Goal: Task Accomplishment & Management: Complete application form

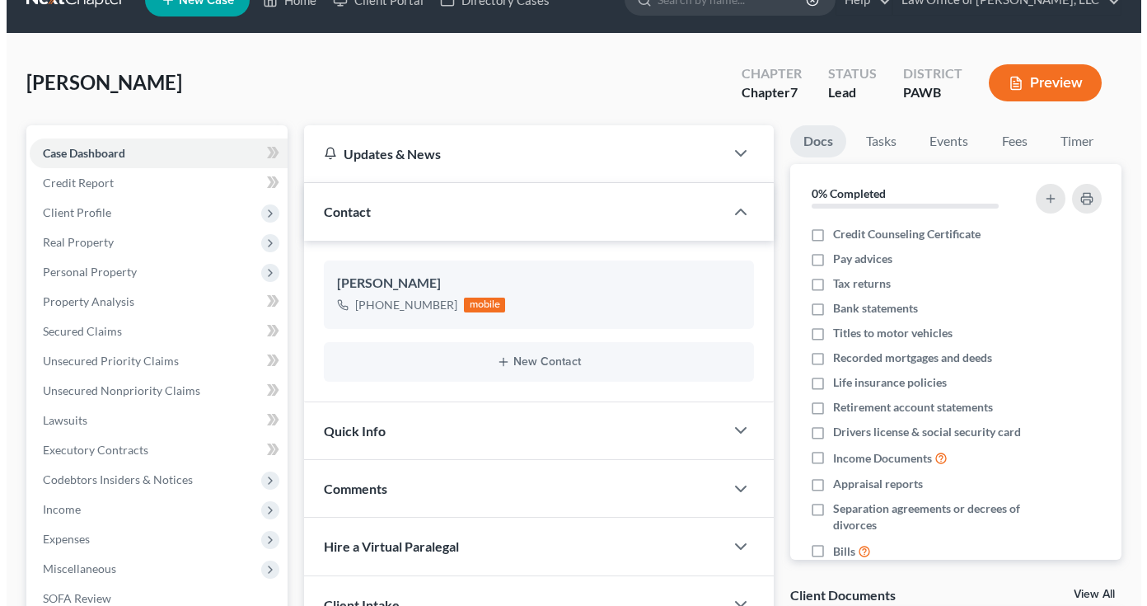
scroll to position [33, 0]
click at [1036, 83] on button "Preview" at bounding box center [1038, 82] width 113 height 37
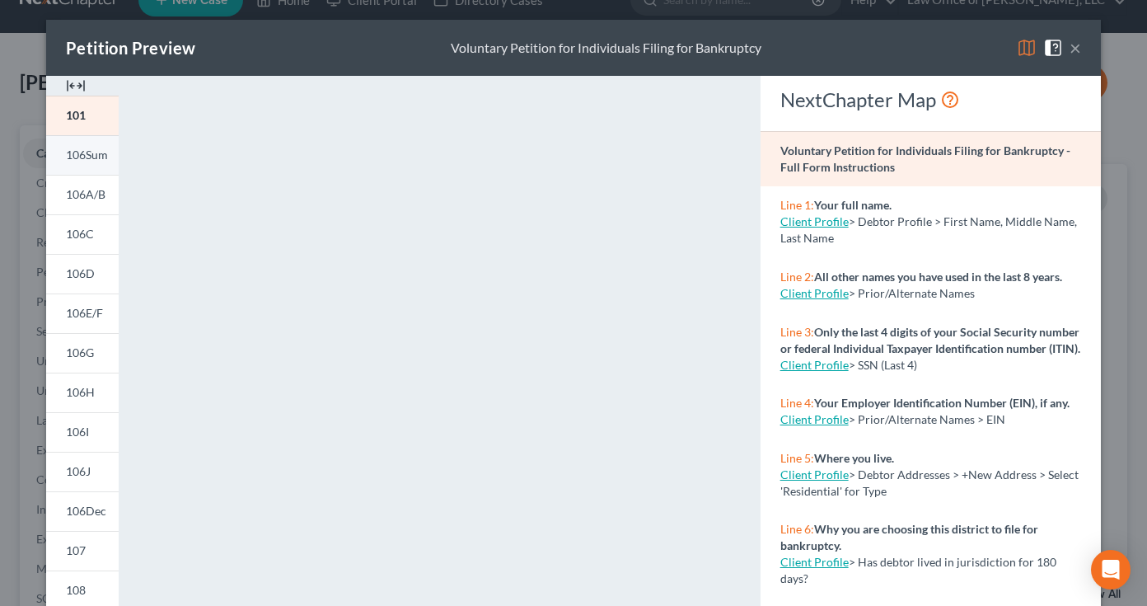
scroll to position [0, 0]
click at [79, 165] on link "106Sum" at bounding box center [82, 155] width 73 height 40
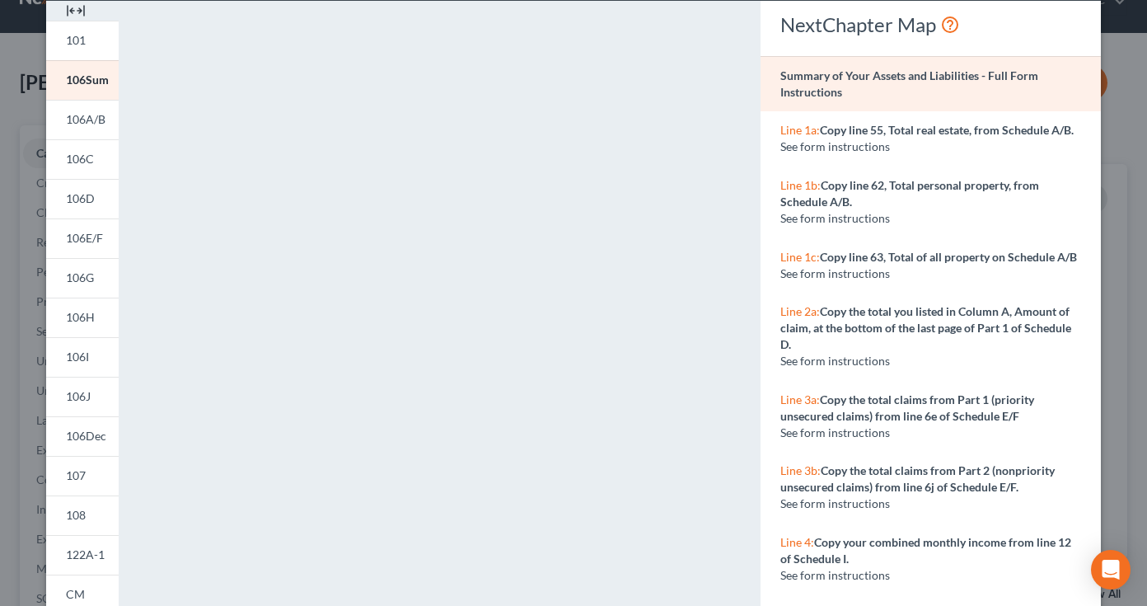
scroll to position [76, 0]
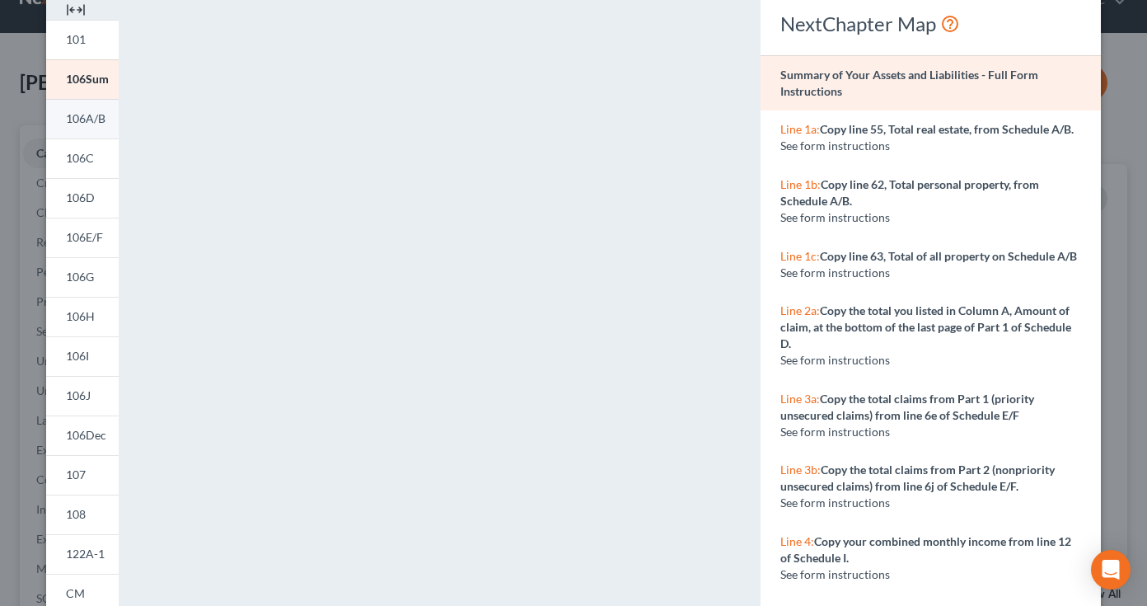
click at [78, 120] on span "106A/B" at bounding box center [86, 118] width 40 height 14
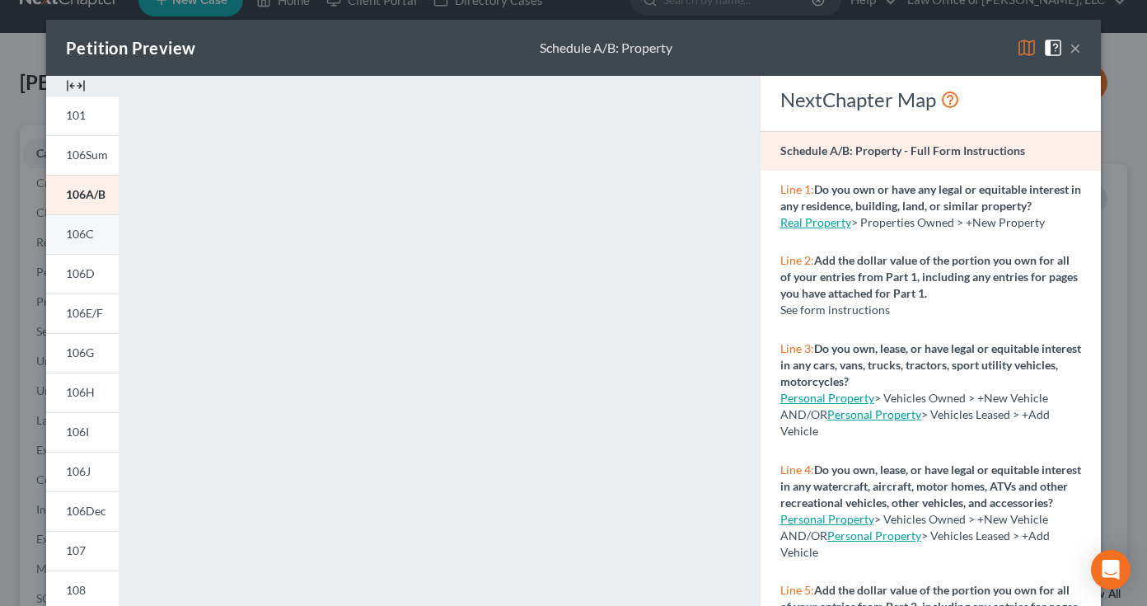
scroll to position [0, 0]
click at [70, 222] on link "106C" at bounding box center [82, 234] width 73 height 40
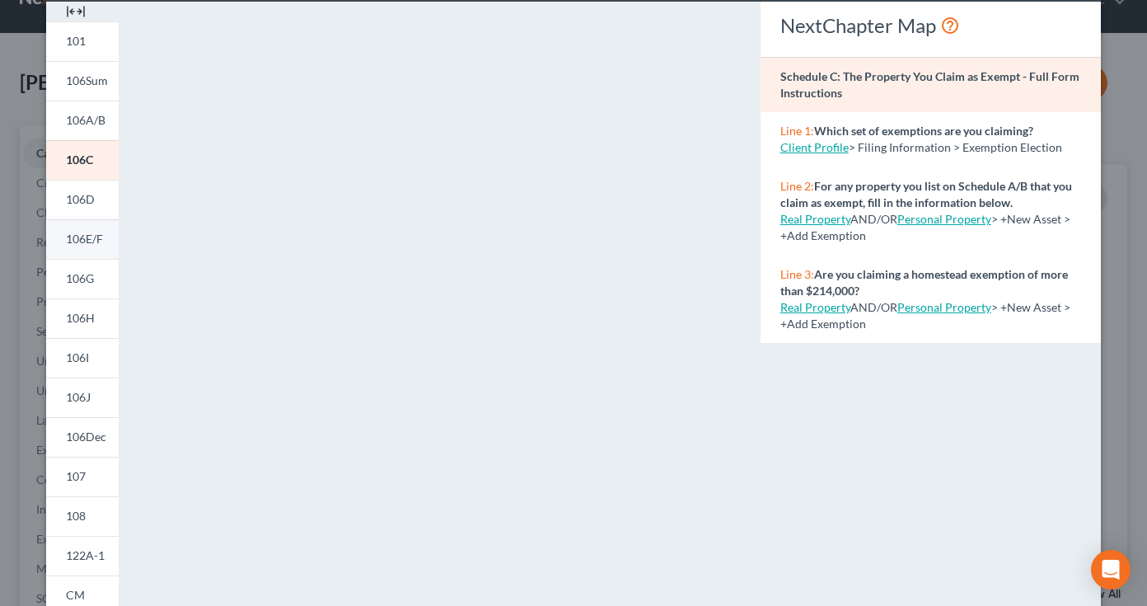
scroll to position [75, 0]
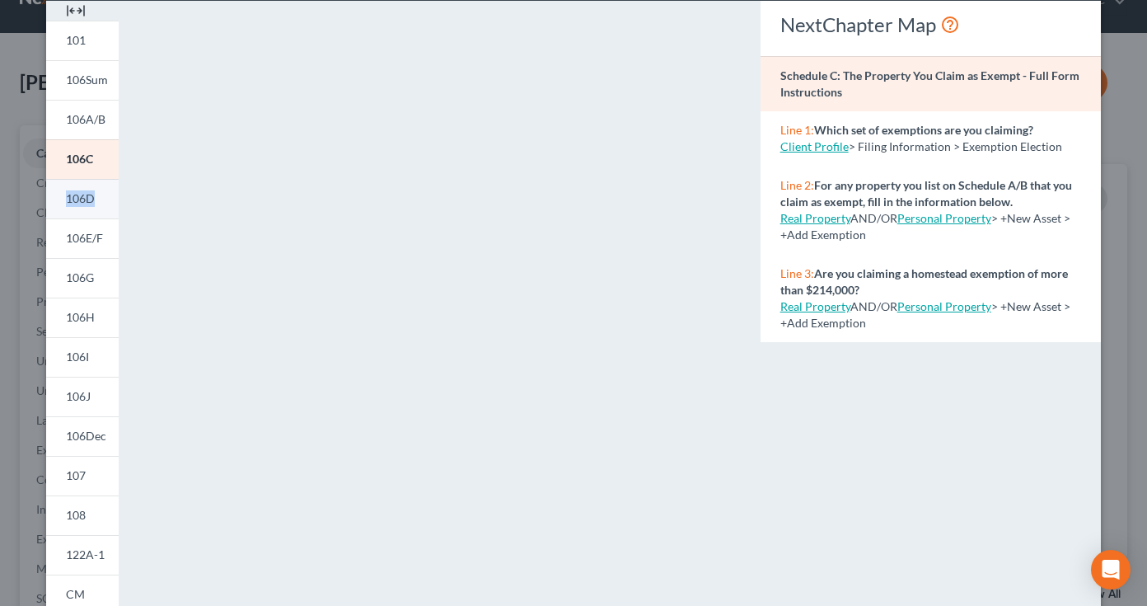
click at [73, 199] on span "106D" at bounding box center [80, 198] width 29 height 14
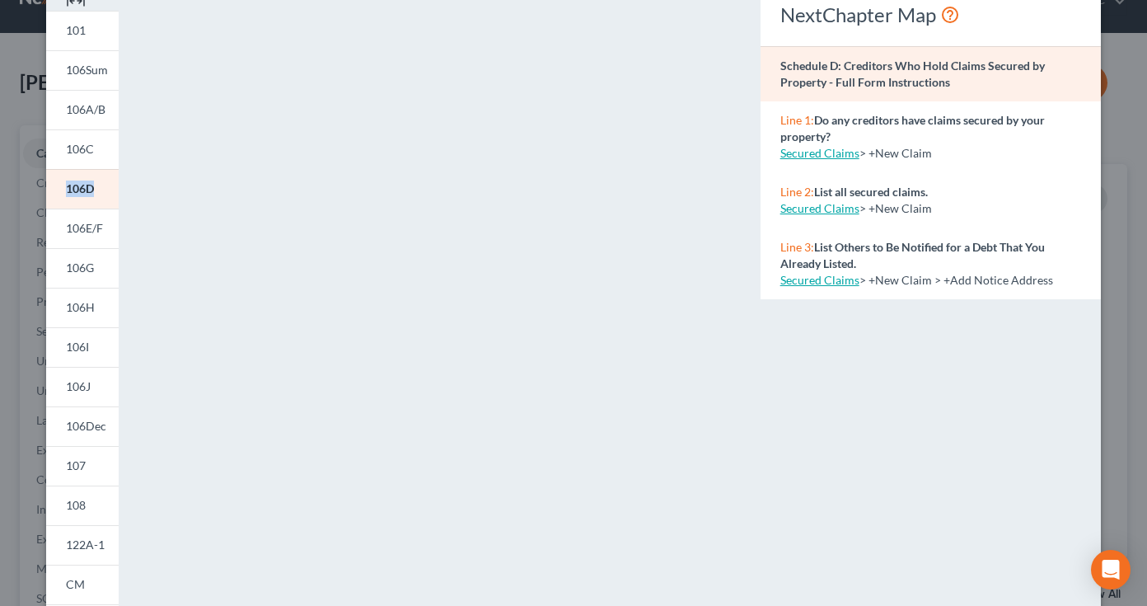
scroll to position [68, 0]
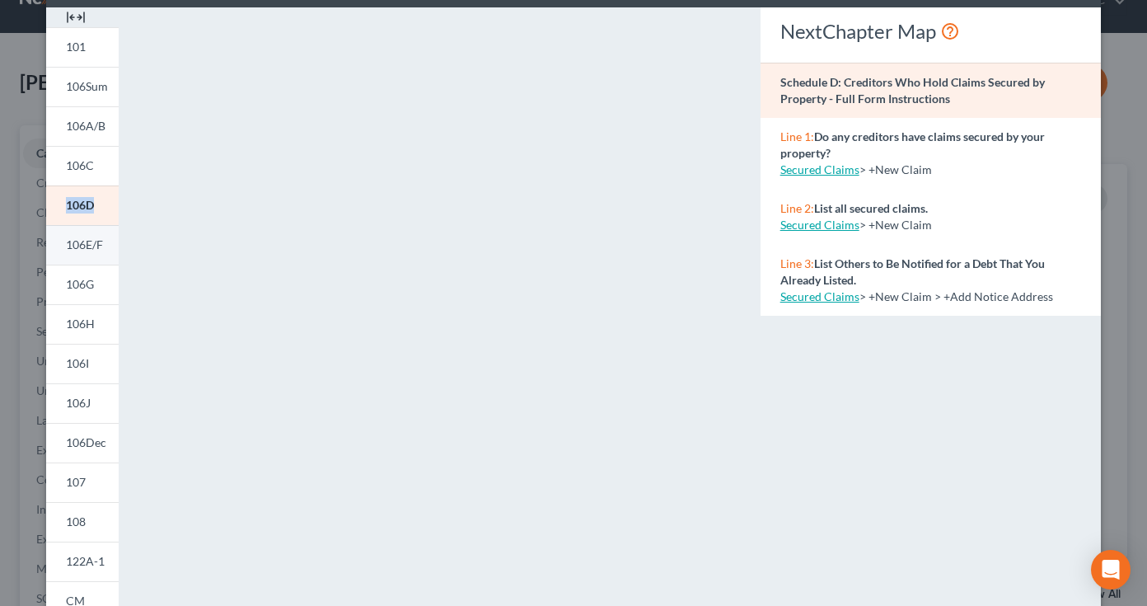
click at [76, 244] on span "106E/F" at bounding box center [84, 244] width 37 height 14
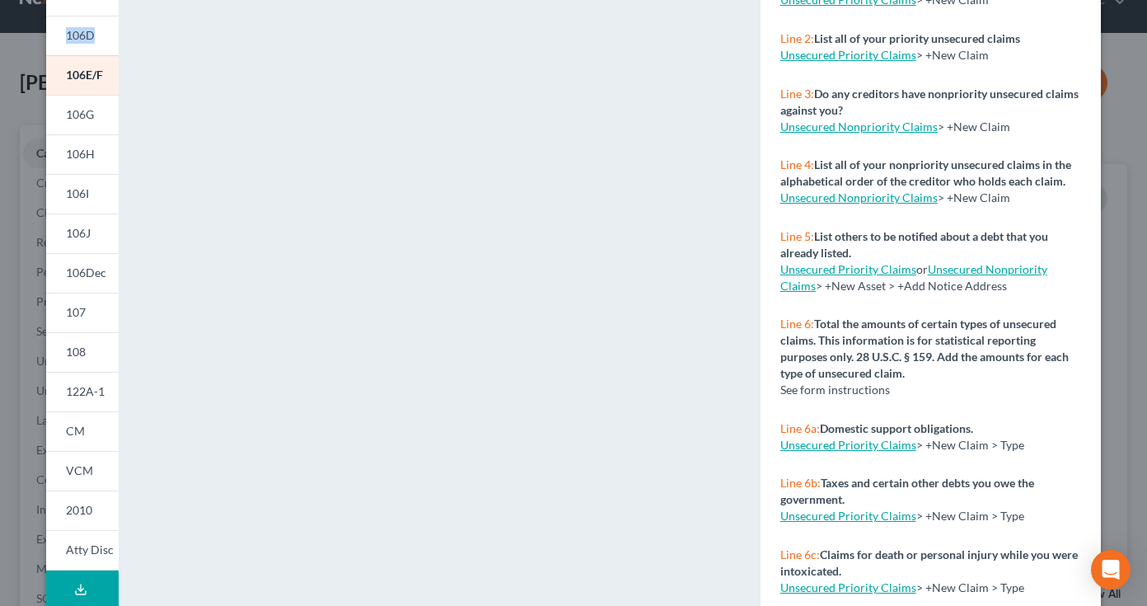
scroll to position [236, 0]
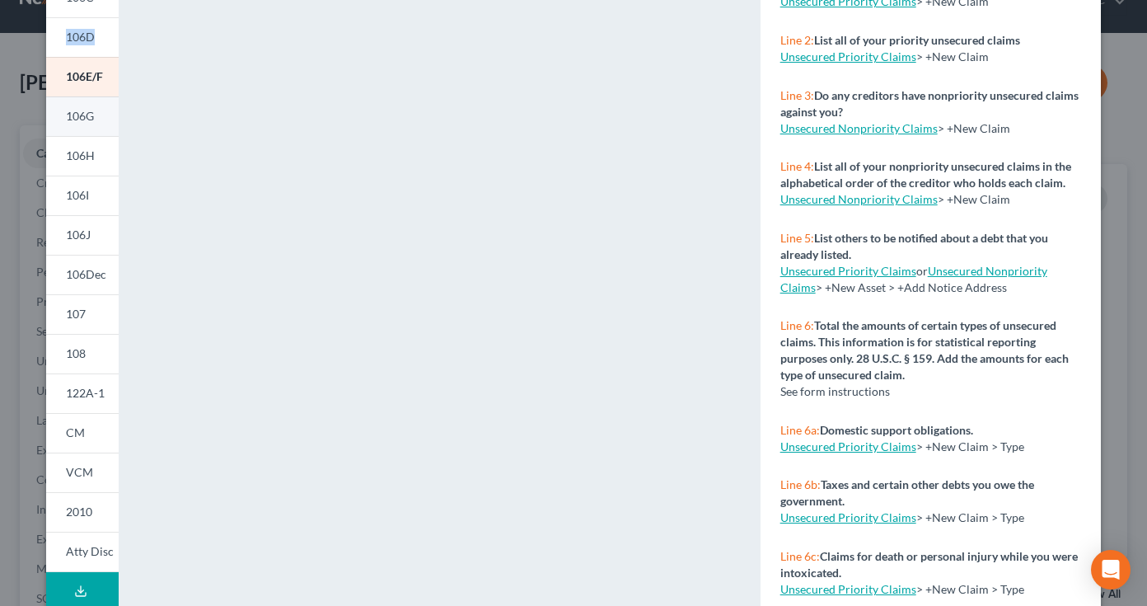
click at [76, 120] on span "106G" at bounding box center [80, 116] width 28 height 14
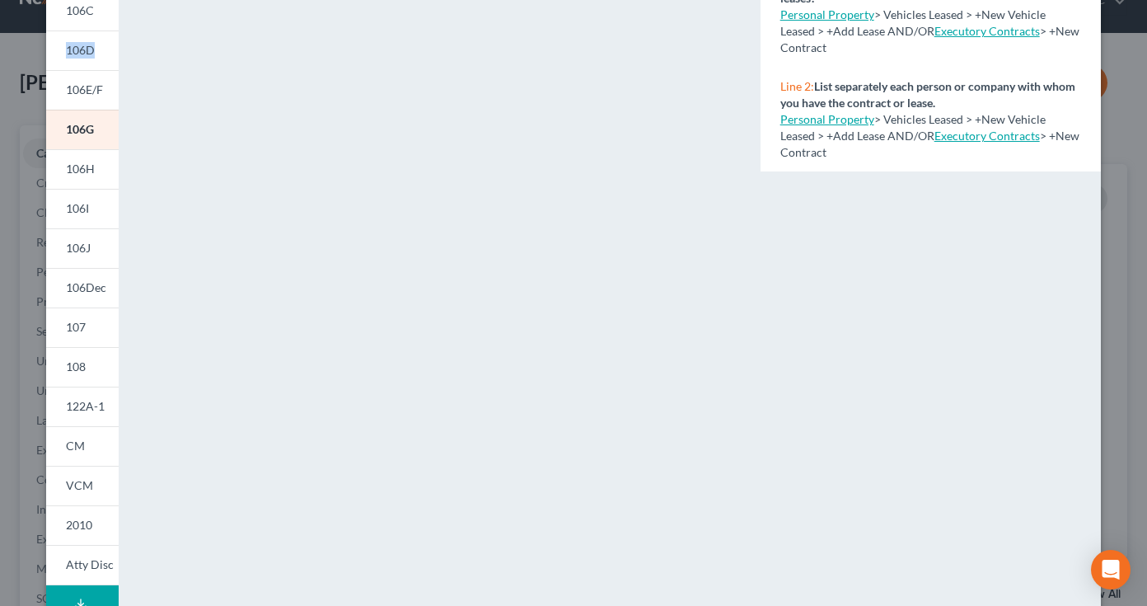
scroll to position [222, 0]
click at [76, 171] on span "106H" at bounding box center [80, 169] width 29 height 14
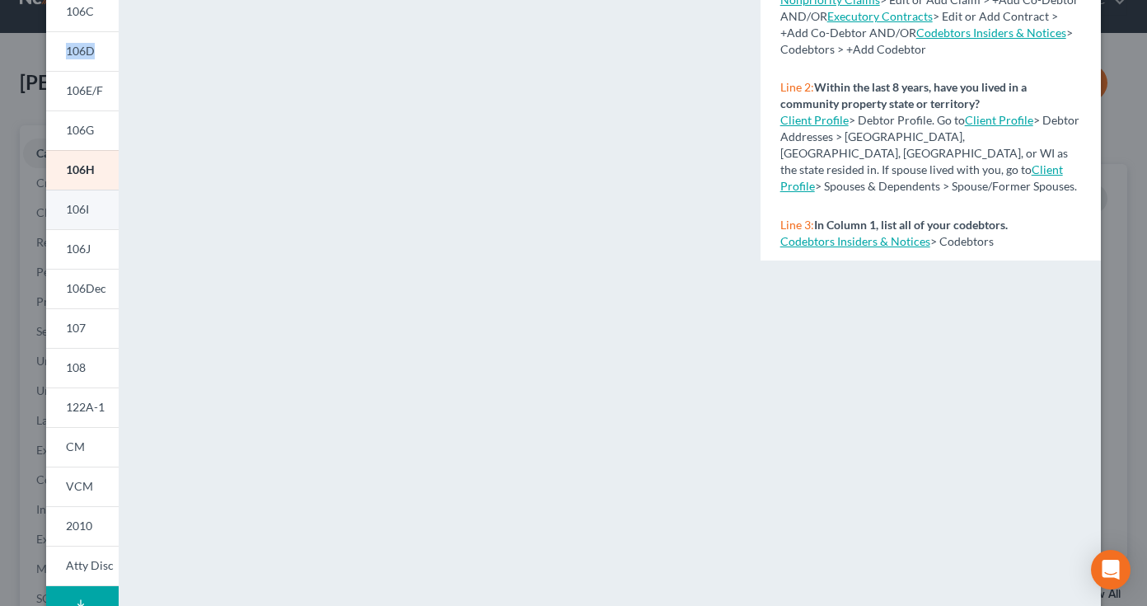
click at [69, 213] on span "106I" at bounding box center [77, 209] width 23 height 14
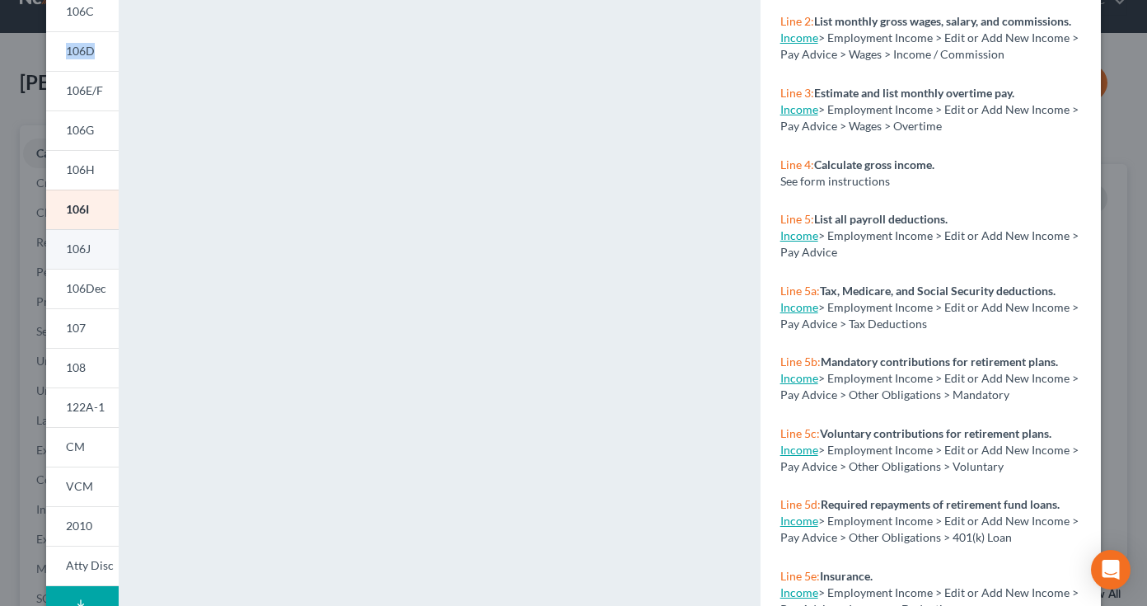
click at [66, 246] on span "106J" at bounding box center [78, 248] width 25 height 14
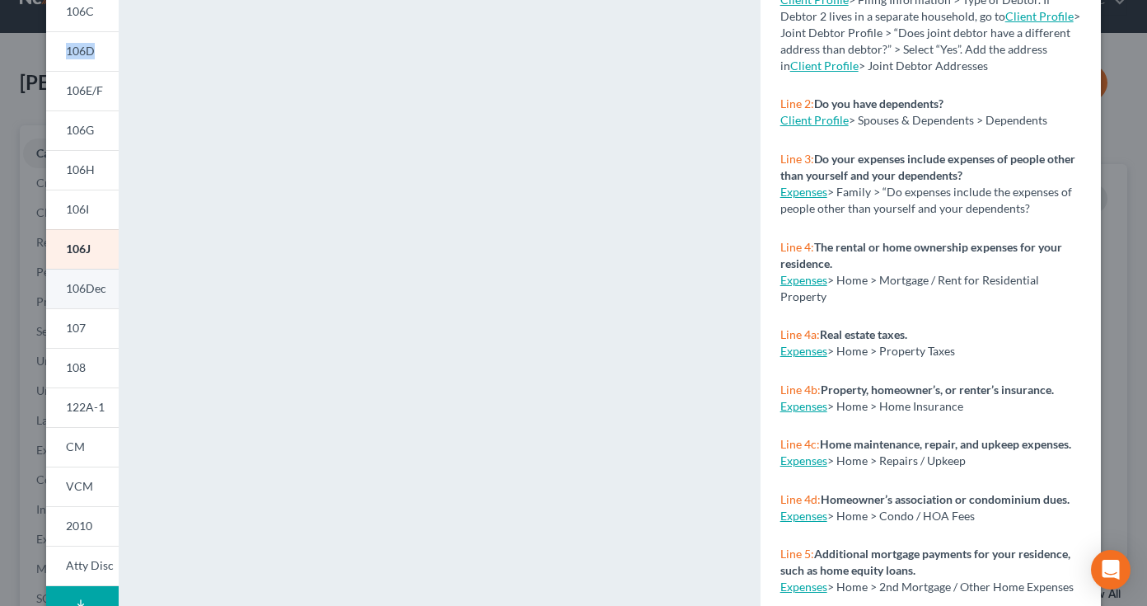
click at [82, 292] on span "106Dec" at bounding box center [86, 288] width 40 height 14
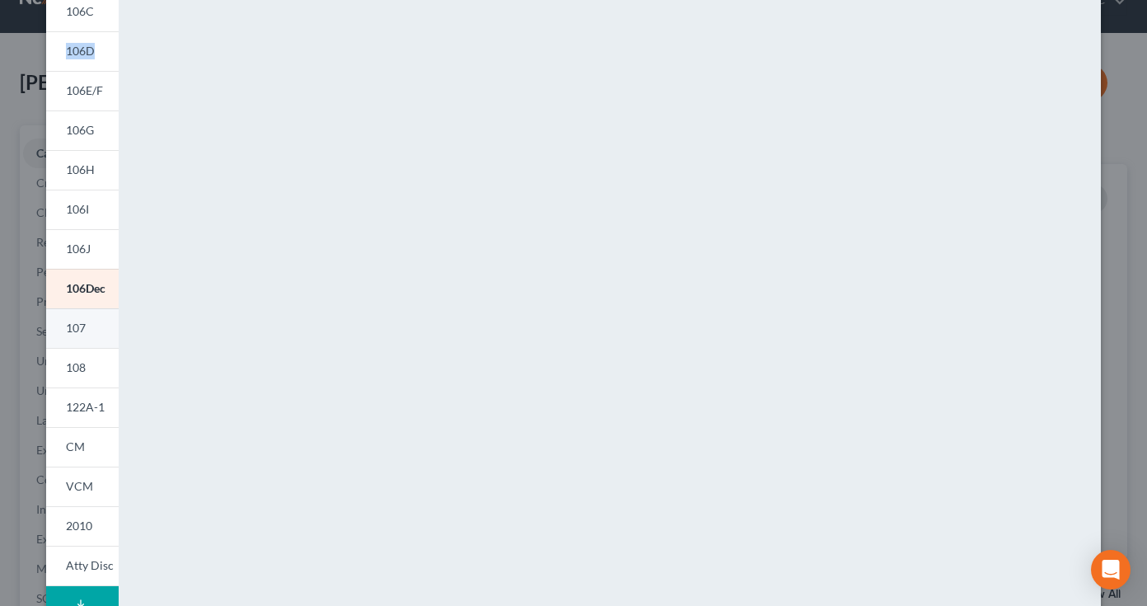
click at [77, 334] on span "107" at bounding box center [76, 327] width 20 height 14
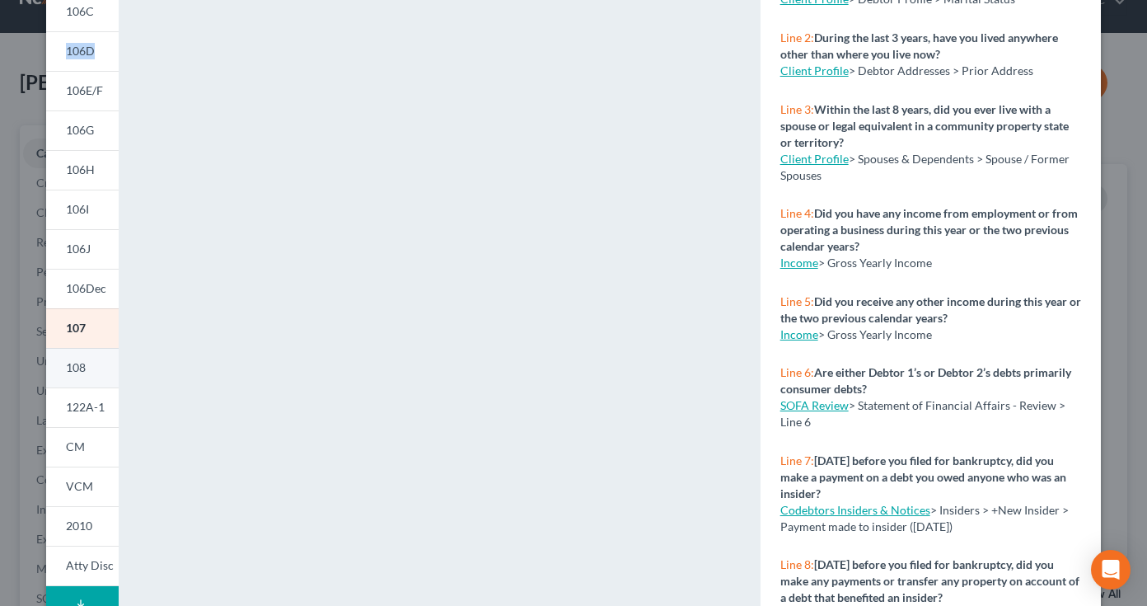
click at [73, 364] on span "108" at bounding box center [76, 367] width 20 height 14
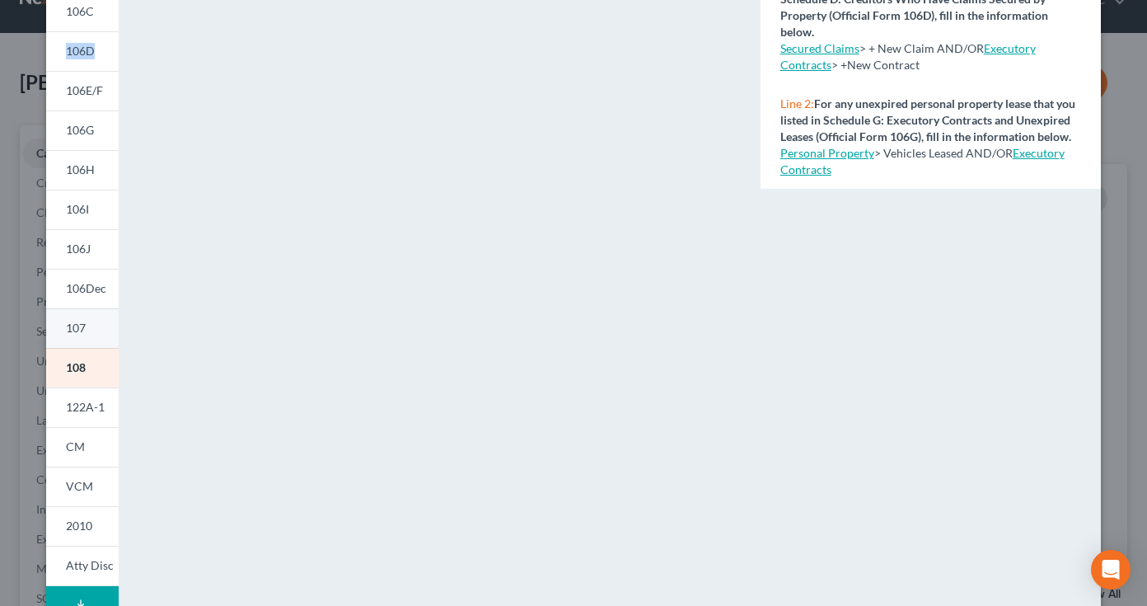
click at [70, 331] on span "107" at bounding box center [76, 327] width 20 height 14
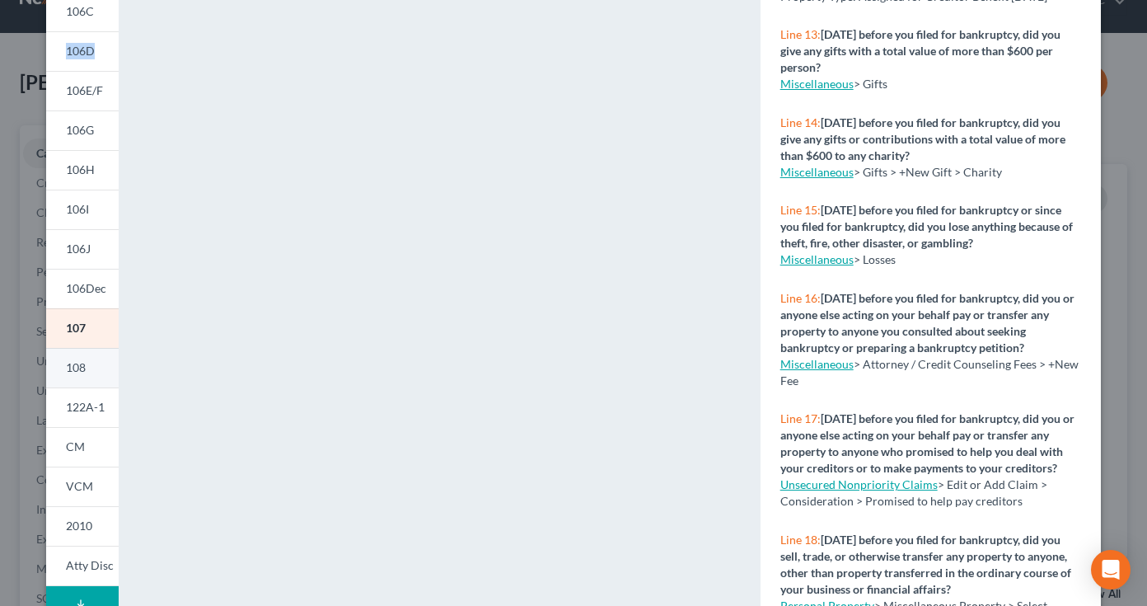
click at [69, 368] on span "108" at bounding box center [76, 367] width 20 height 14
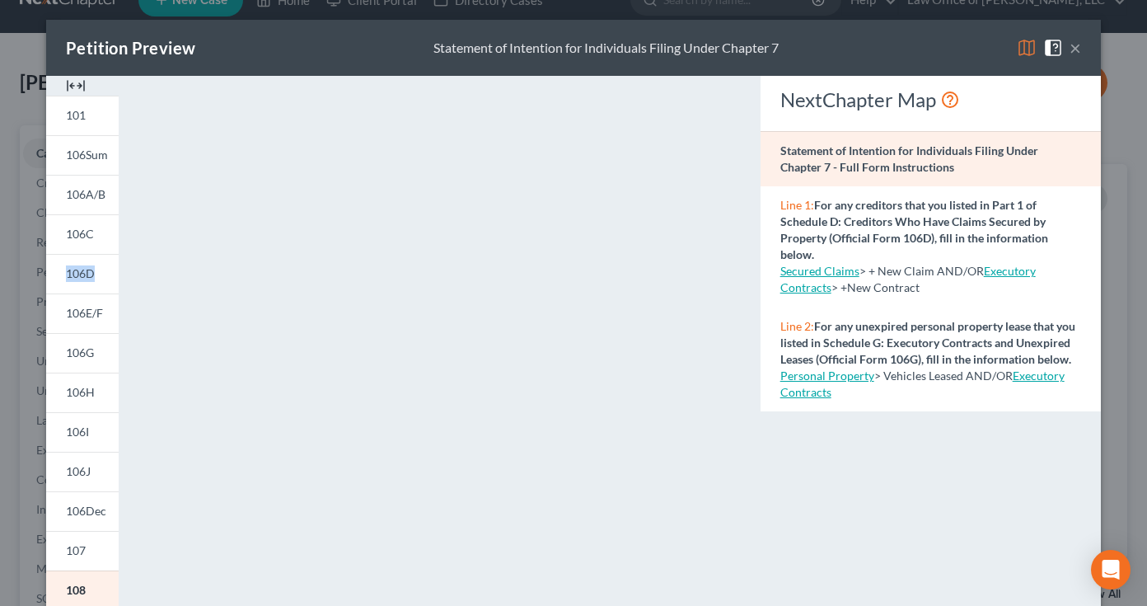
scroll to position [0, 0]
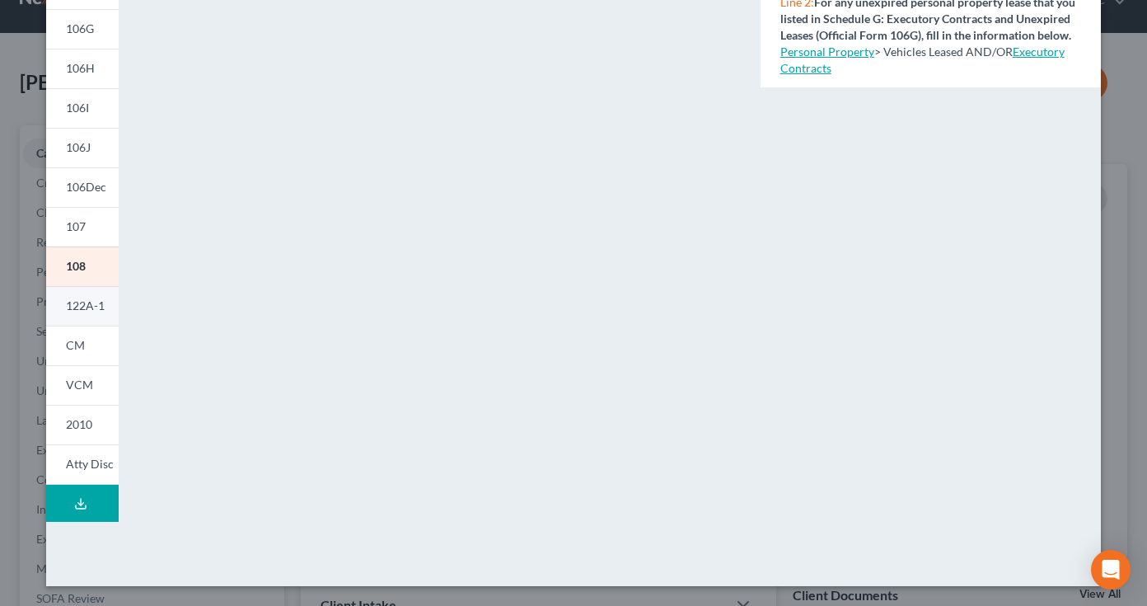
click at [66, 309] on span "122A-1" at bounding box center [85, 305] width 39 height 14
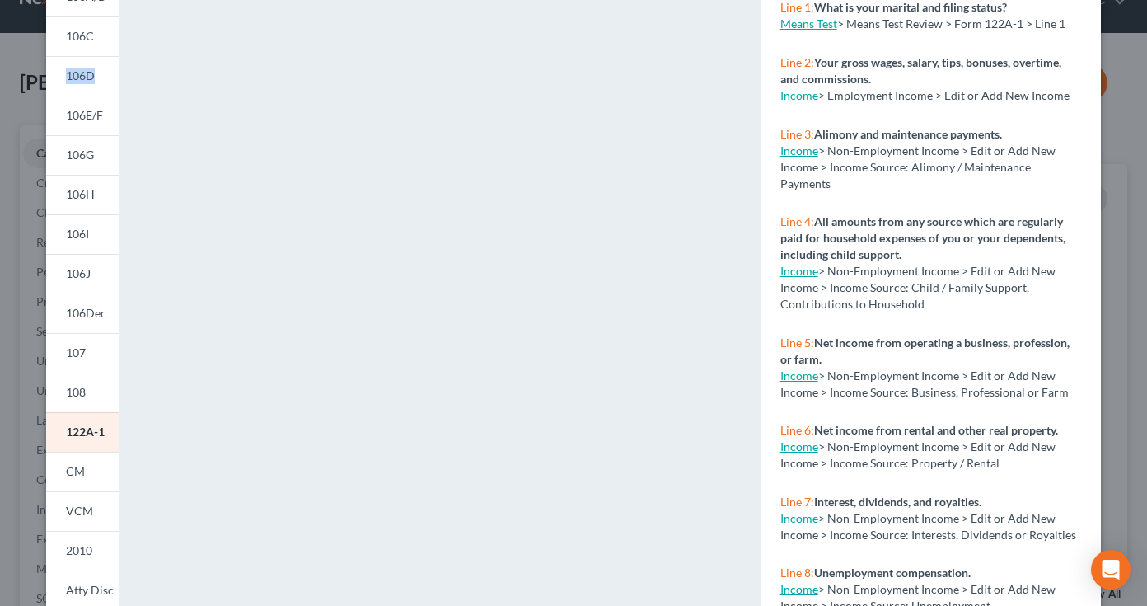
scroll to position [193, 0]
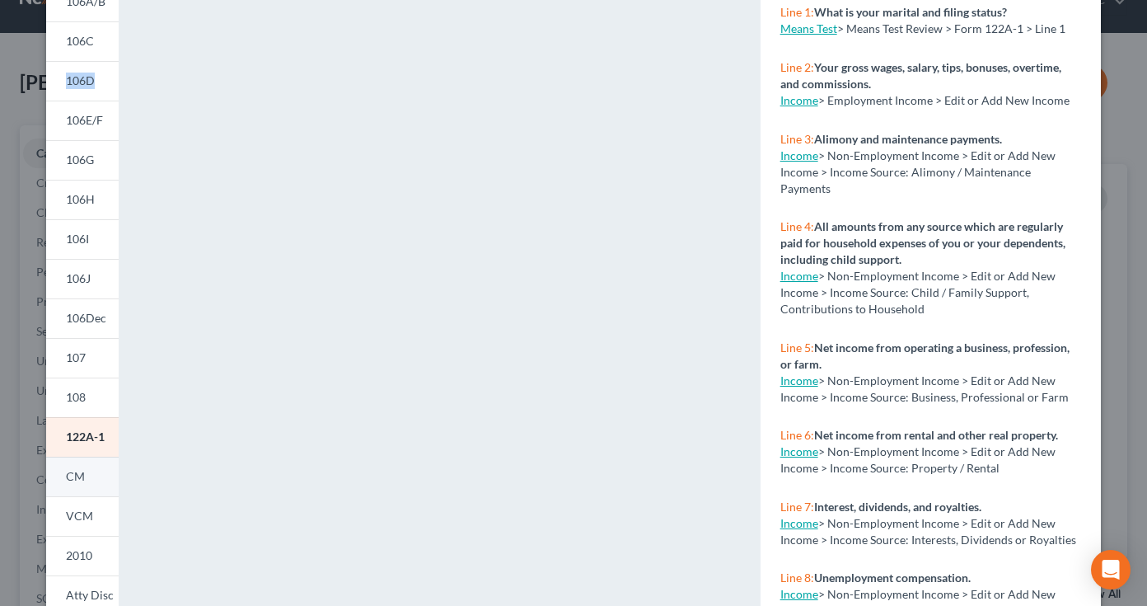
click at [67, 479] on span "CM" at bounding box center [75, 476] width 19 height 14
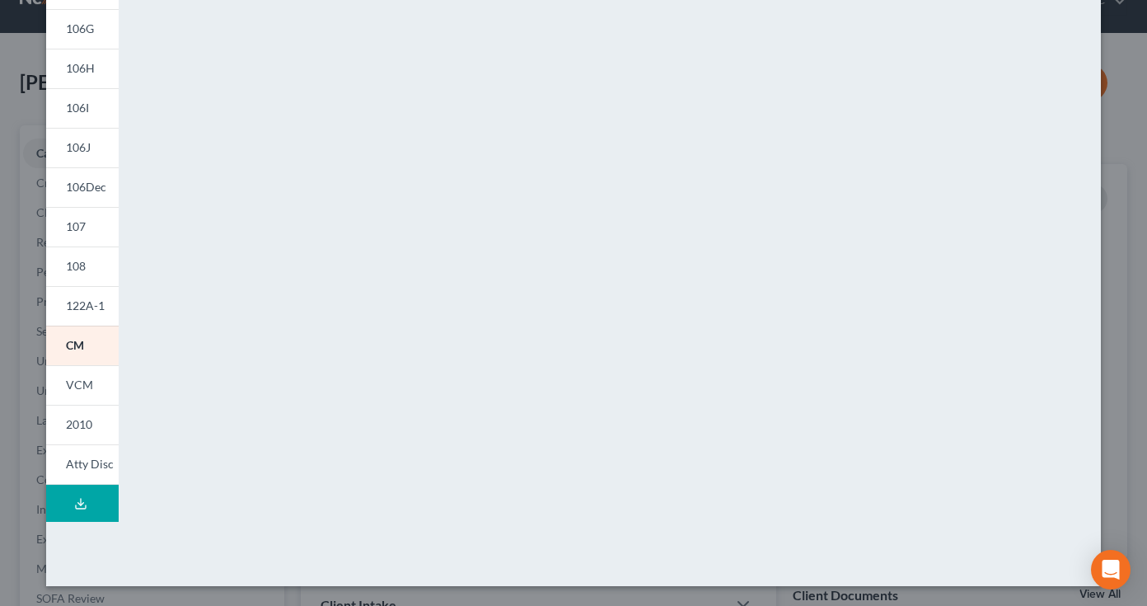
scroll to position [324, 0]
click at [72, 378] on span "VCM" at bounding box center [79, 384] width 27 height 14
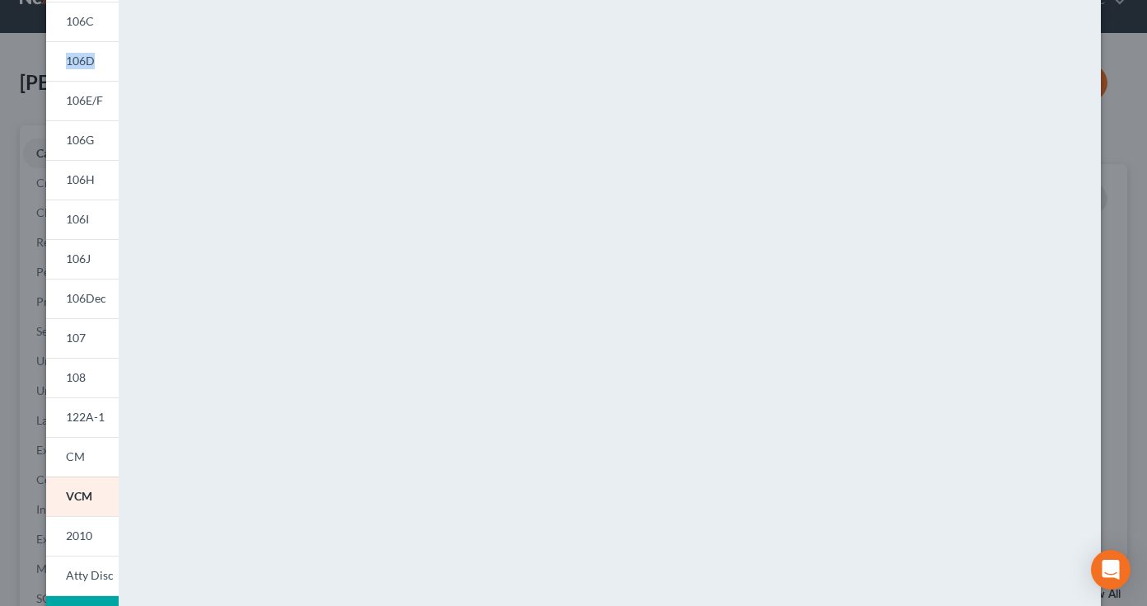
scroll to position [320, 0]
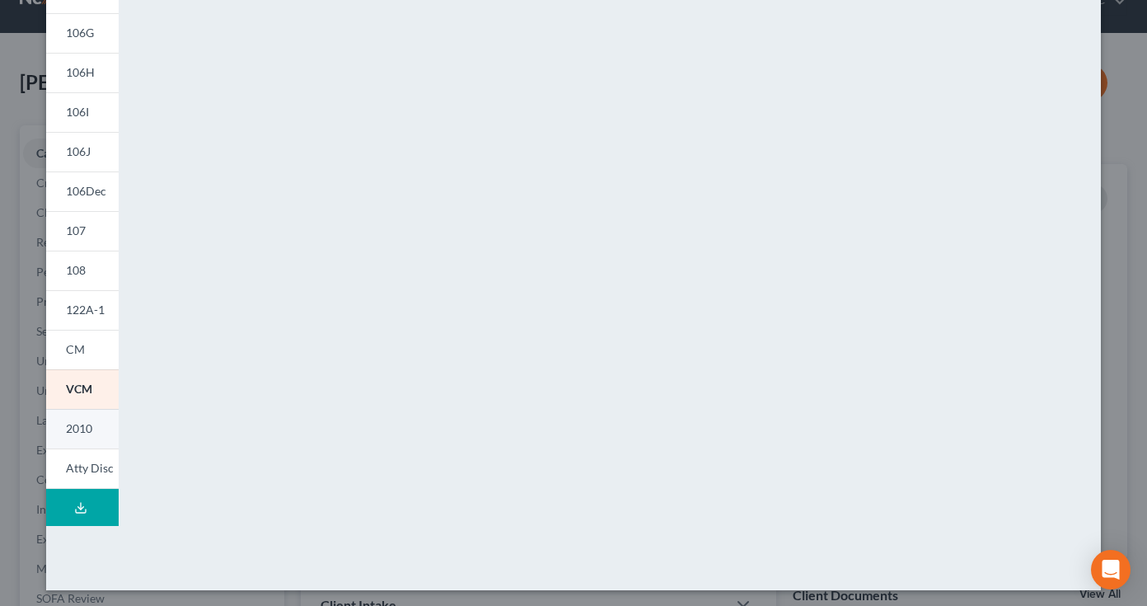
click at [77, 430] on span "2010" at bounding box center [79, 428] width 26 height 14
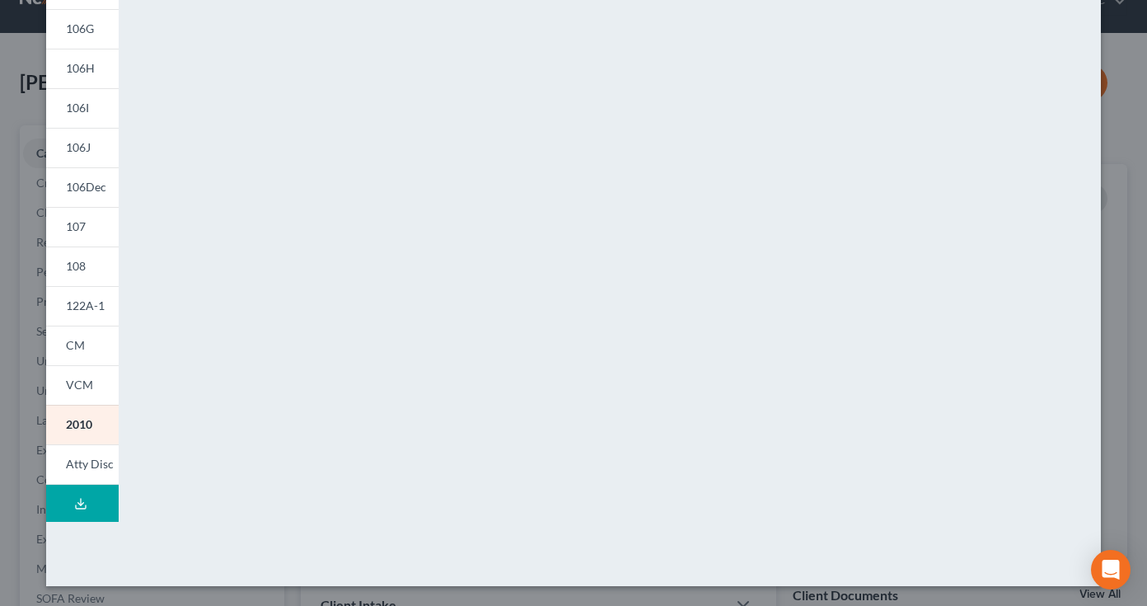
scroll to position [324, 0]
click at [86, 470] on span "Atty Disc" at bounding box center [90, 463] width 48 height 14
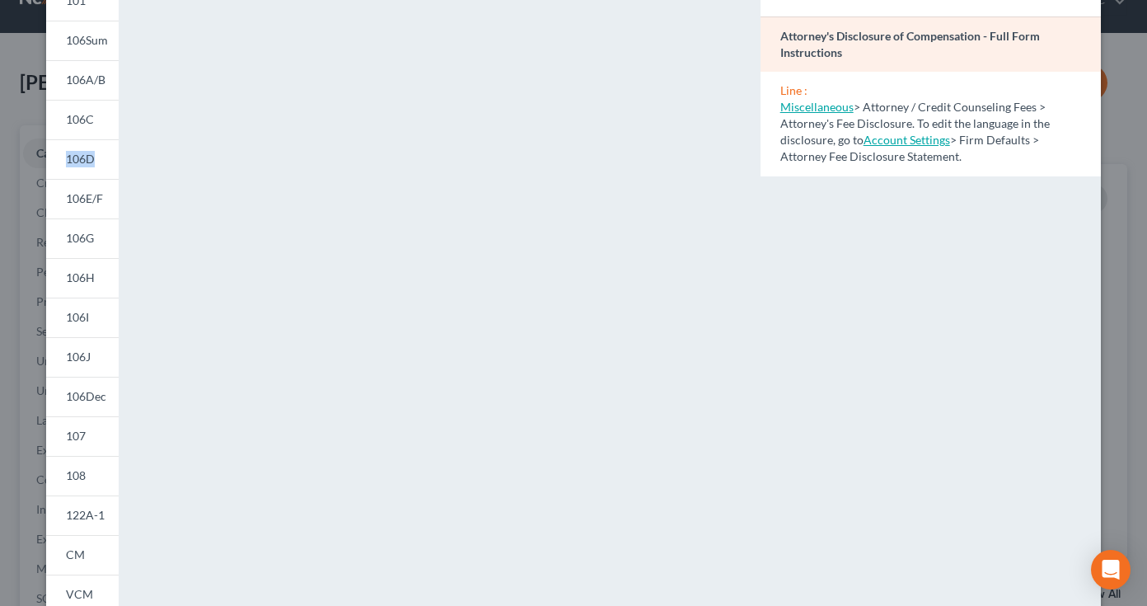
scroll to position [77, 0]
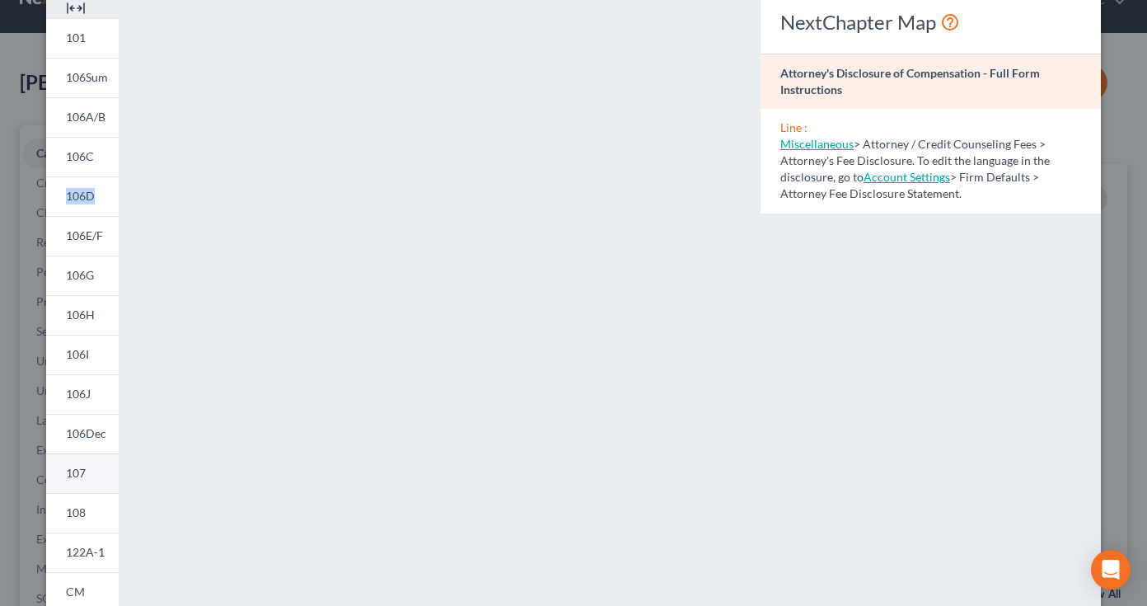
click at [84, 471] on link "107" at bounding box center [82, 473] width 73 height 40
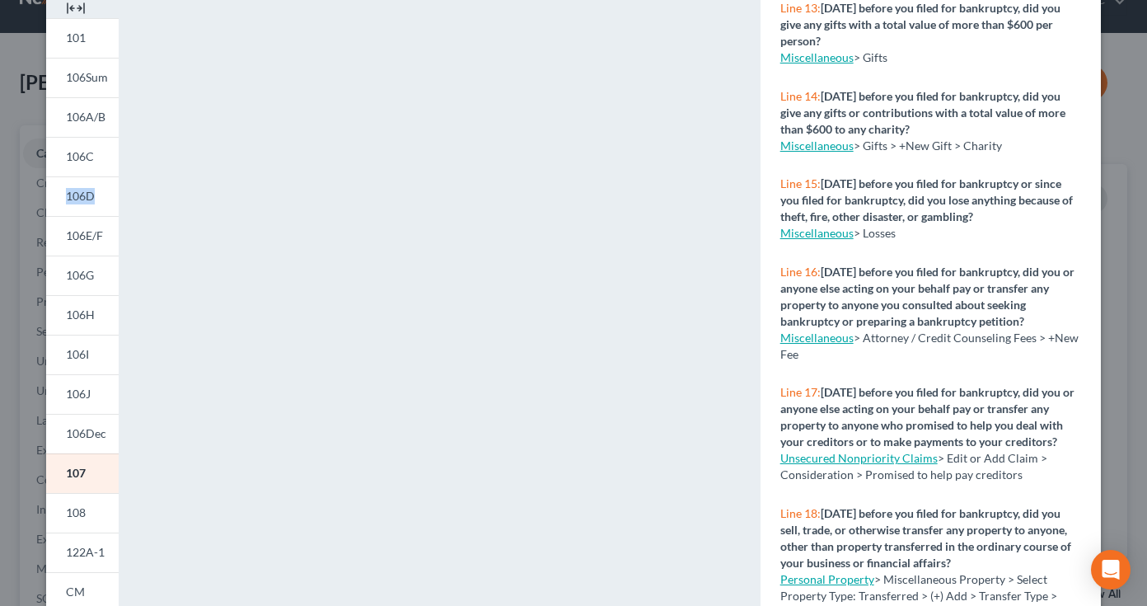
scroll to position [1260, 0]
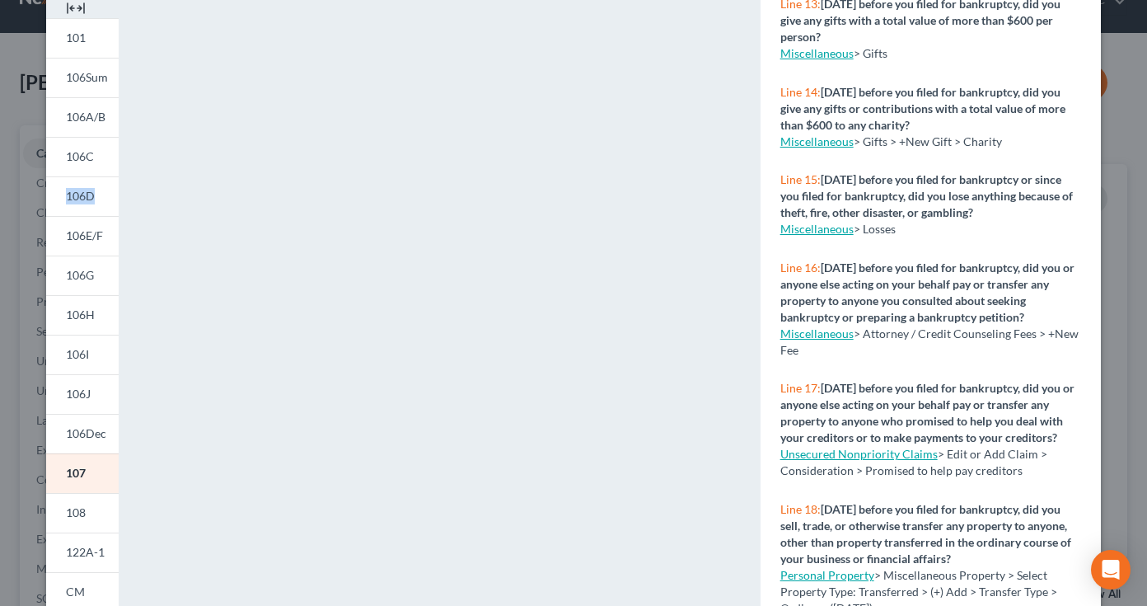
click at [826, 340] on link "Miscellaneous" at bounding box center [816, 333] width 73 height 14
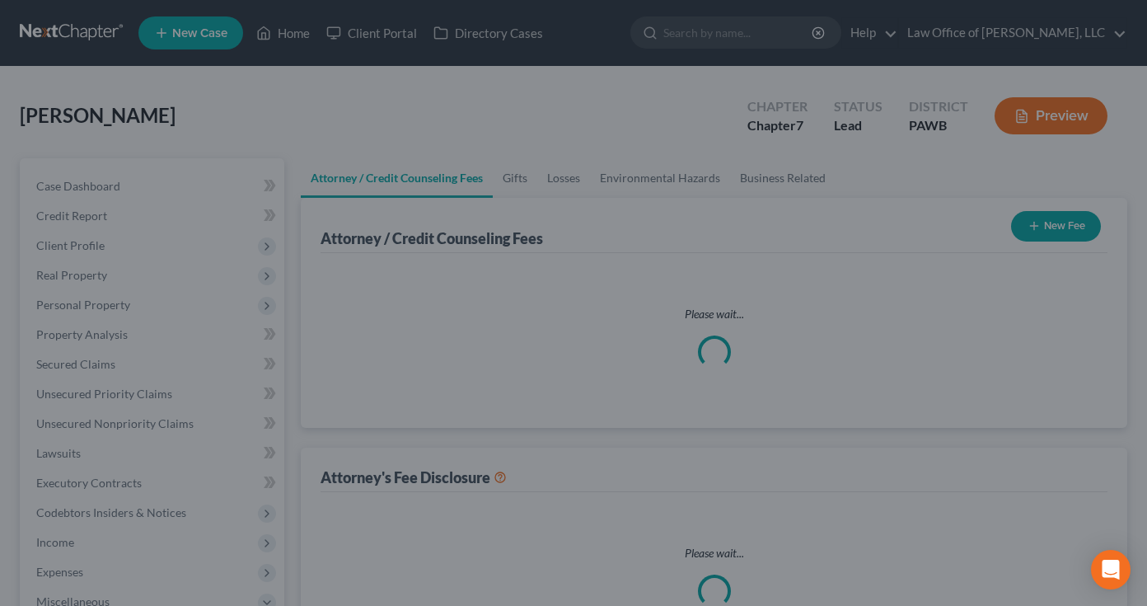
select select "0"
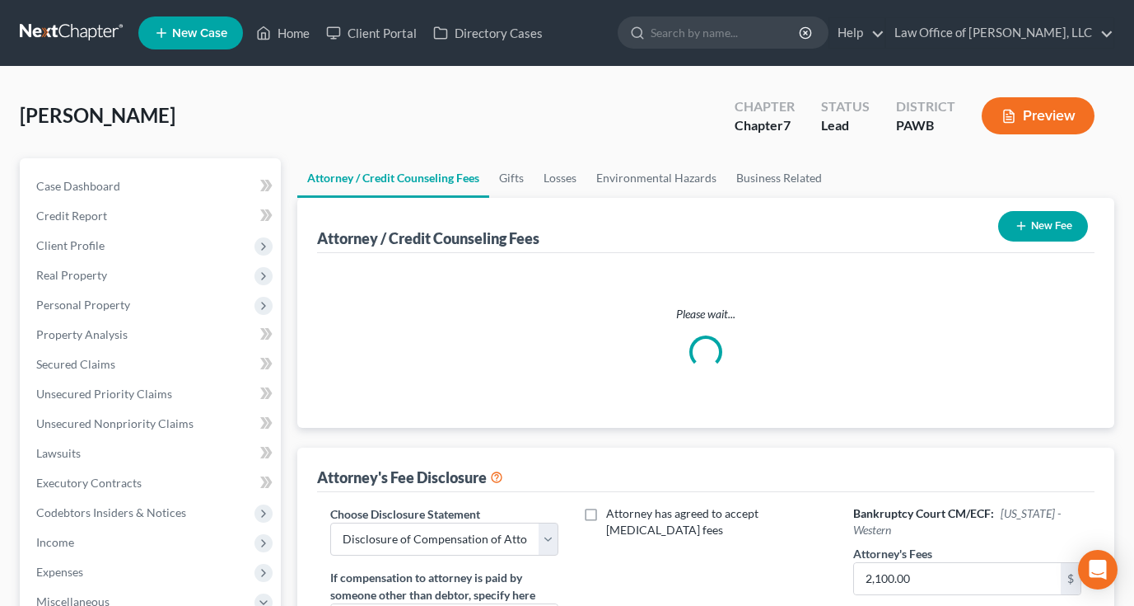
select select "0"
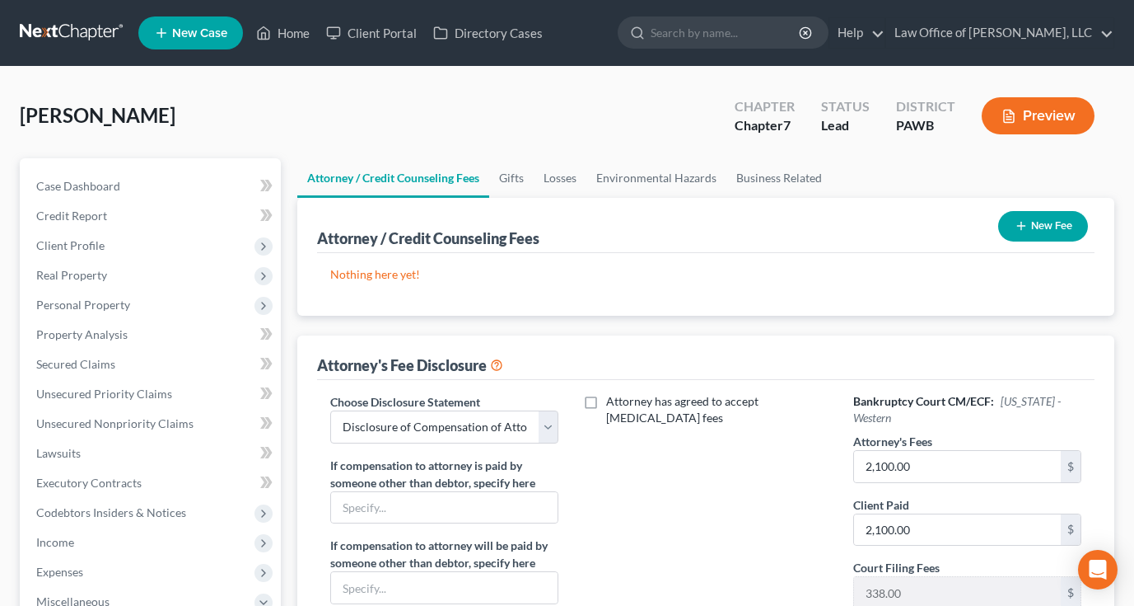
click at [1067, 221] on button "New Fee" at bounding box center [1044, 226] width 90 height 30
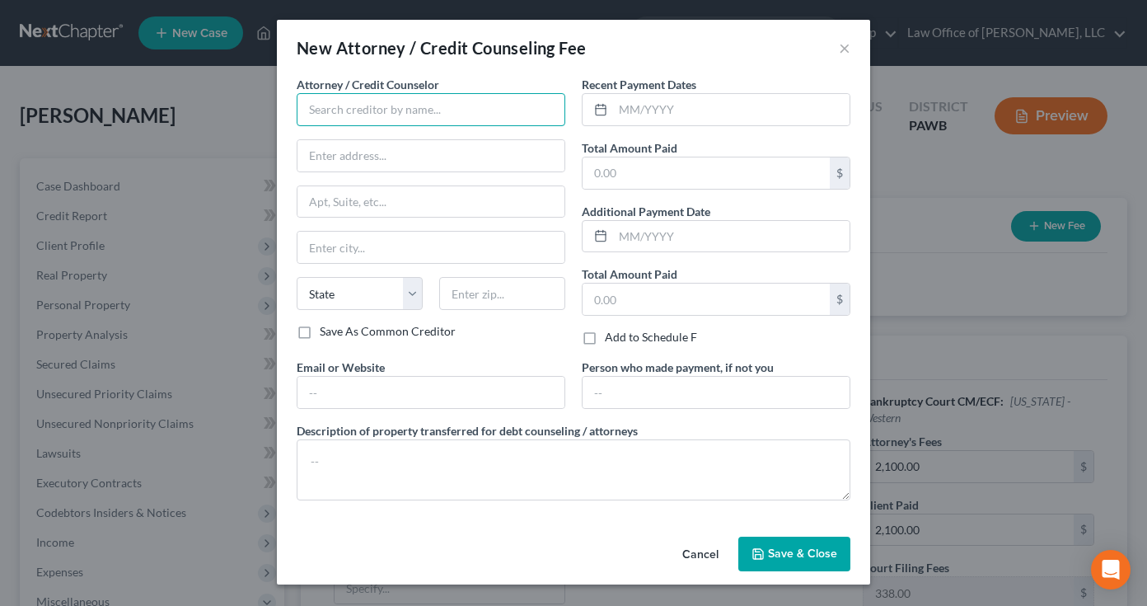
click at [488, 109] on input "text" at bounding box center [431, 109] width 269 height 33
type input "Law Office of [PERSON_NAME], LLC"
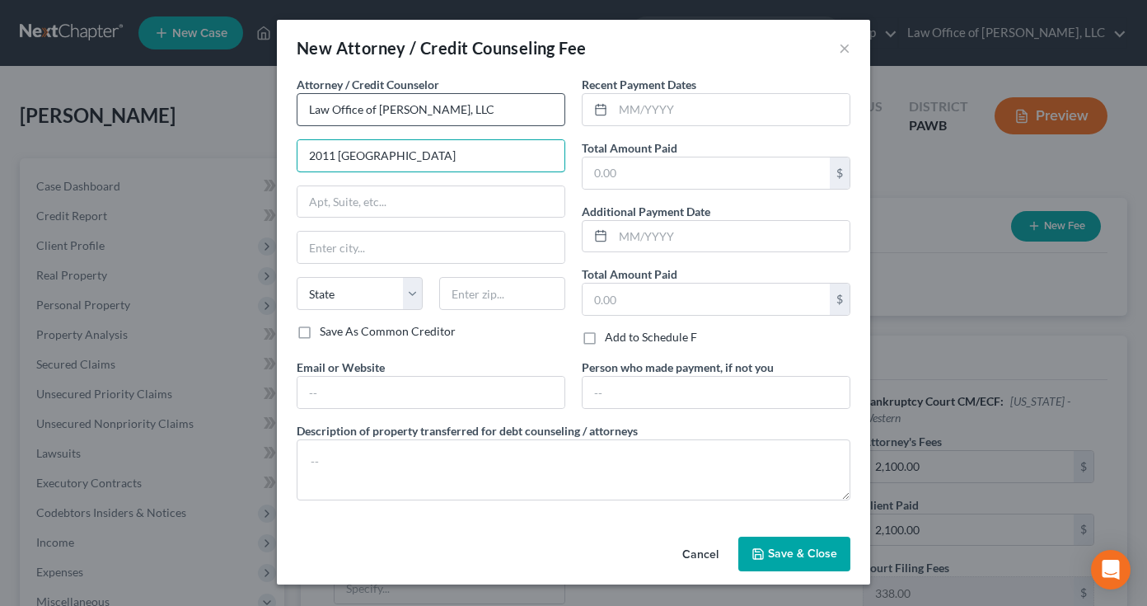
type input "2011 [GEOGRAPHIC_DATA]"
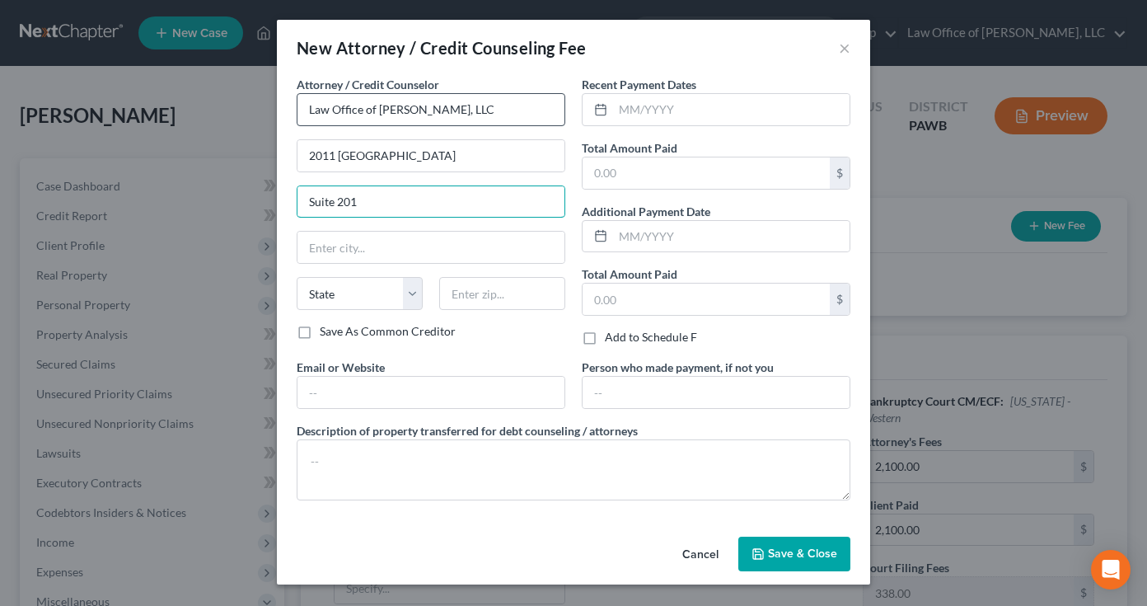
type input "Suite 201"
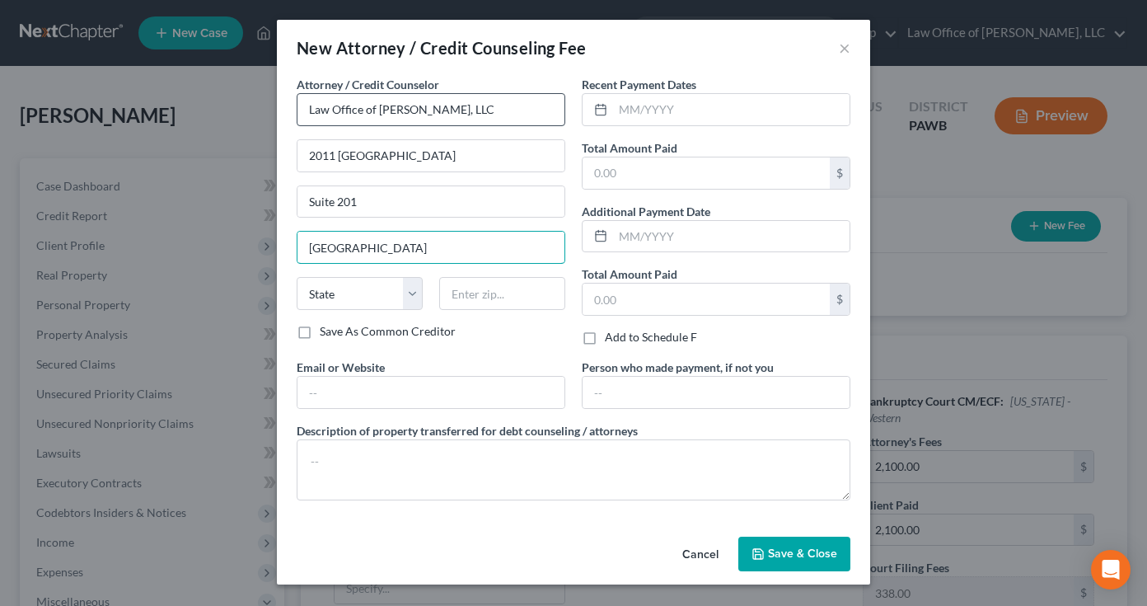
type input "[GEOGRAPHIC_DATA]"
select select "39"
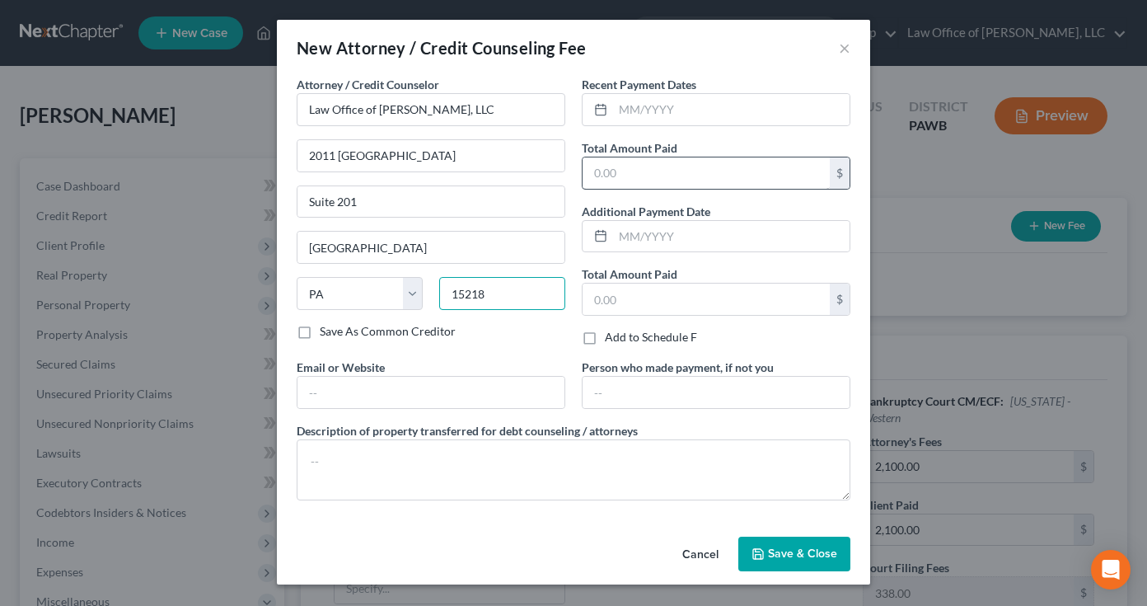
type input "15218"
click at [726, 180] on input "text" at bounding box center [705, 172] width 247 height 31
type input "2,100"
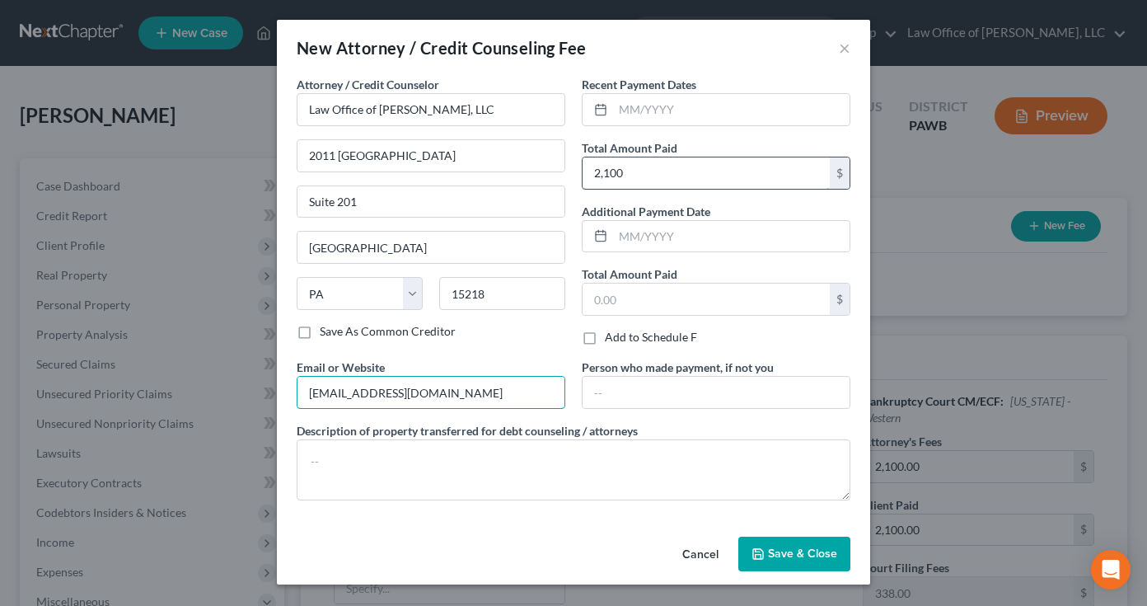
type input "[EMAIL_ADDRESS][DOMAIN_NAME]"
click at [710, 176] on input "2,100" at bounding box center [705, 172] width 247 height 31
click at [697, 238] on input "text" at bounding box center [731, 236] width 236 height 31
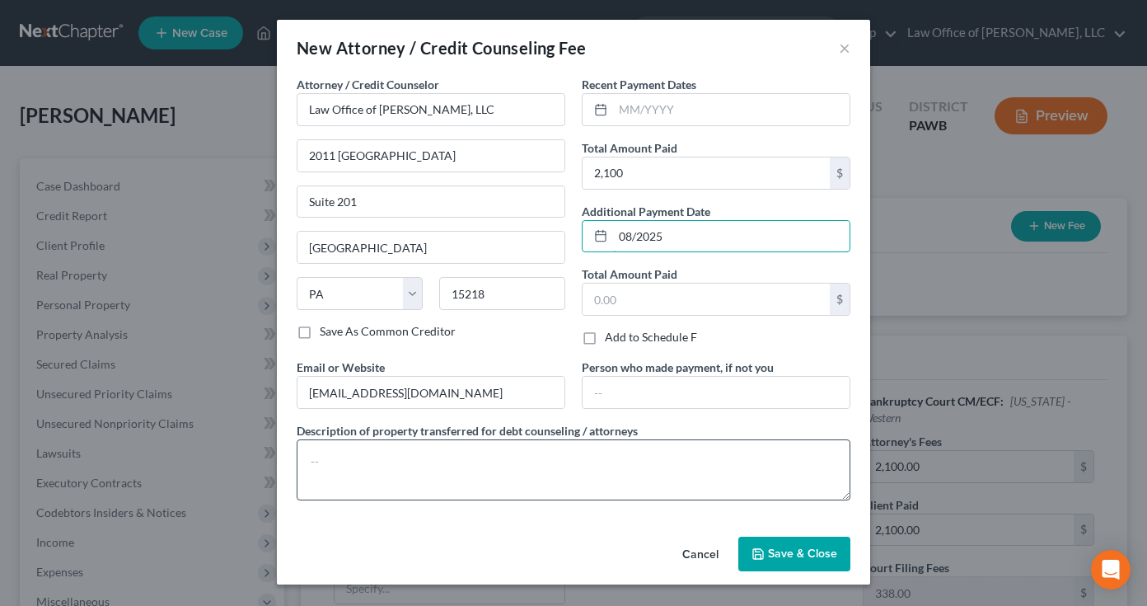
type input "08/2025"
click at [630, 484] on textarea at bounding box center [574, 469] width 554 height 61
click at [523, 334] on div "Save As Common Creditor" at bounding box center [431, 331] width 269 height 16
click at [433, 455] on textarea at bounding box center [574, 469] width 554 height 61
type textarea "Flat fee for filing Chapter 7"
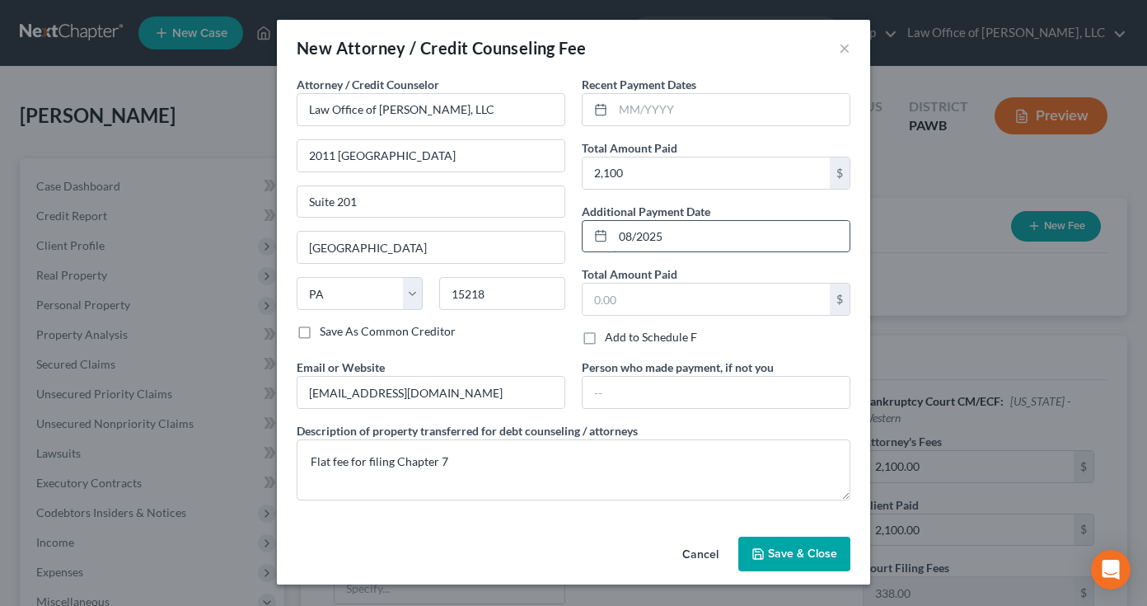
drag, startPoint x: 670, startPoint y: 239, endPoint x: 593, endPoint y: 237, distance: 76.6
click at [593, 237] on div "08/2025" at bounding box center [716, 236] width 269 height 33
click at [638, 104] on input "text" at bounding box center [731, 109] width 236 height 31
type input "08/2025"
click at [793, 550] on span "Save & Close" at bounding box center [802, 553] width 69 height 14
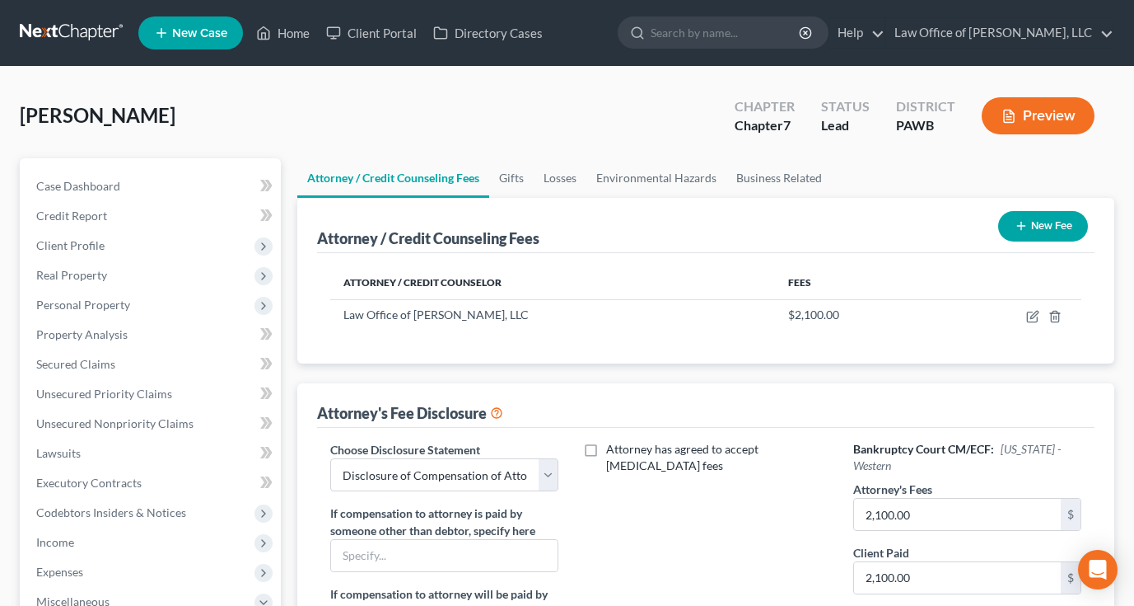
click at [1057, 218] on button "New Fee" at bounding box center [1044, 226] width 90 height 30
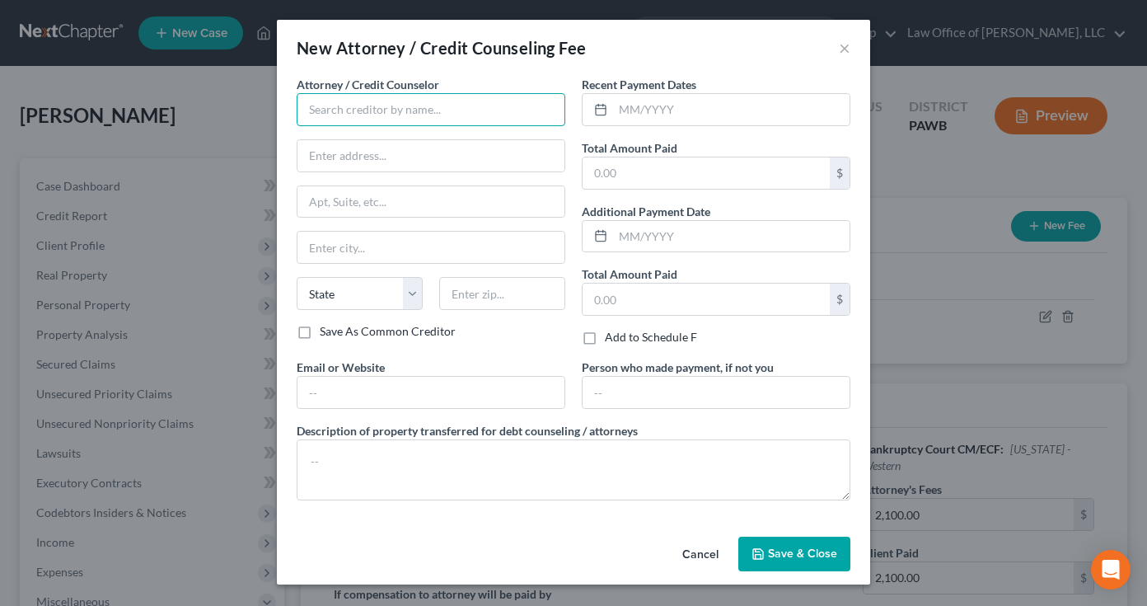
click at [411, 111] on input "text" at bounding box center [431, 109] width 269 height 33
type input "Advantage Credit Counseling"
paste input "[STREET_ADDRESS][PERSON_NAME]"
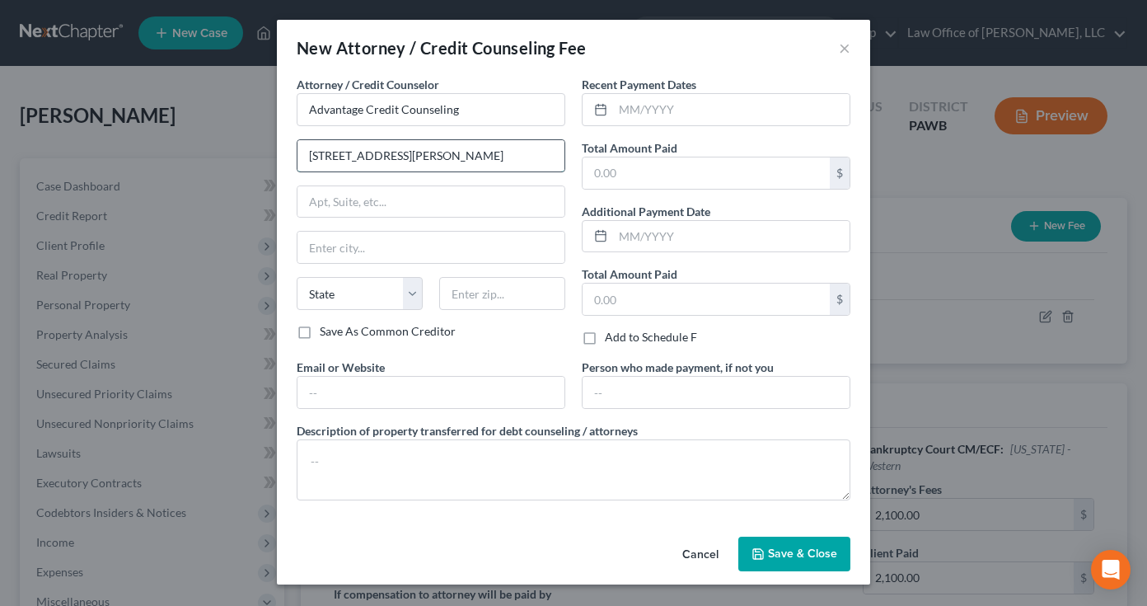
drag, startPoint x: 465, startPoint y: 152, endPoint x: 408, endPoint y: 156, distance: 57.8
click at [408, 156] on input "[STREET_ADDRESS][PERSON_NAME]" at bounding box center [430, 155] width 267 height 31
type input "[STREET_ADDRESS][PERSON_NAME]"
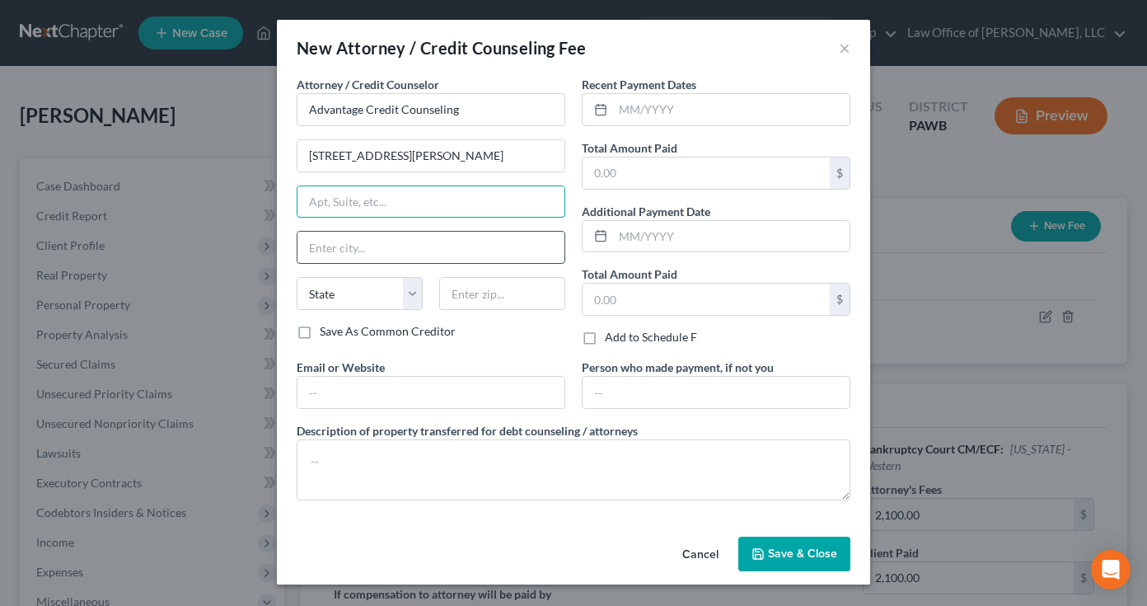
paste input "Suite 250"
type input "Suite 250"
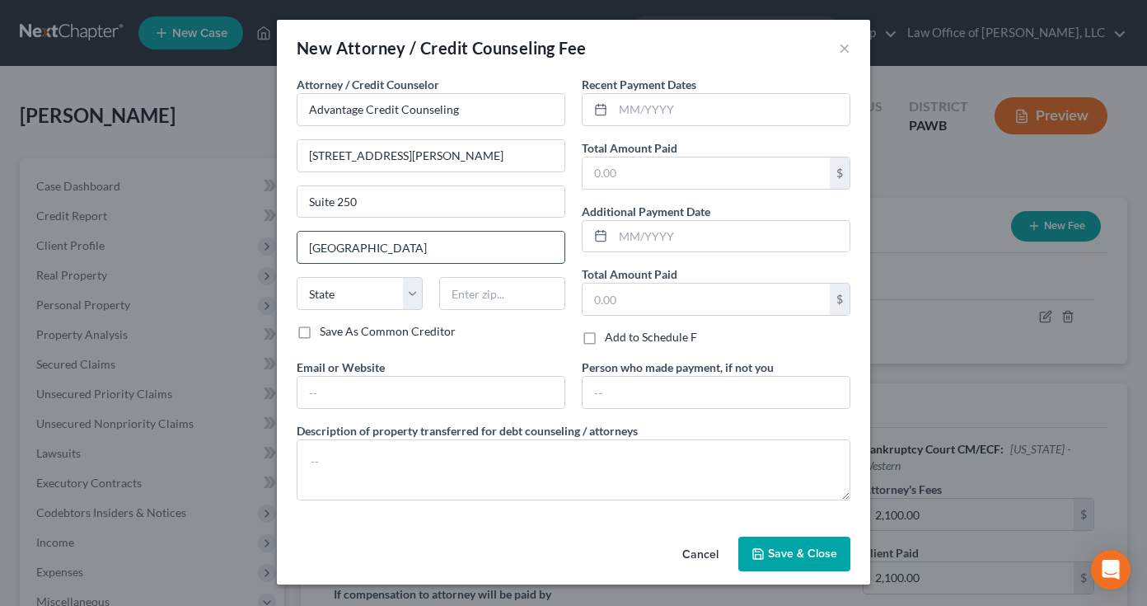
type input "[GEOGRAPHIC_DATA]"
select select "39"
type input "15203"
click at [704, 112] on input "text" at bounding box center [731, 109] width 236 height 31
click at [657, 175] on input "text" at bounding box center [705, 172] width 247 height 31
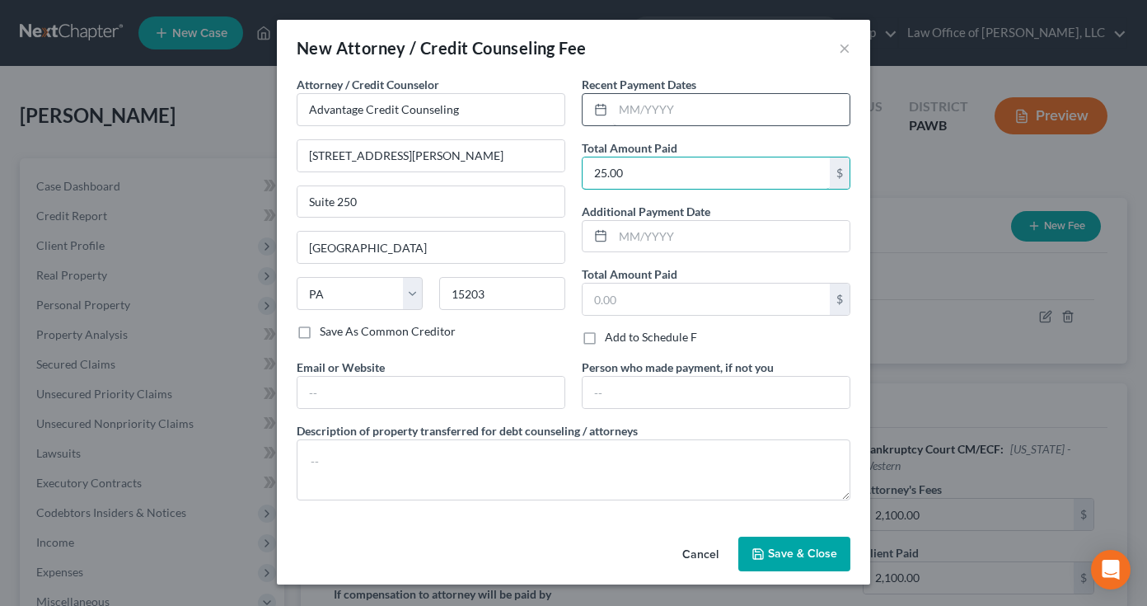
type input "25.00"
click at [659, 115] on input "text" at bounding box center [731, 109] width 236 height 31
type input "09/2025"
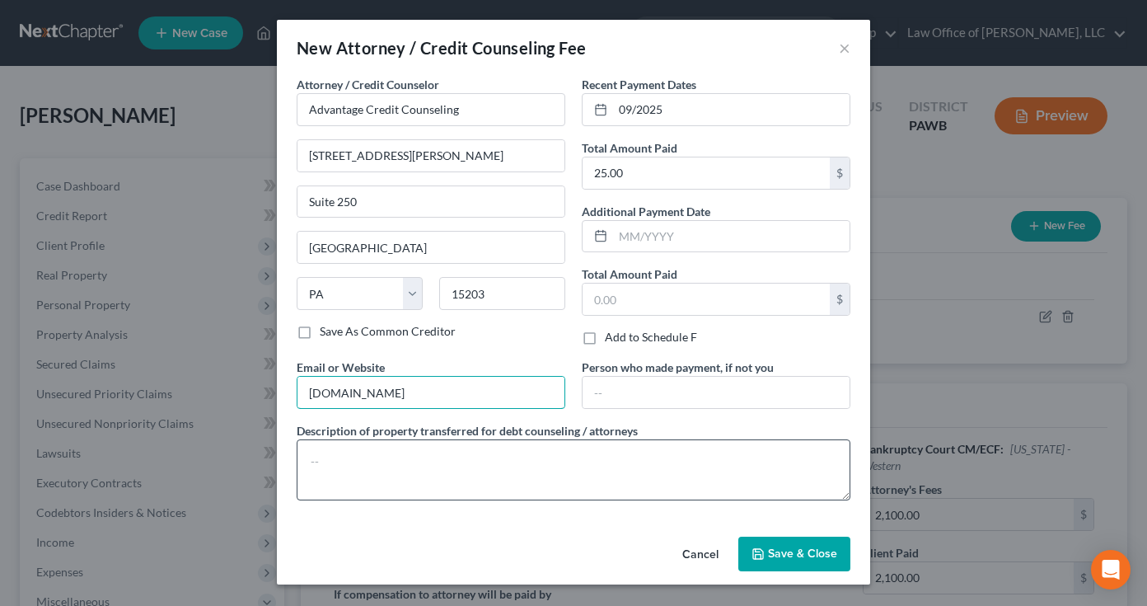
type input "[DOMAIN_NAME]"
click at [533, 463] on textarea at bounding box center [574, 469] width 554 height 61
type textarea "C"
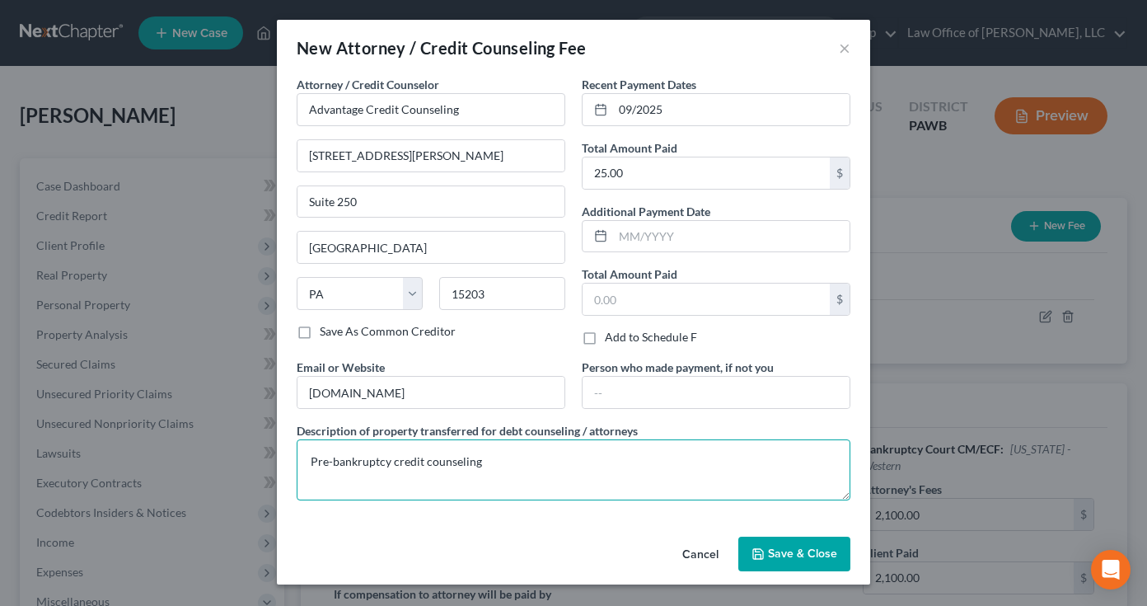
type textarea "Pre-bankruptcy credit counseling"
click at [801, 559] on span "Save & Close" at bounding box center [802, 553] width 69 height 14
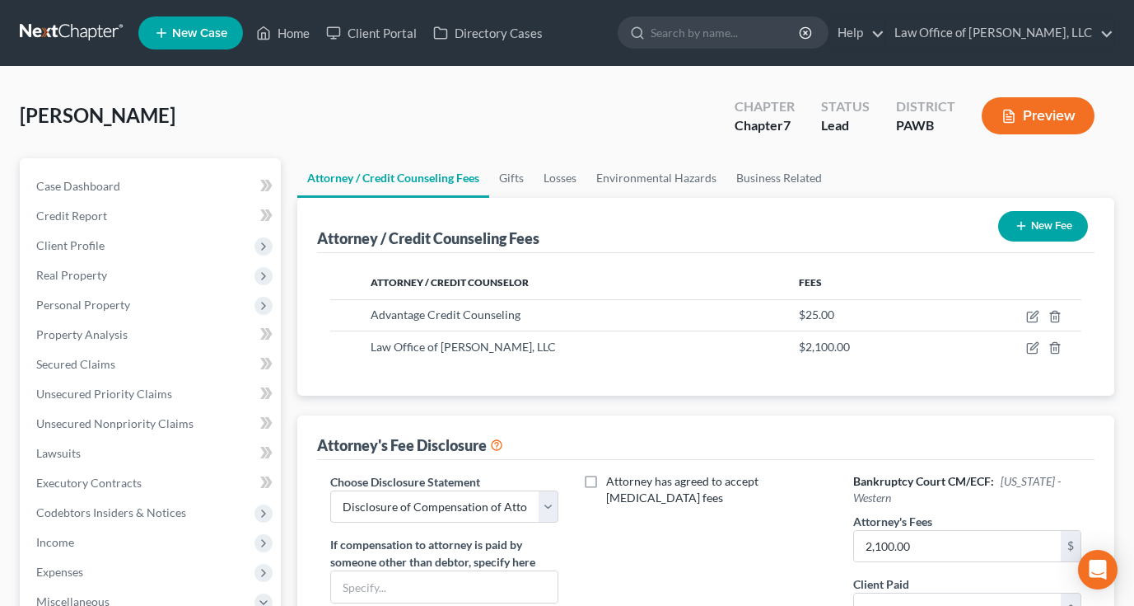
click at [1034, 105] on button "Preview" at bounding box center [1038, 115] width 113 height 37
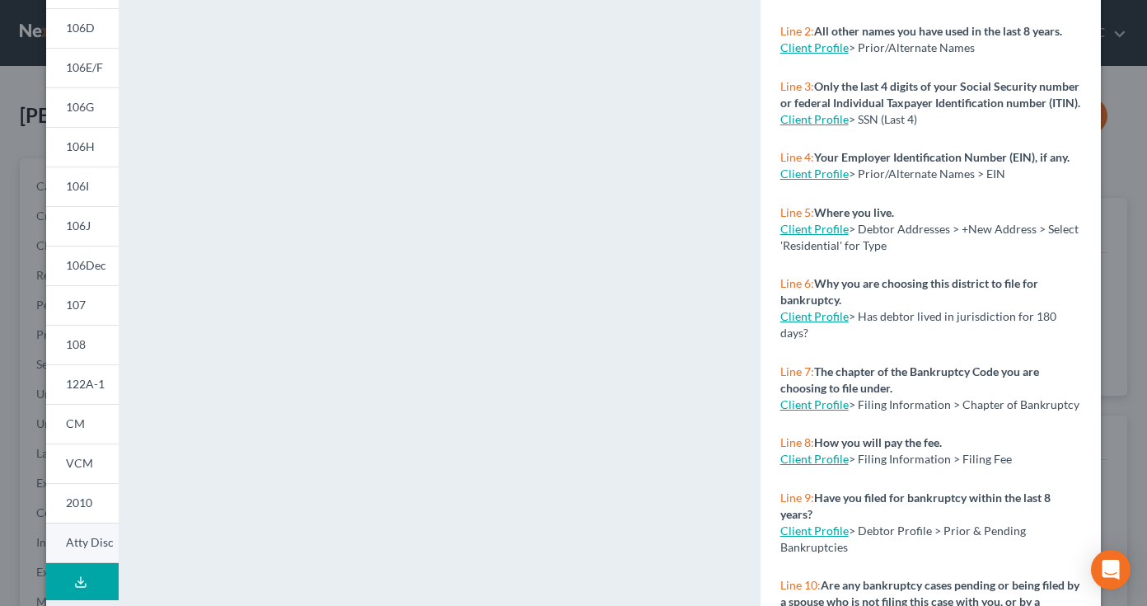
scroll to position [234, 0]
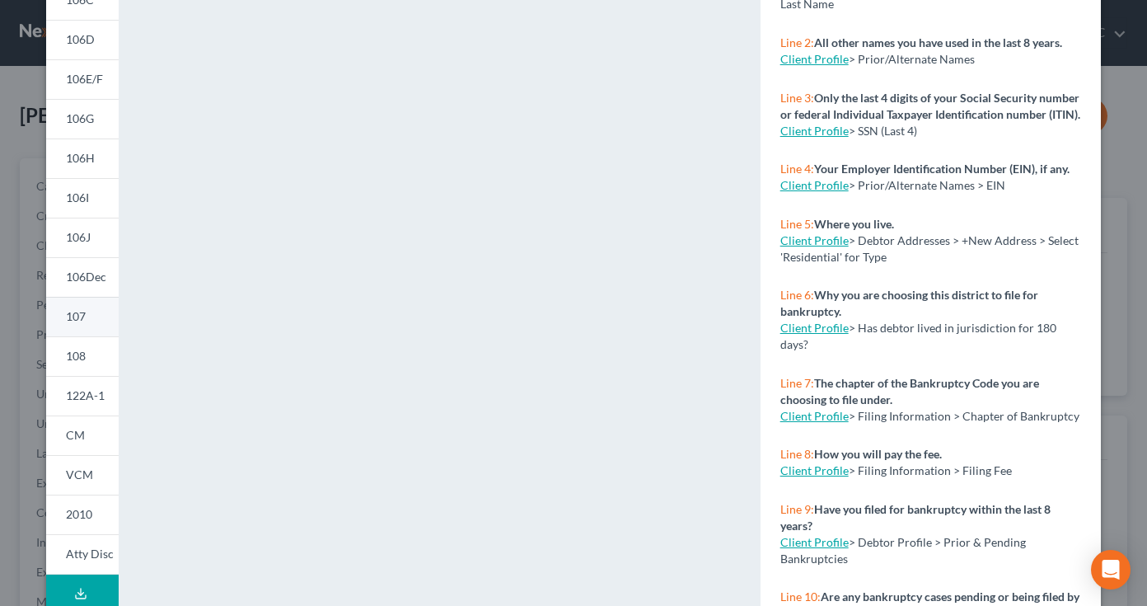
click at [66, 311] on span "107" at bounding box center [76, 316] width 20 height 14
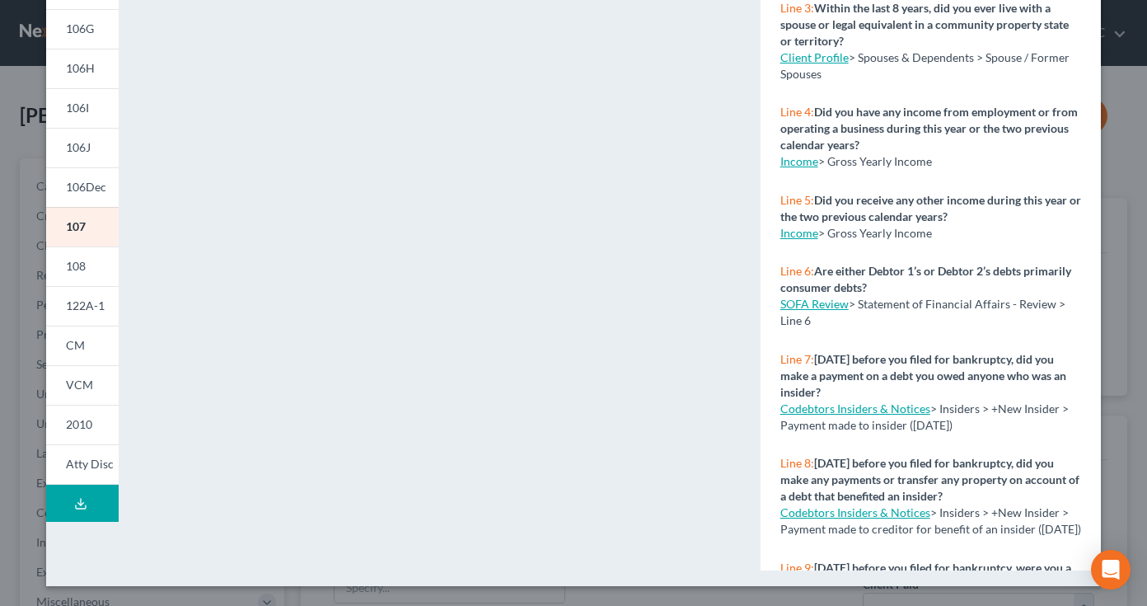
scroll to position [324, 0]
click at [90, 461] on span "Atty Disc" at bounding box center [90, 463] width 48 height 14
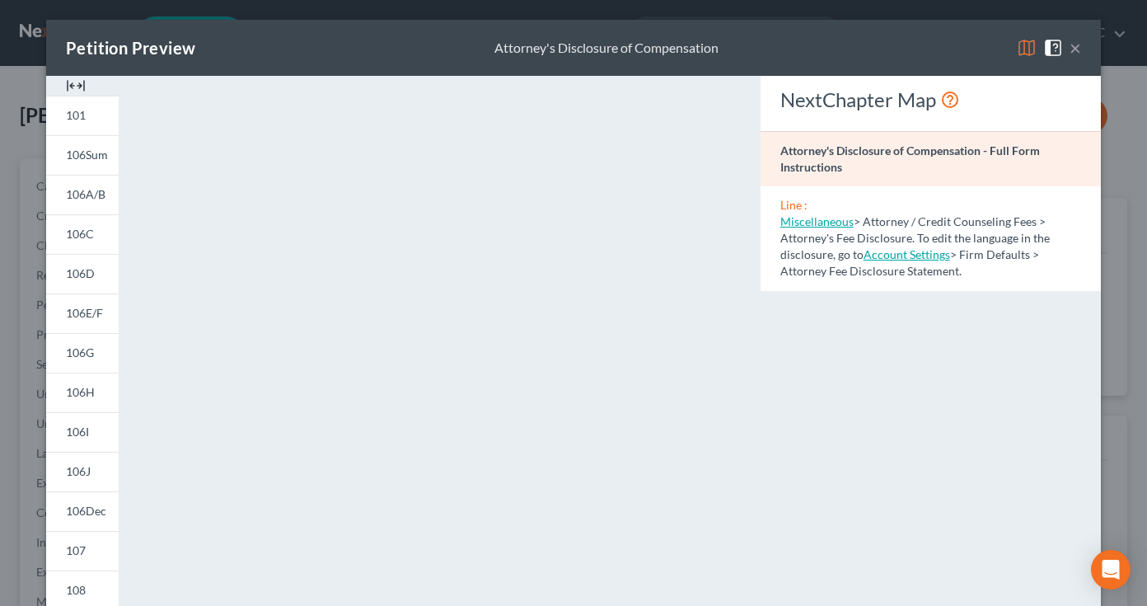
scroll to position [0, 0]
click at [857, 442] on div "NextChapter Map Attorney's Disclosure of Compensation - Full Form Instructions …" at bounding box center [930, 485] width 357 height 818
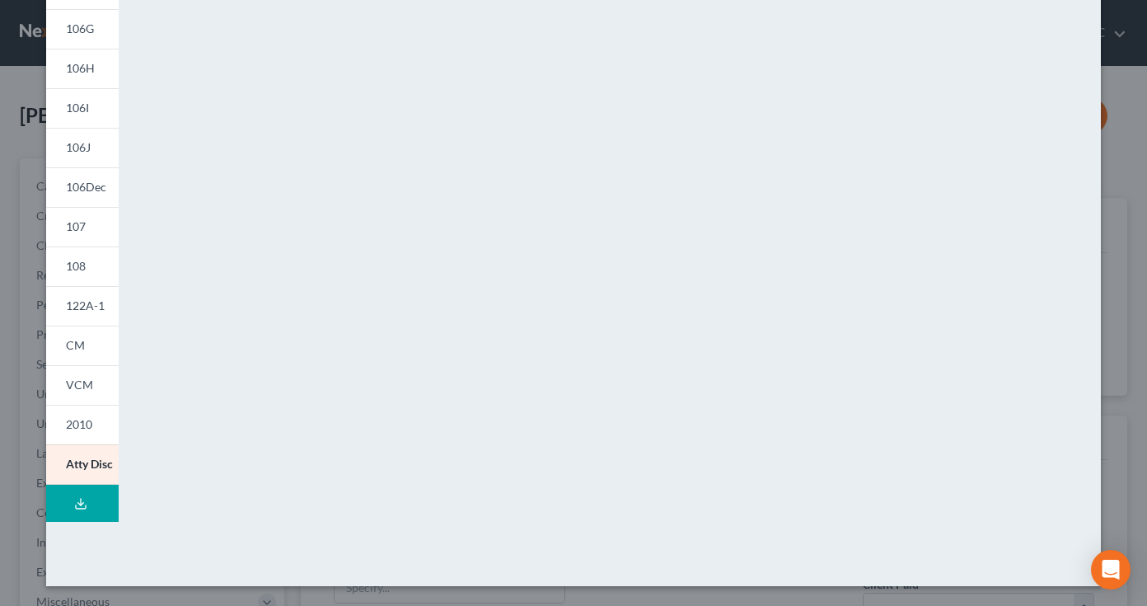
scroll to position [324, 0]
click at [77, 502] on icon at bounding box center [80, 503] width 13 height 13
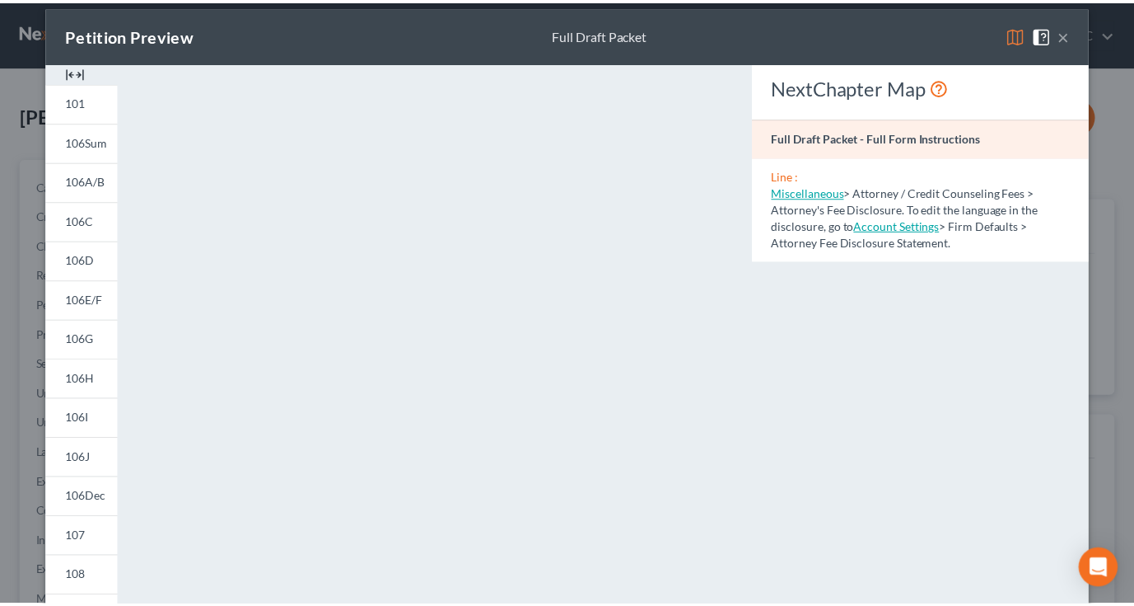
scroll to position [0, 0]
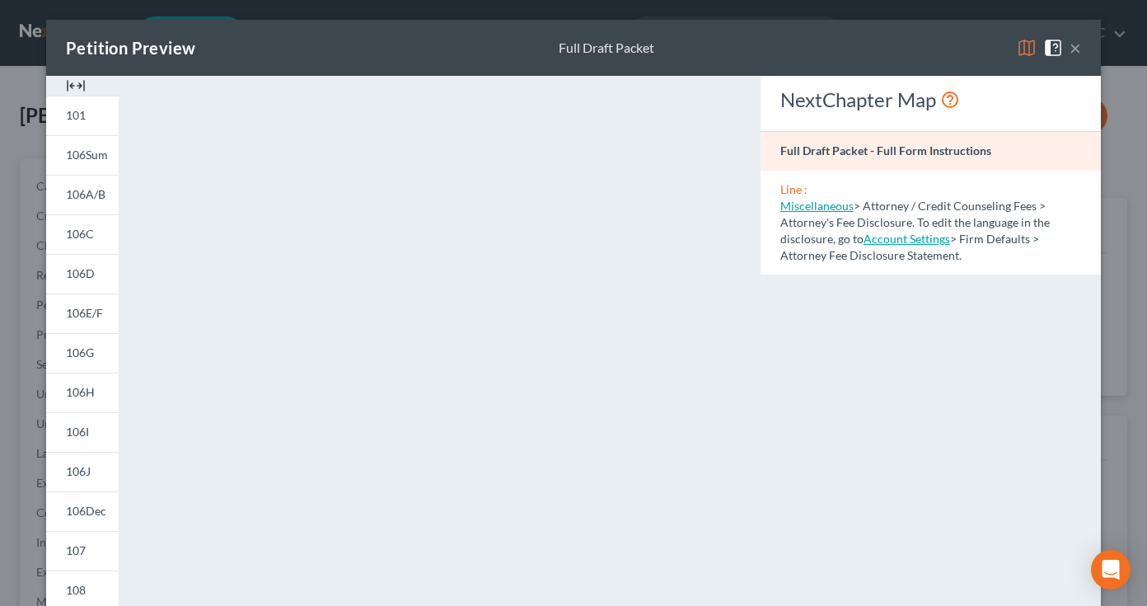
click at [1069, 51] on button "×" at bounding box center [1075, 48] width 12 height 20
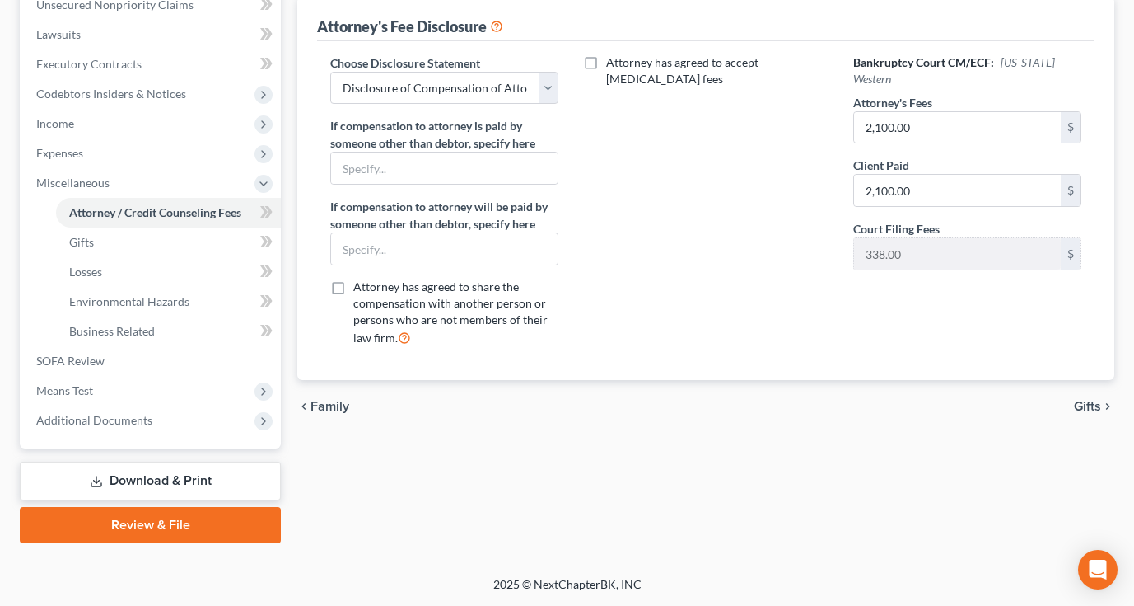
click at [154, 523] on link "Review & File" at bounding box center [150, 525] width 261 height 36
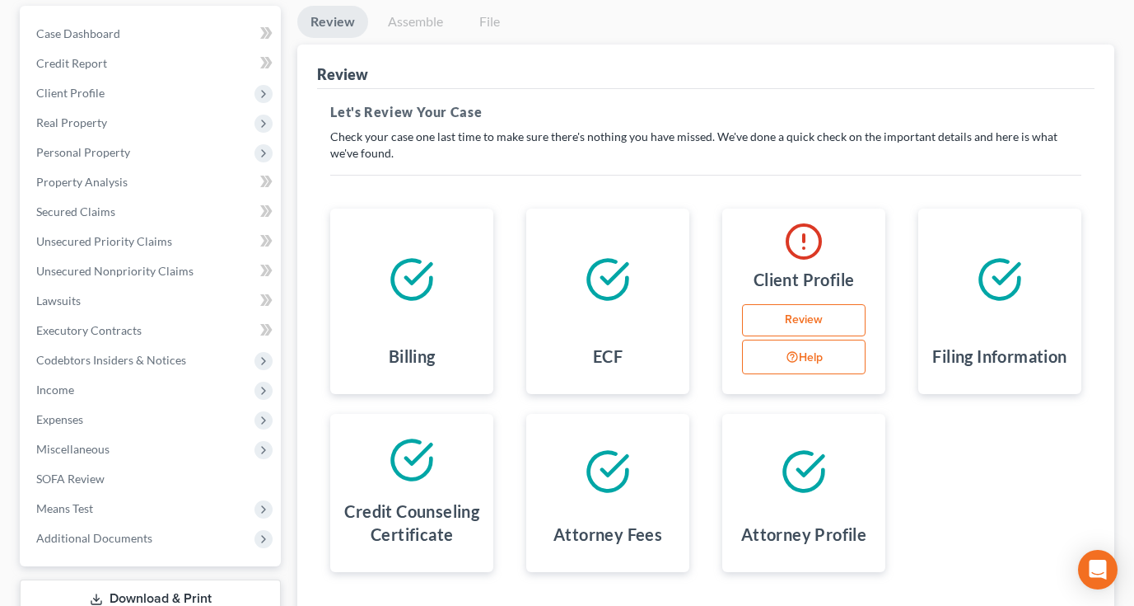
scroll to position [75, 0]
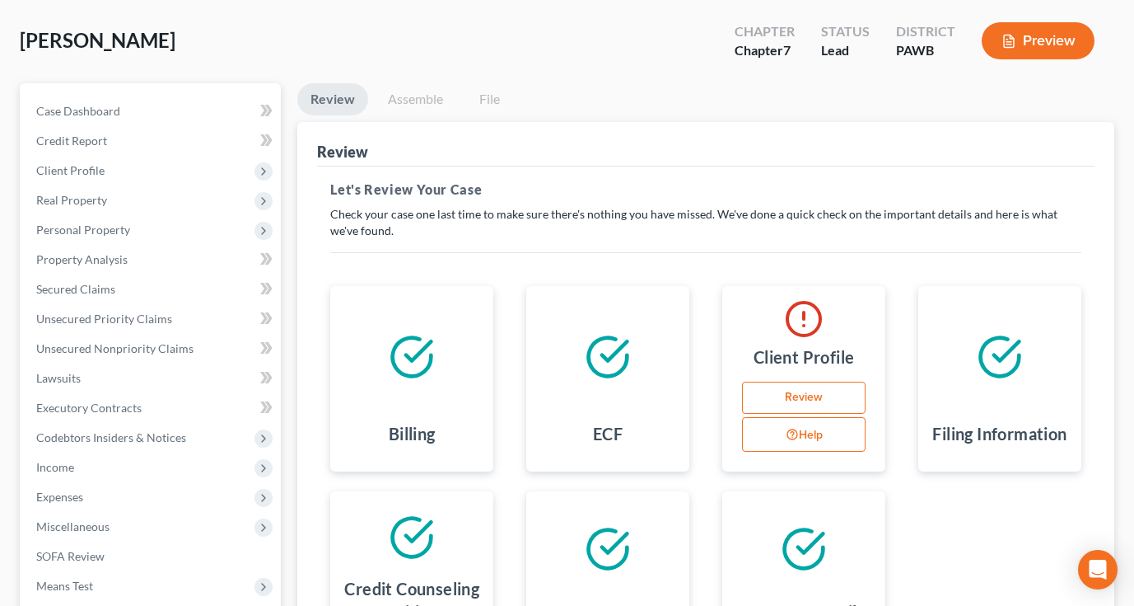
click at [809, 399] on link "Review" at bounding box center [804, 397] width 124 height 33
select select "0"
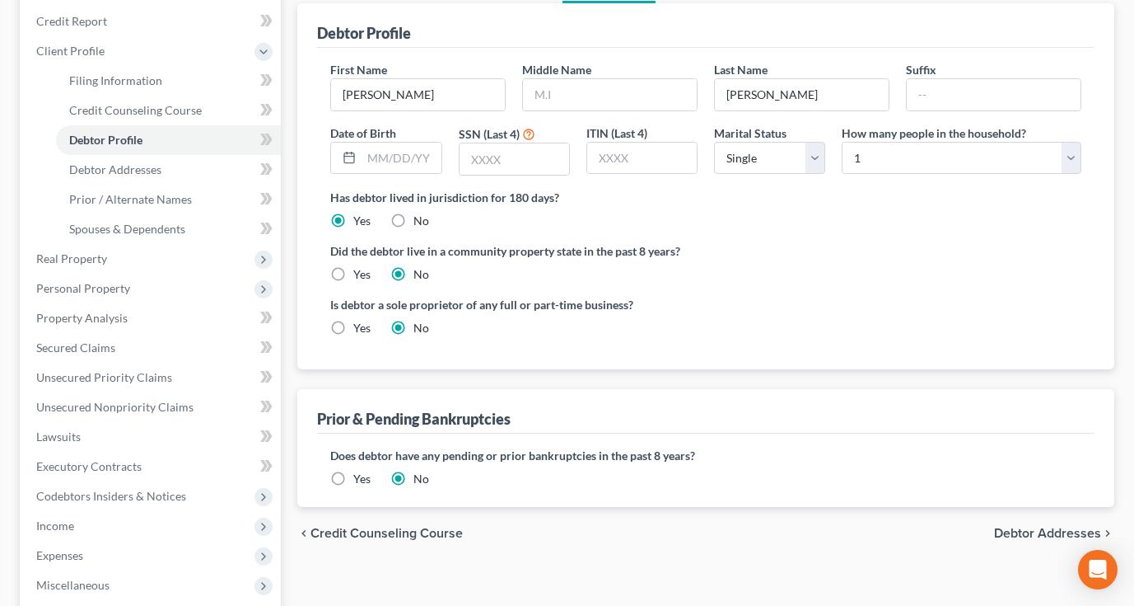
scroll to position [77, 0]
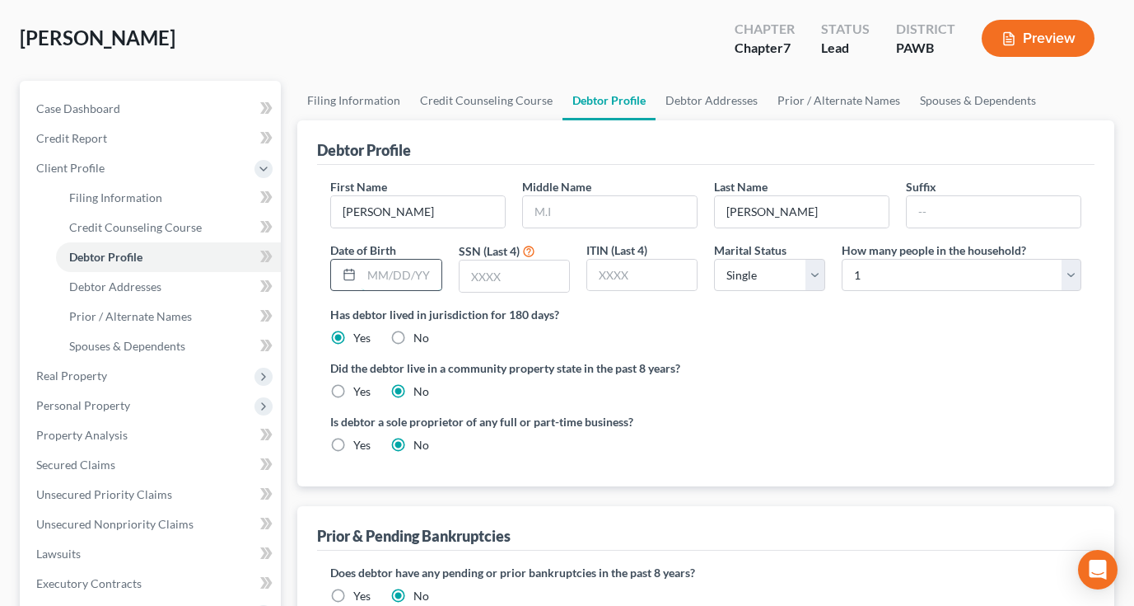
click at [419, 270] on input "text" at bounding box center [401, 275] width 79 height 31
type input "[DATE]"
click at [526, 277] on input "text" at bounding box center [515, 275] width 110 height 31
type input "7070"
click at [858, 442] on div "Is debtor a sole proprietor of any full or part-time business? Yes No" at bounding box center [706, 440] width 768 height 54
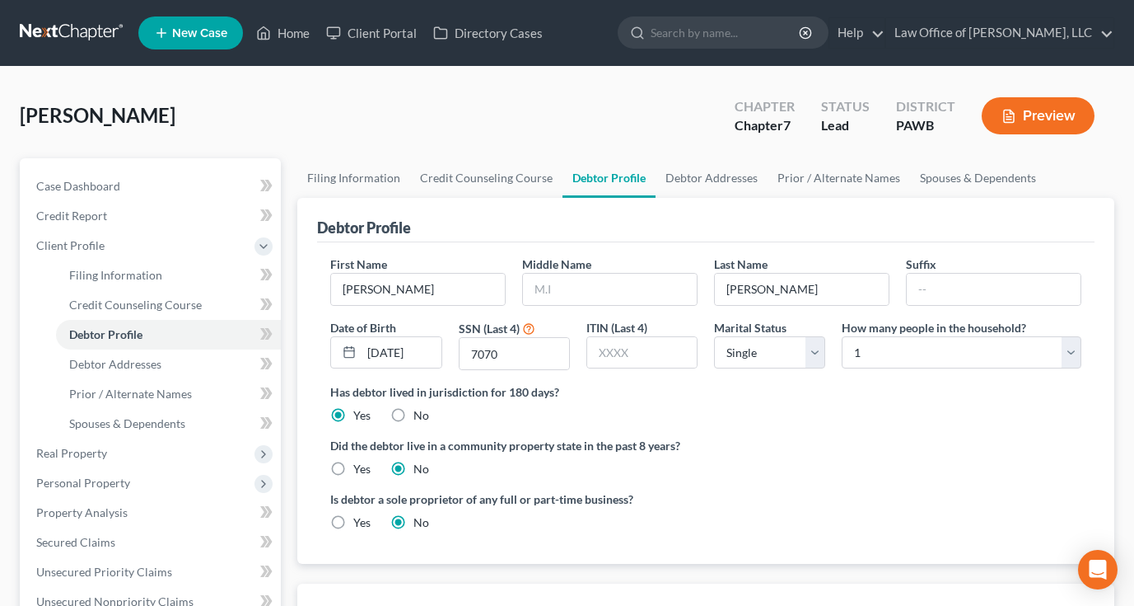
scroll to position [0, 0]
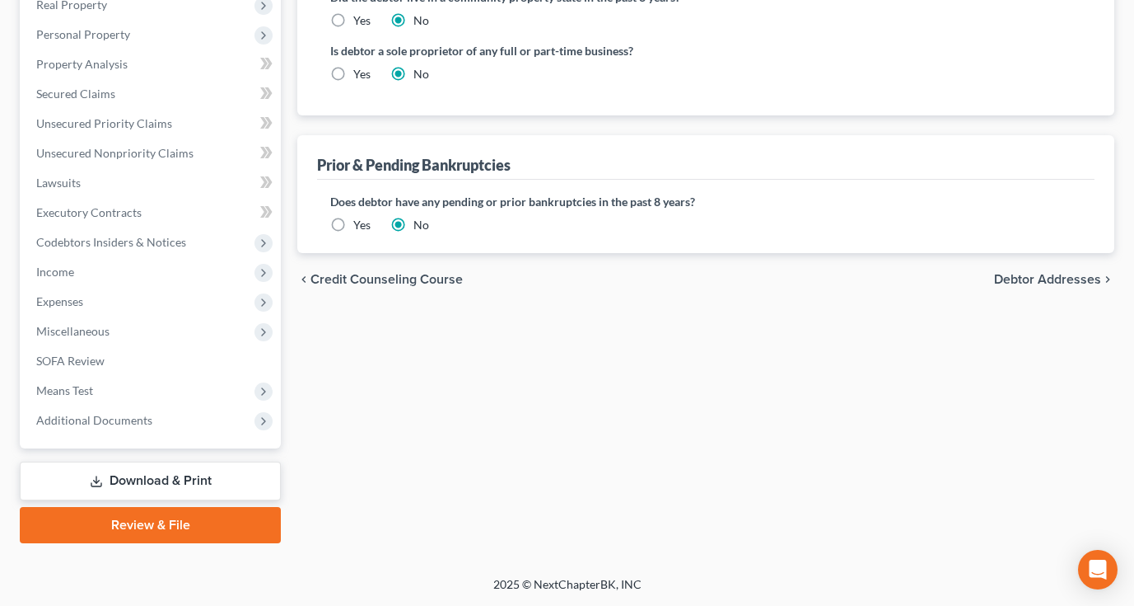
click at [180, 516] on link "Review & File" at bounding box center [150, 525] width 261 height 36
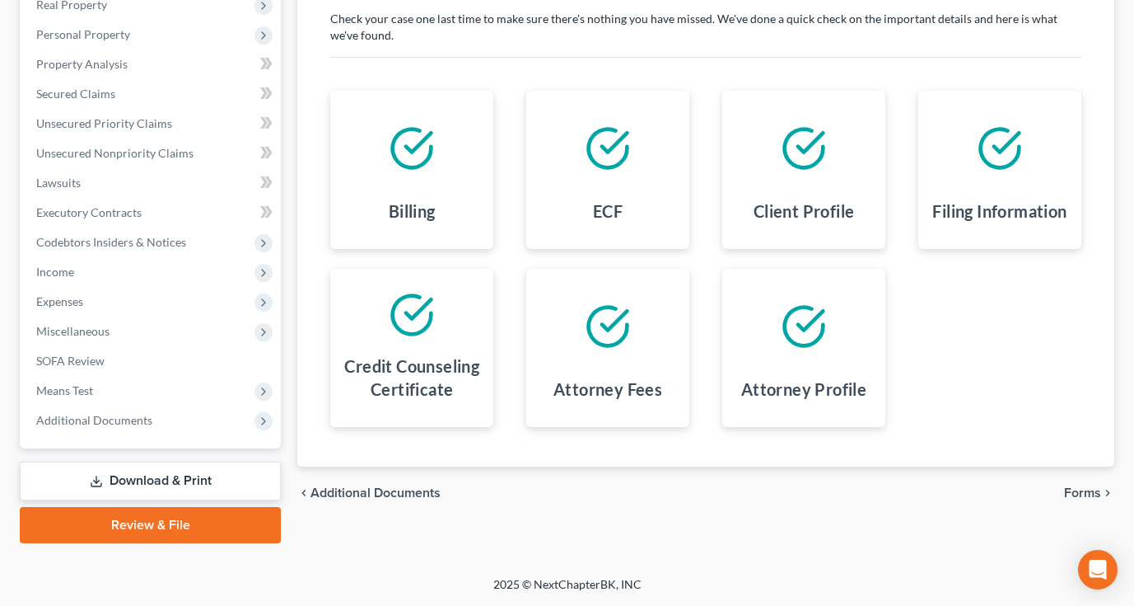
scroll to position [270, 0]
click at [197, 532] on link "Review & File" at bounding box center [150, 525] width 261 height 36
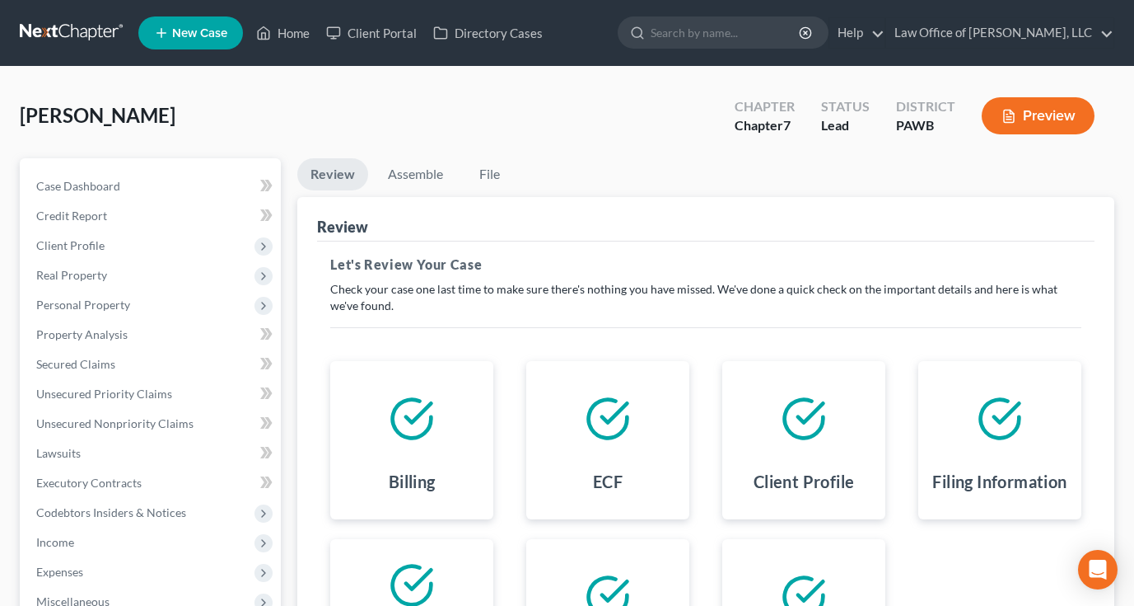
scroll to position [0, 0]
click at [415, 172] on link "Assemble" at bounding box center [416, 174] width 82 height 32
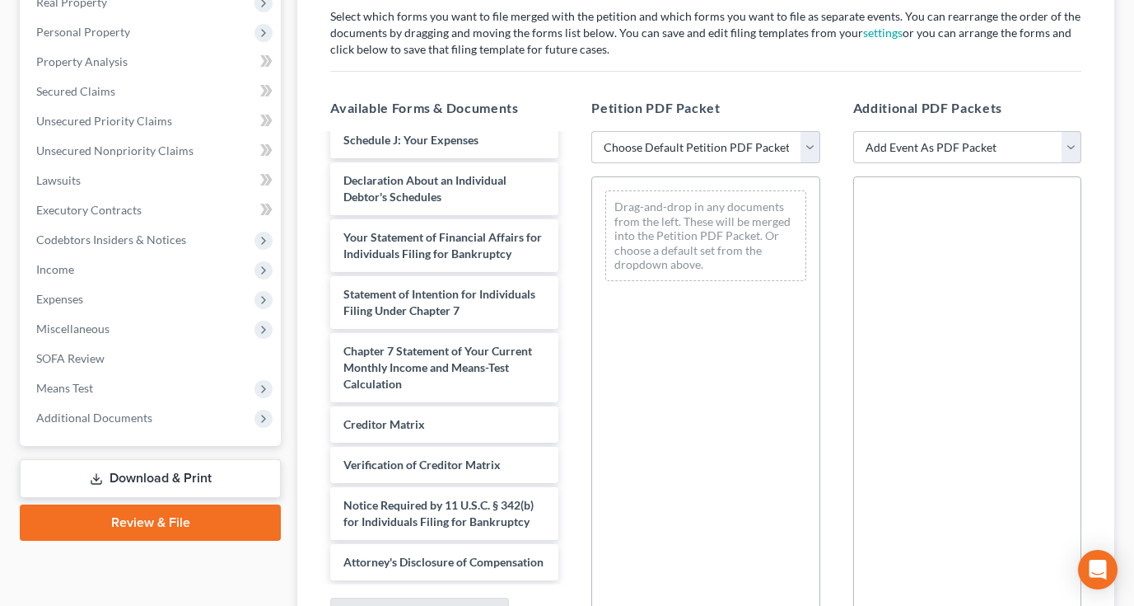
scroll to position [258, 0]
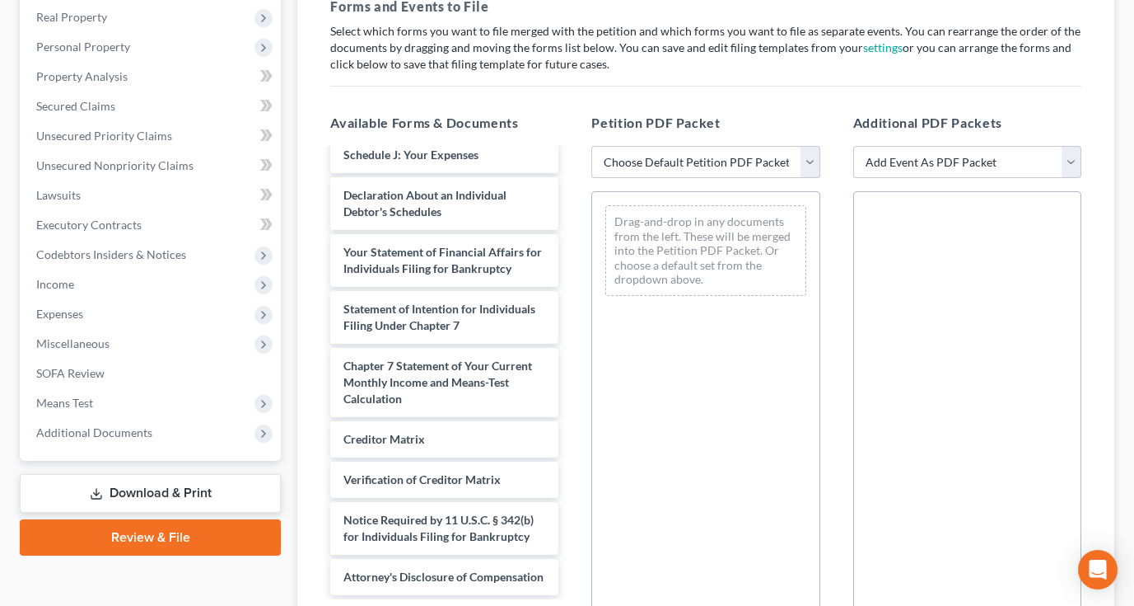
select select "0"
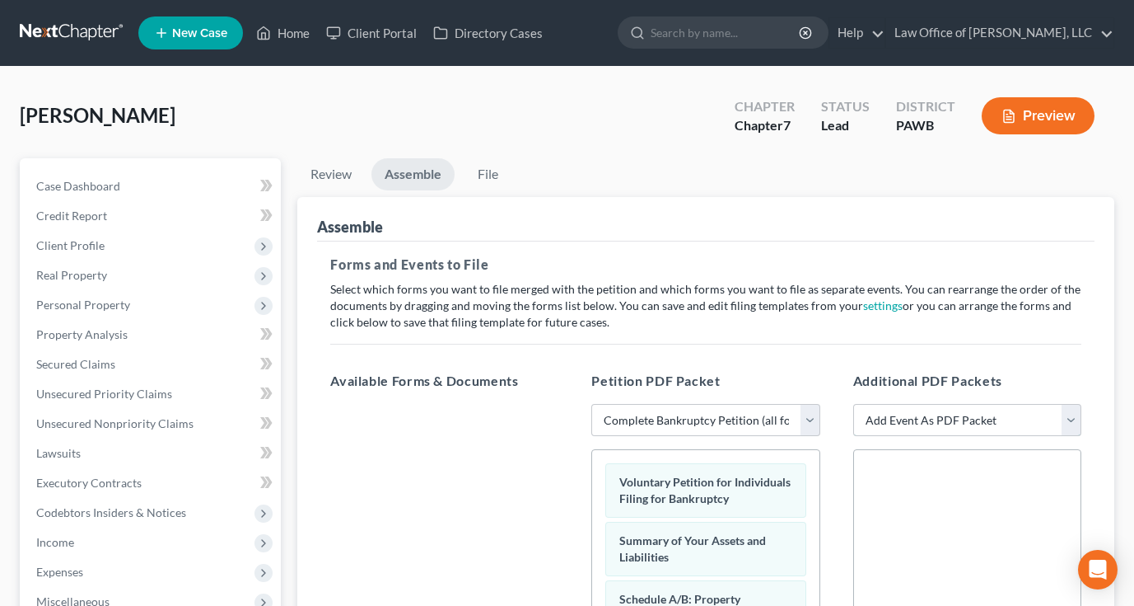
scroll to position [0, 0]
select select "0"
select select
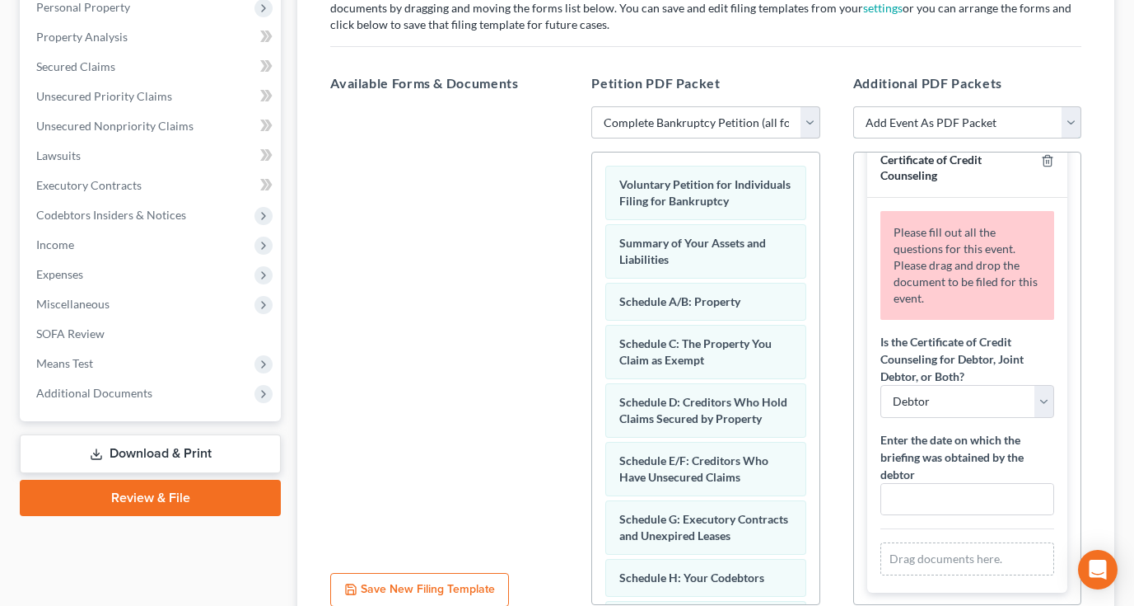
scroll to position [276, 0]
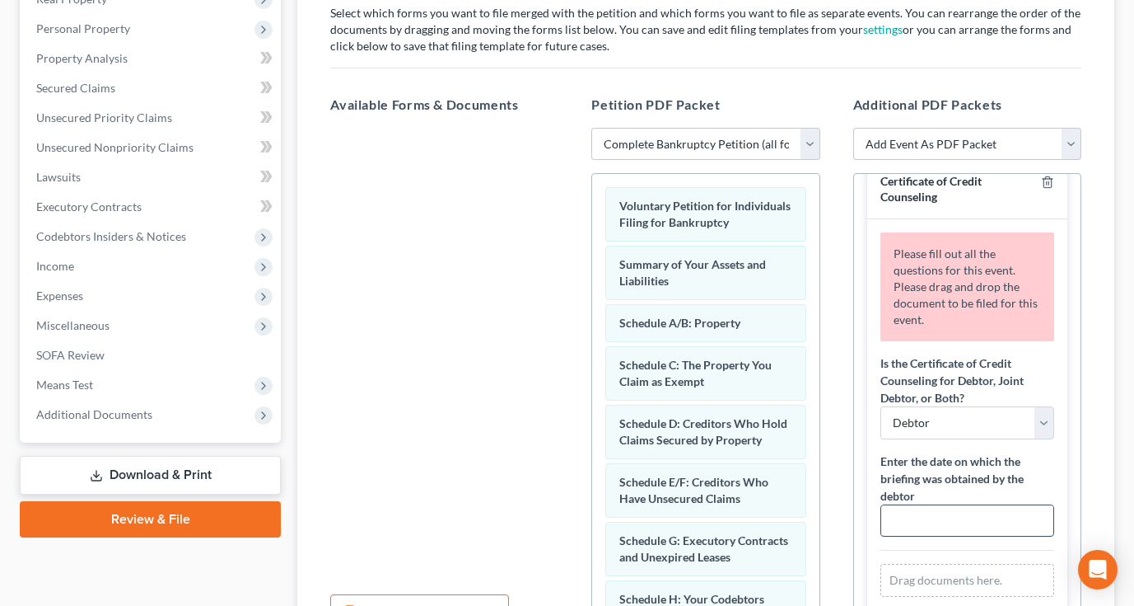
click at [981, 513] on input "text" at bounding box center [968, 520] width 172 height 31
type input "s"
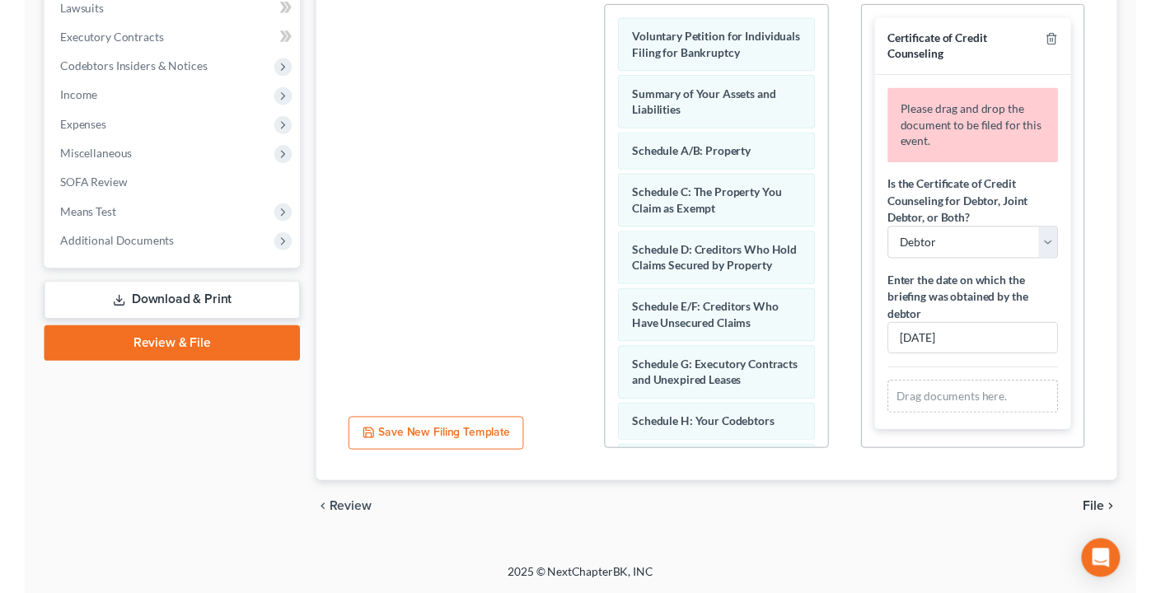
scroll to position [445, 0]
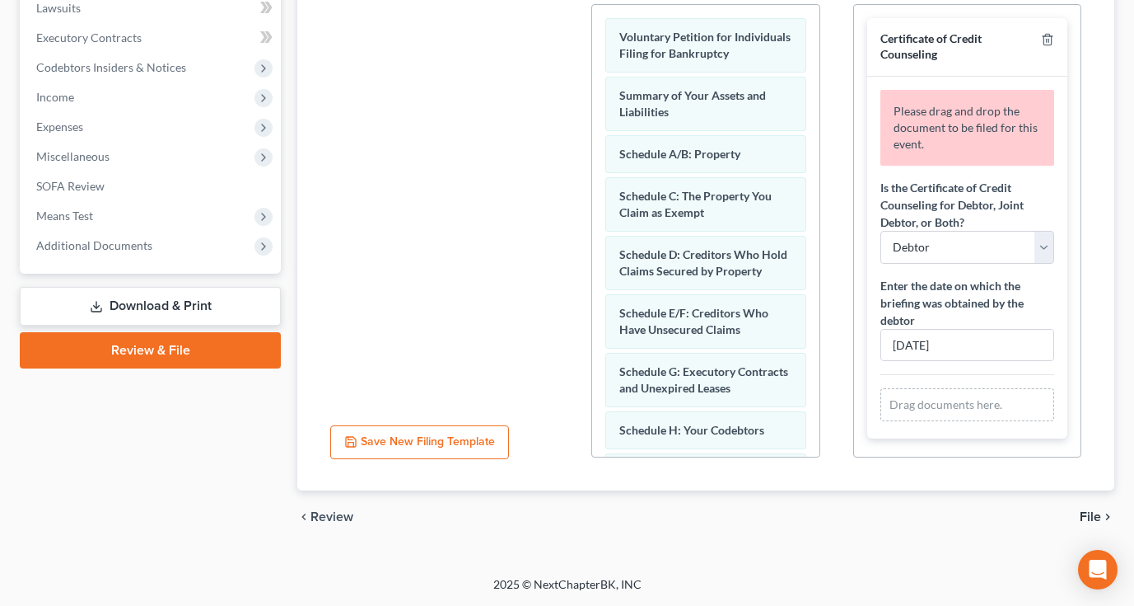
type input "[DATE]"
click at [964, 407] on div "Drag documents here." at bounding box center [968, 404] width 174 height 33
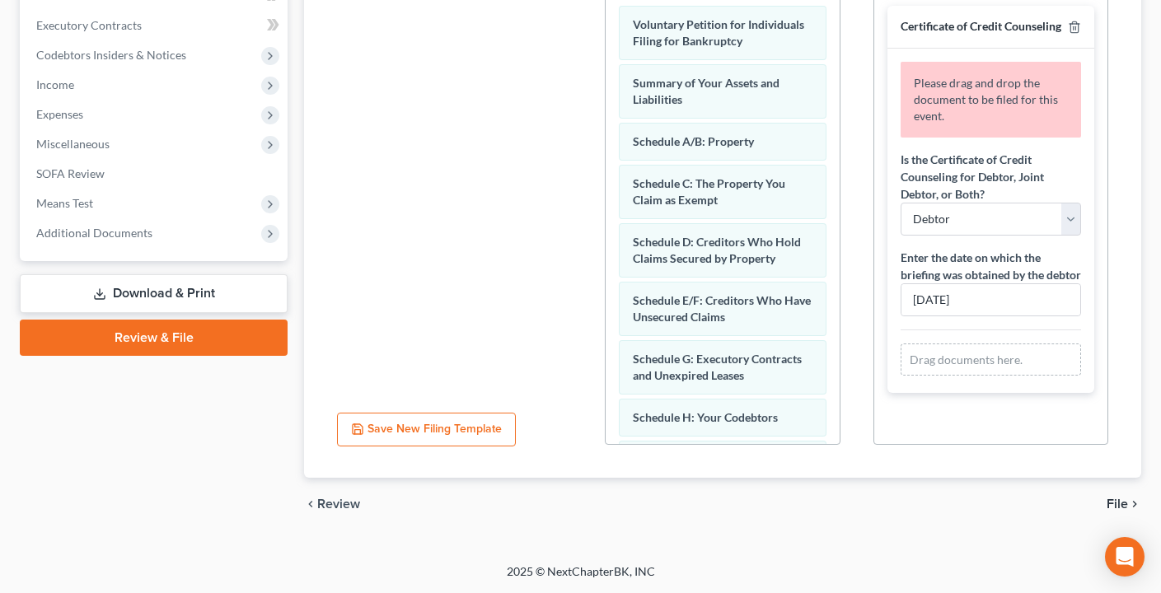
scroll to position [457, 0]
click at [954, 377] on div "Drag documents here." at bounding box center [990, 360] width 180 height 33
click at [974, 377] on div "Drag documents here." at bounding box center [990, 360] width 180 height 33
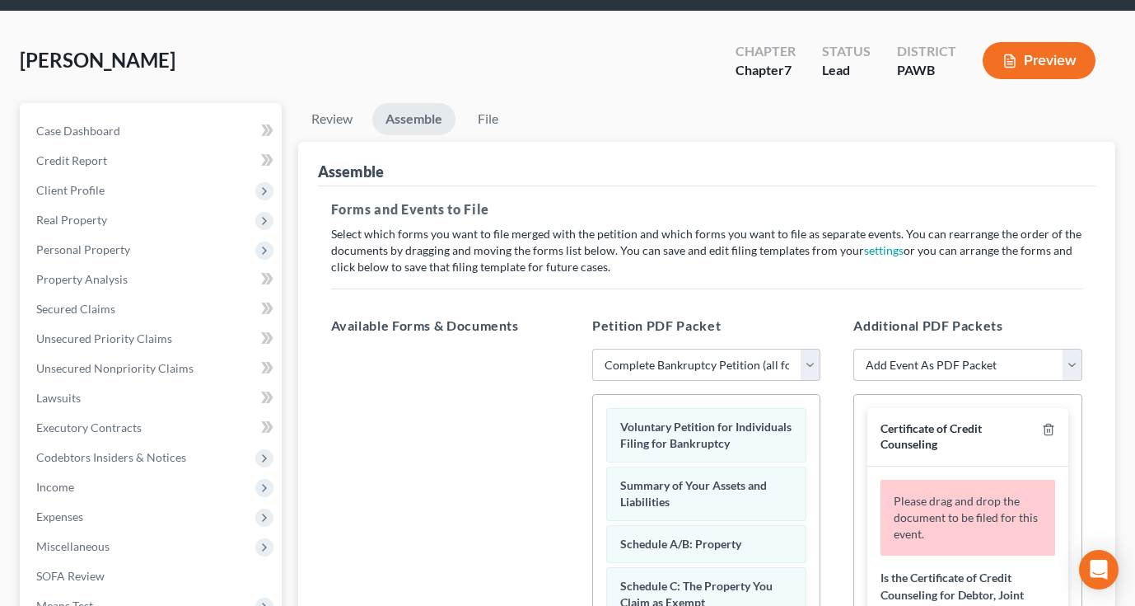
scroll to position [96, 0]
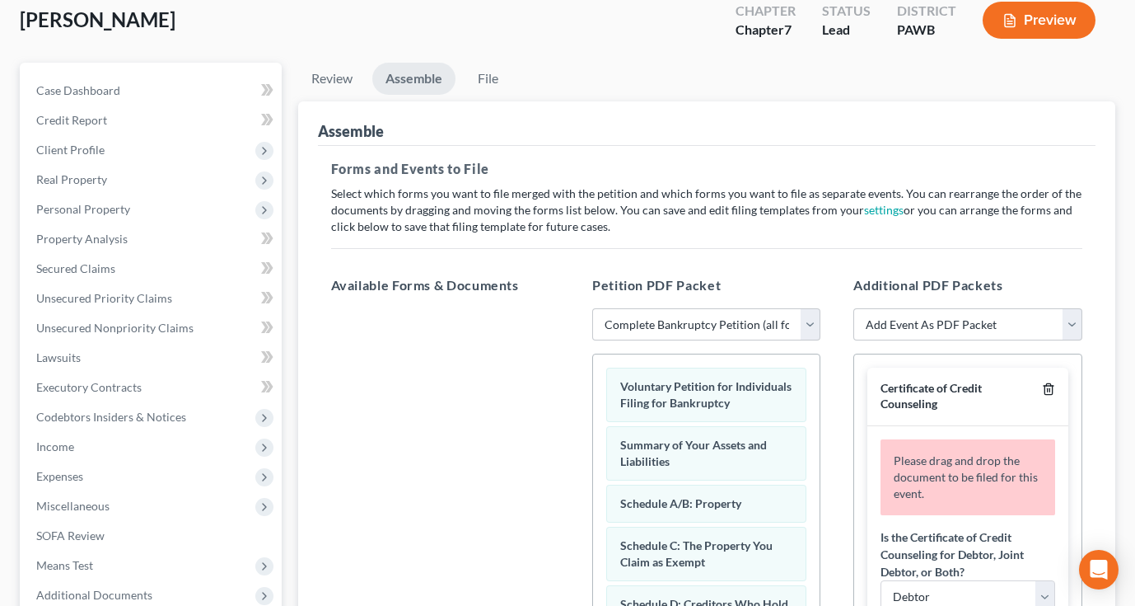
click at [1051, 391] on icon "button" at bounding box center [1048, 388] width 13 height 13
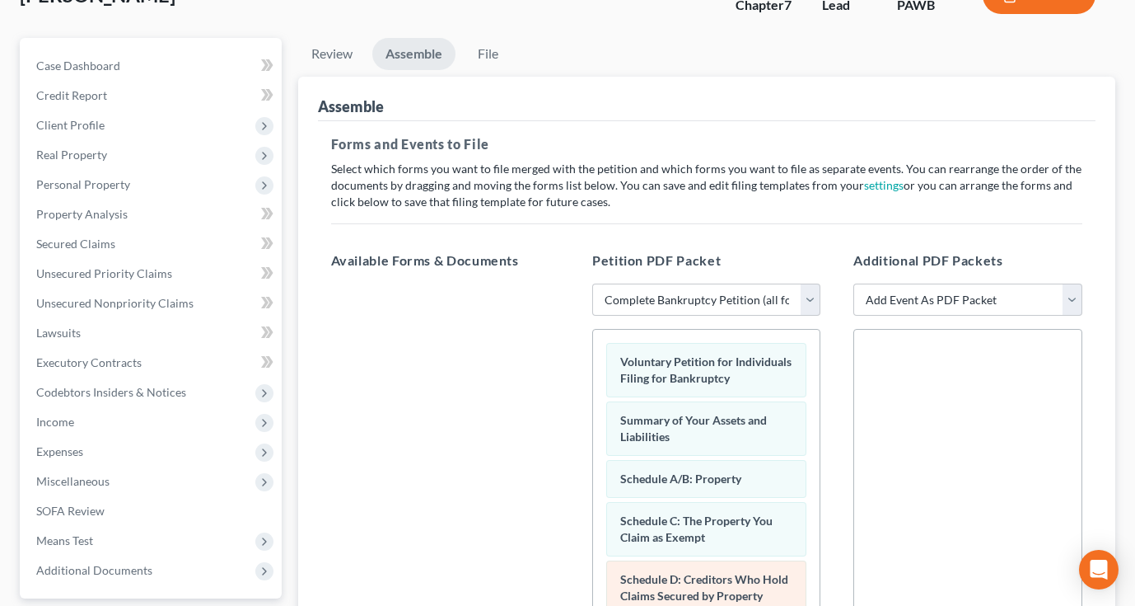
scroll to position [13, 0]
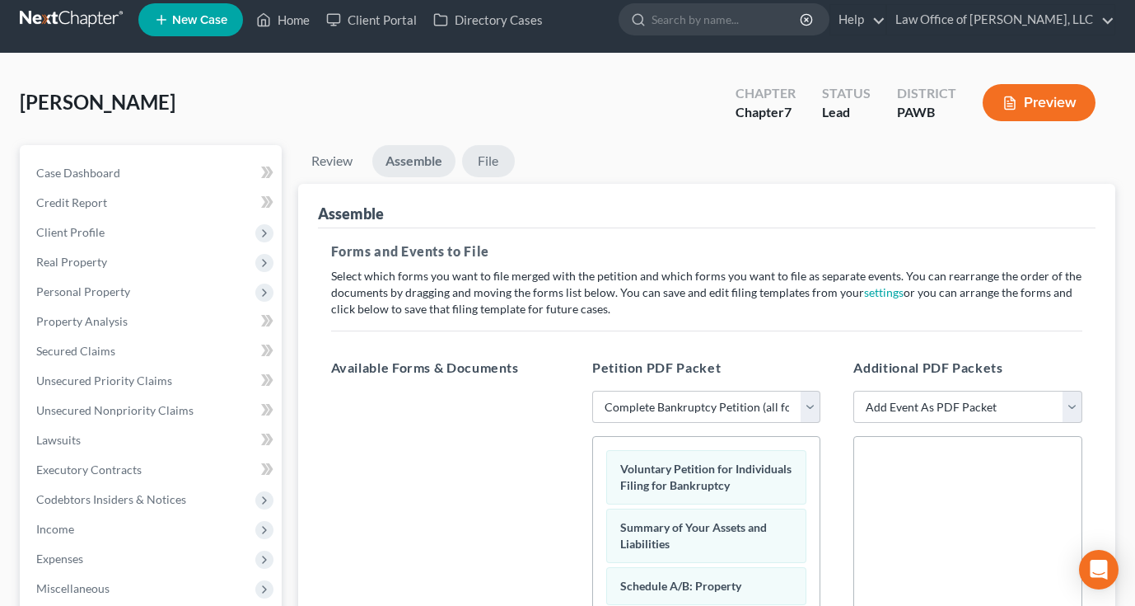
click at [489, 165] on link "File" at bounding box center [488, 161] width 53 height 32
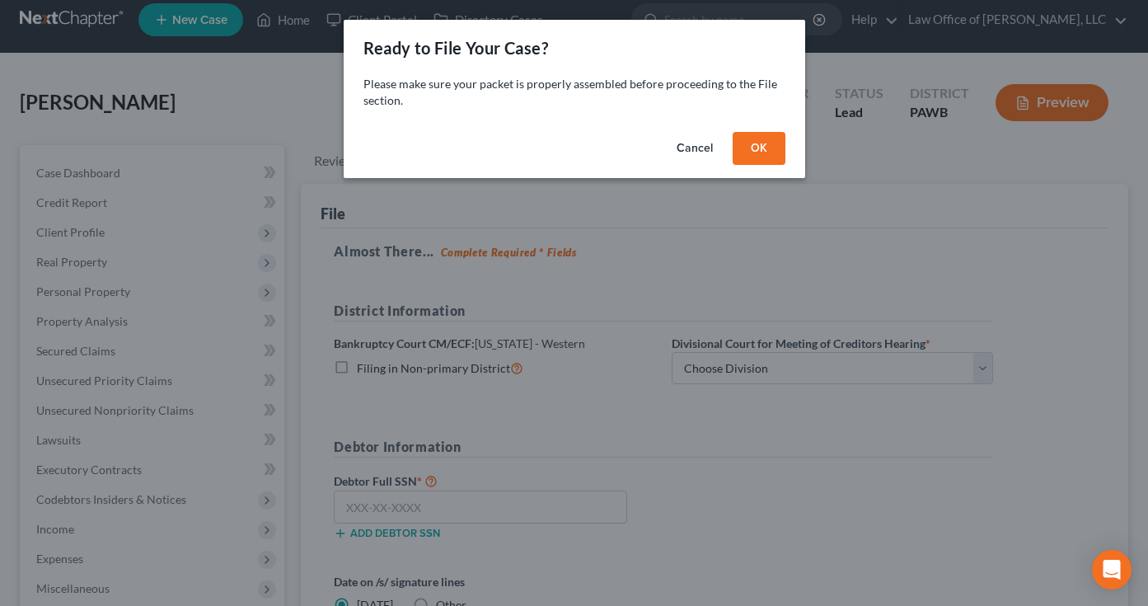
click at [760, 153] on button "OK" at bounding box center [758, 148] width 53 height 33
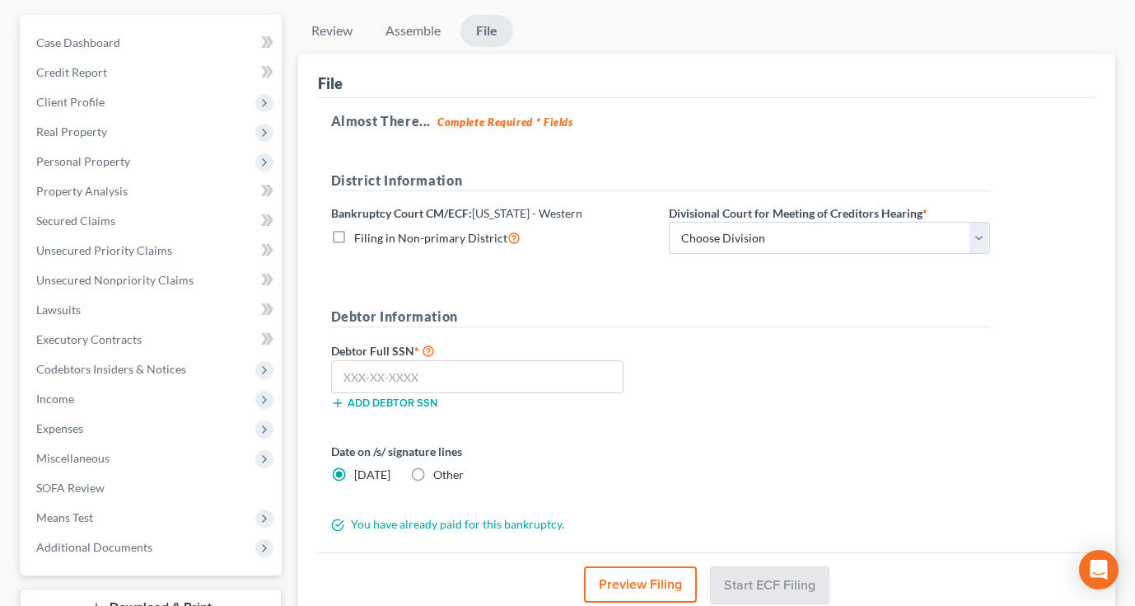
scroll to position [171, 0]
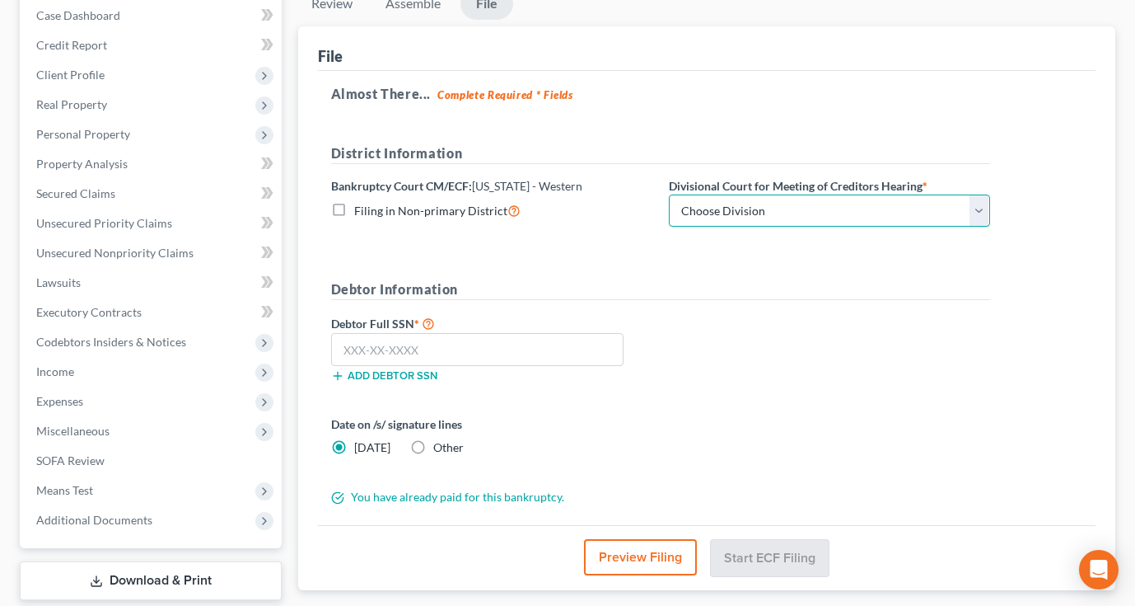
select select "1"
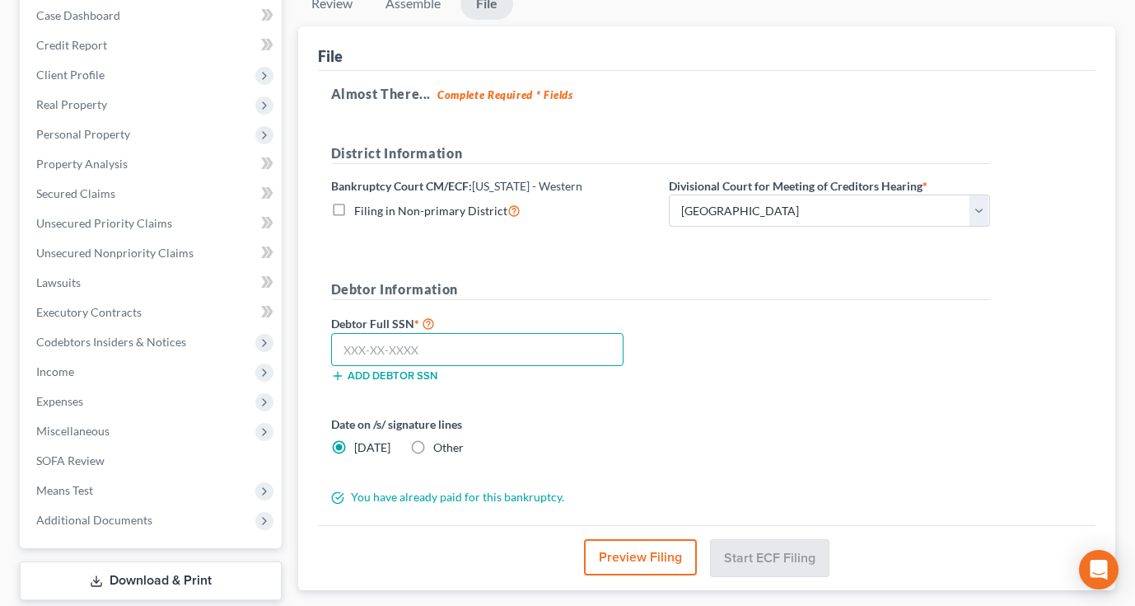
click at [478, 345] on input "text" at bounding box center [477, 349] width 293 height 33
click at [362, 352] on input "text" at bounding box center [477, 349] width 293 height 33
click at [345, 347] on input "text" at bounding box center [477, 349] width 293 height 33
click at [408, 339] on input "text" at bounding box center [477, 349] width 293 height 33
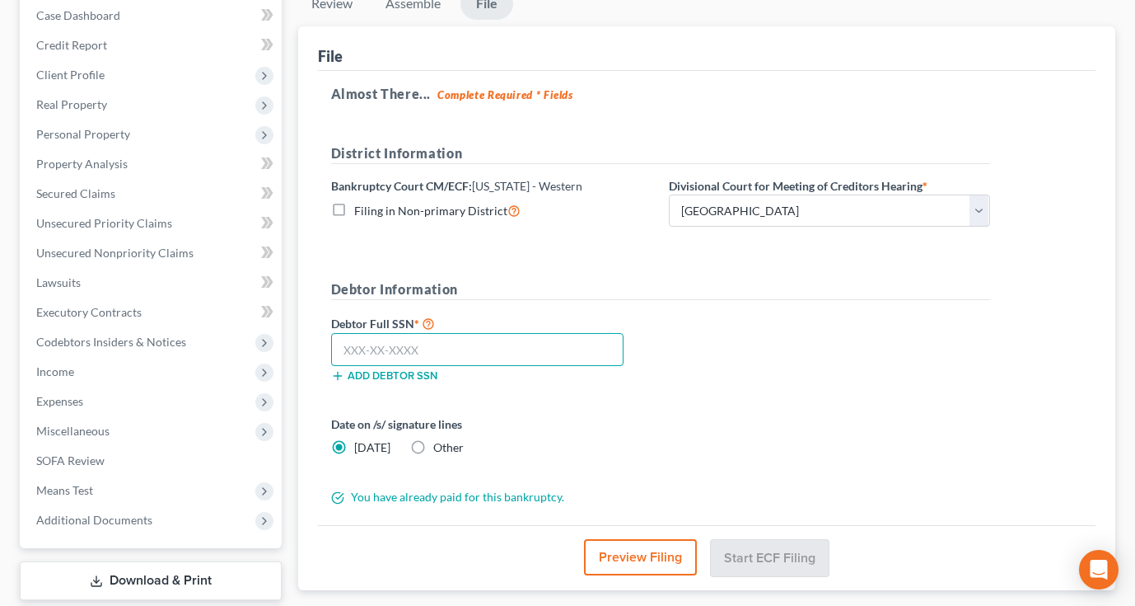
click at [408, 349] on input "text" at bounding box center [477, 349] width 293 height 33
click at [409, 355] on input "text" at bounding box center [477, 349] width 293 height 33
click at [403, 354] on input "text" at bounding box center [477, 349] width 293 height 33
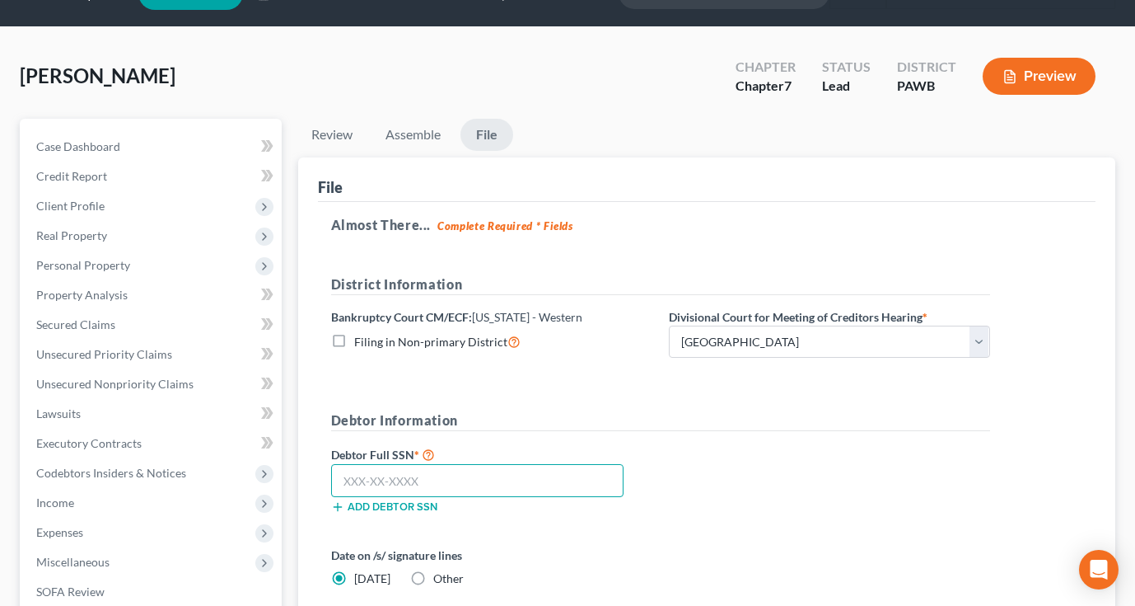
scroll to position [41, 0]
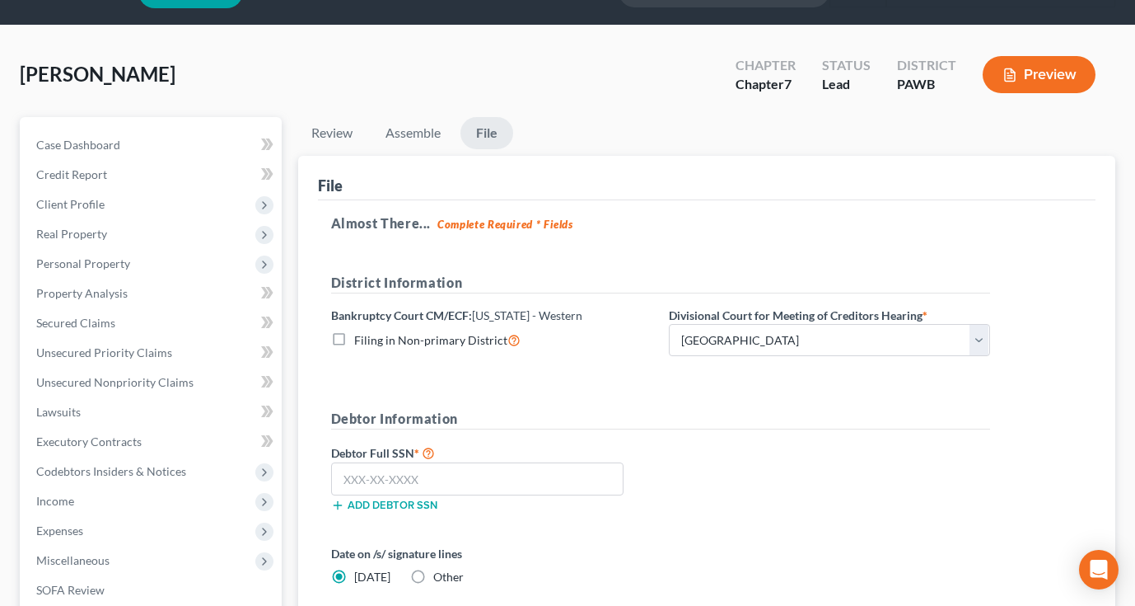
click at [670, 391] on form "District Information Bankruptcy Court CM/ECF: [US_STATE] - Western Filing in No…" at bounding box center [660, 454] width 659 height 363
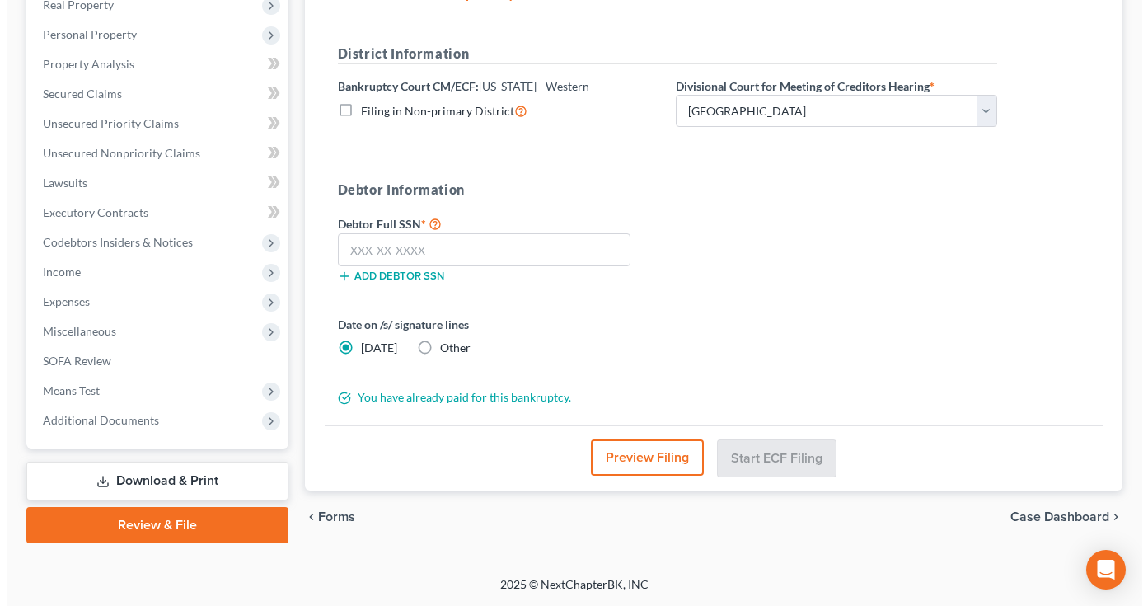
scroll to position [270, 0]
click at [648, 456] on button "Preview Filing" at bounding box center [640, 457] width 113 height 36
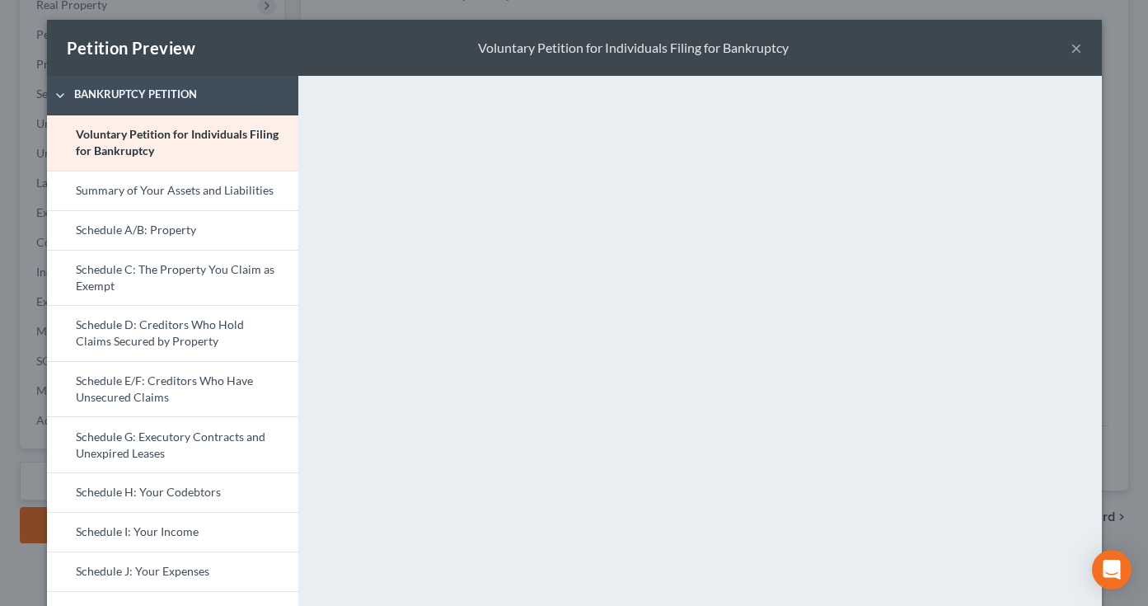
click at [1071, 49] on button "×" at bounding box center [1076, 48] width 12 height 20
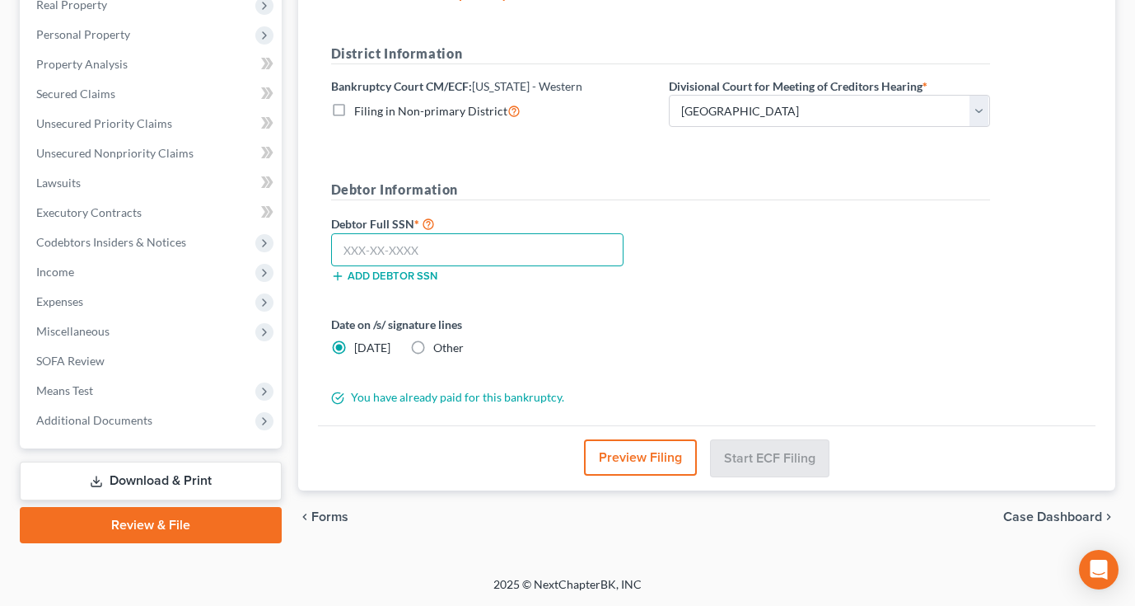
click at [503, 243] on input "text" at bounding box center [477, 249] width 293 height 33
click at [373, 270] on button "Add debtor SSN" at bounding box center [384, 275] width 106 height 13
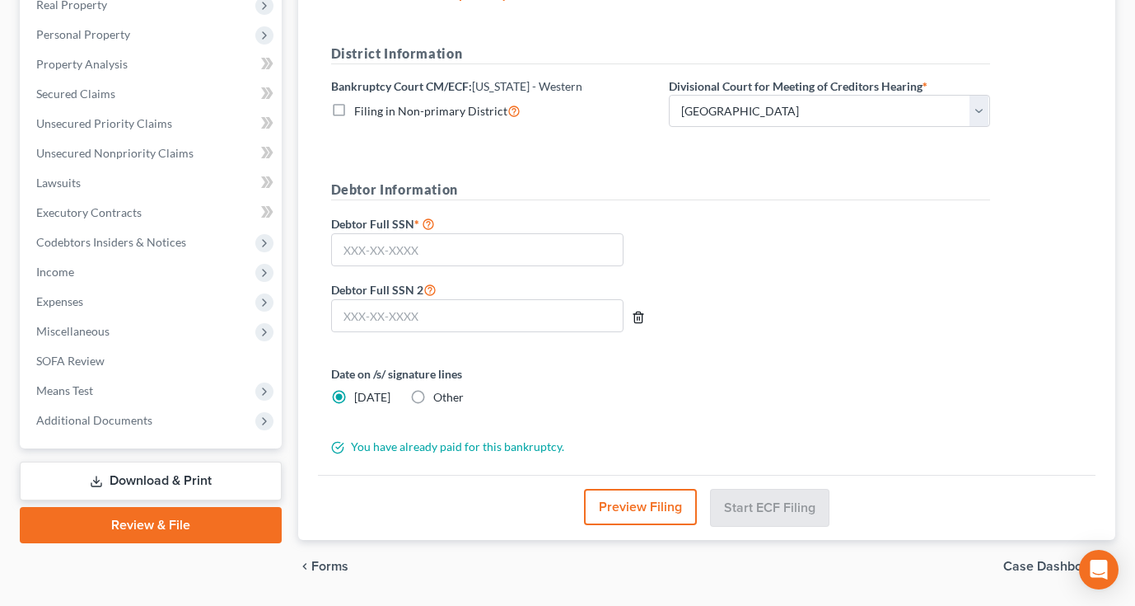
click at [637, 316] on icon "button" at bounding box center [638, 317] width 13 height 13
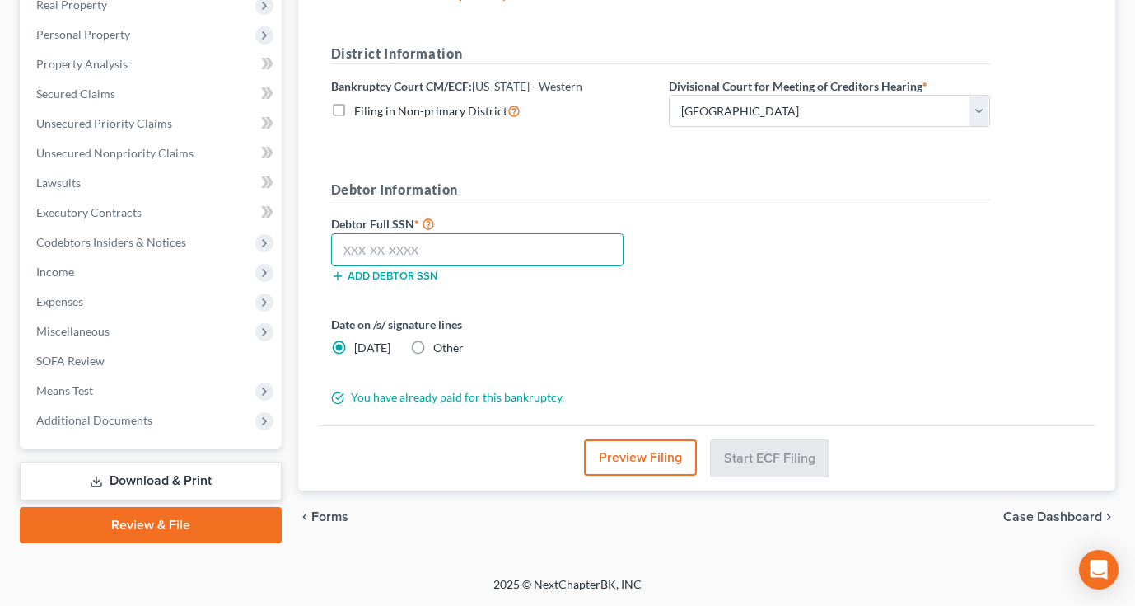
click at [343, 250] on input "text" at bounding box center [477, 249] width 293 height 33
click at [631, 460] on button "Preview Filing" at bounding box center [640, 457] width 113 height 36
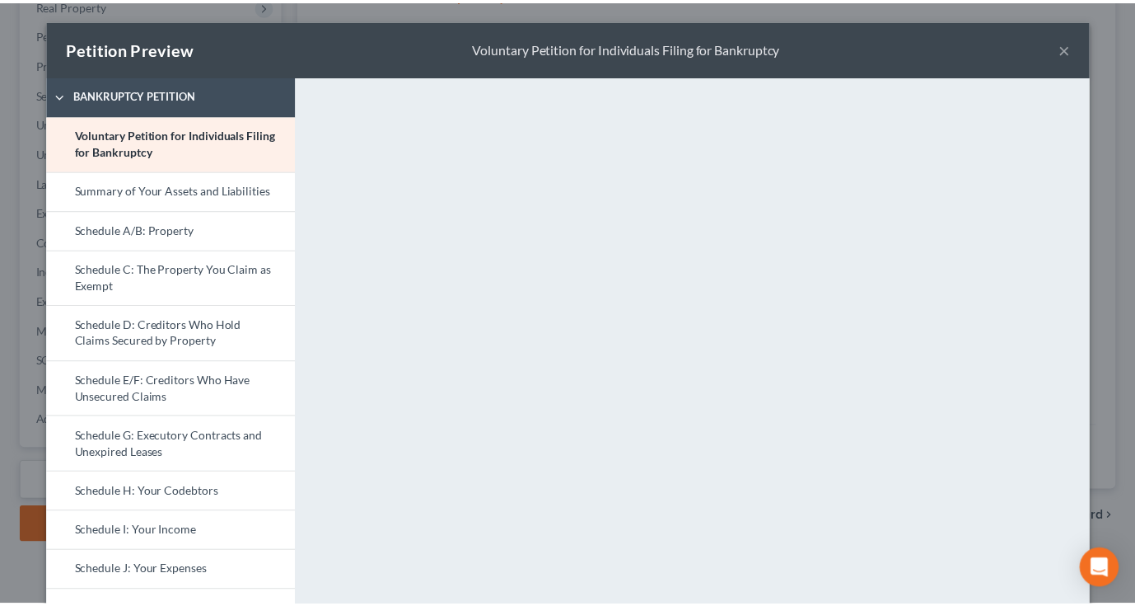
scroll to position [0, 0]
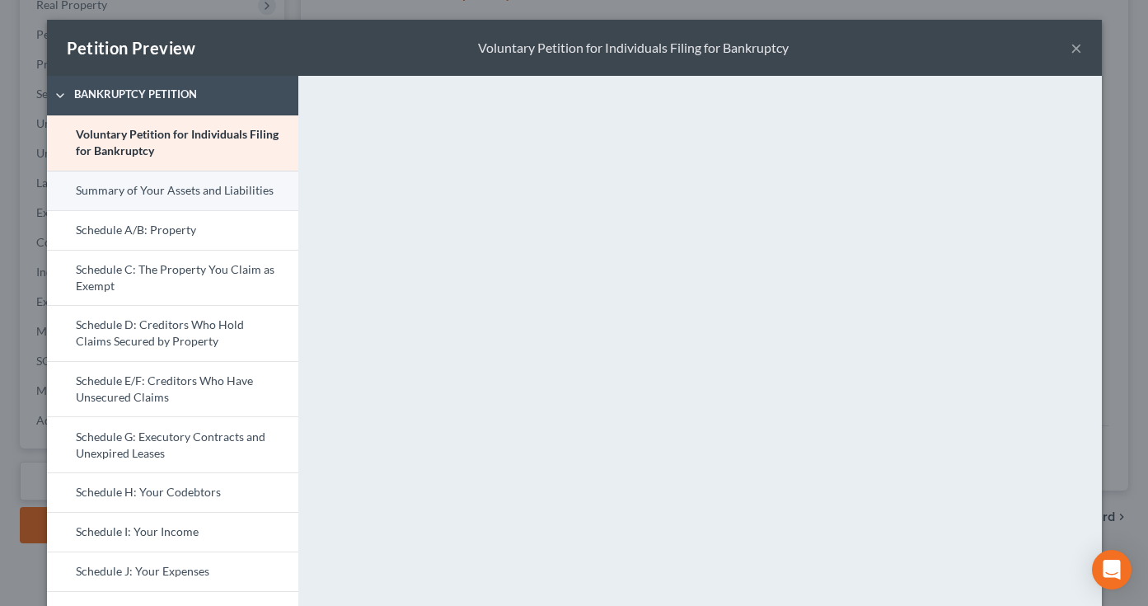
click at [213, 187] on link "Summary of Your Assets and Liabilities" at bounding box center [172, 191] width 251 height 40
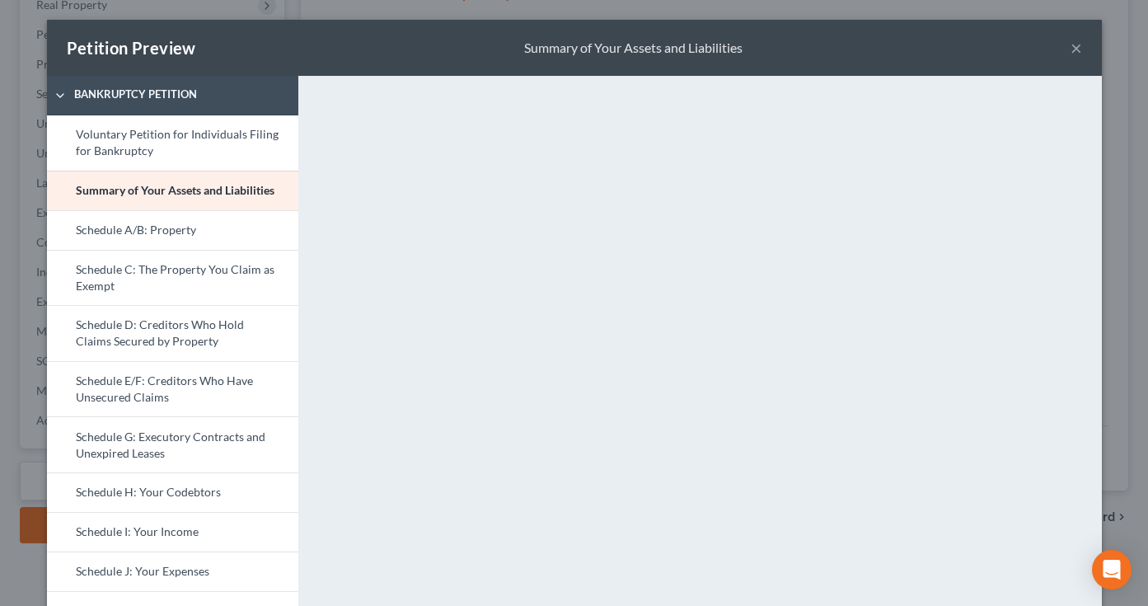
click at [1073, 49] on button "×" at bounding box center [1076, 48] width 12 height 20
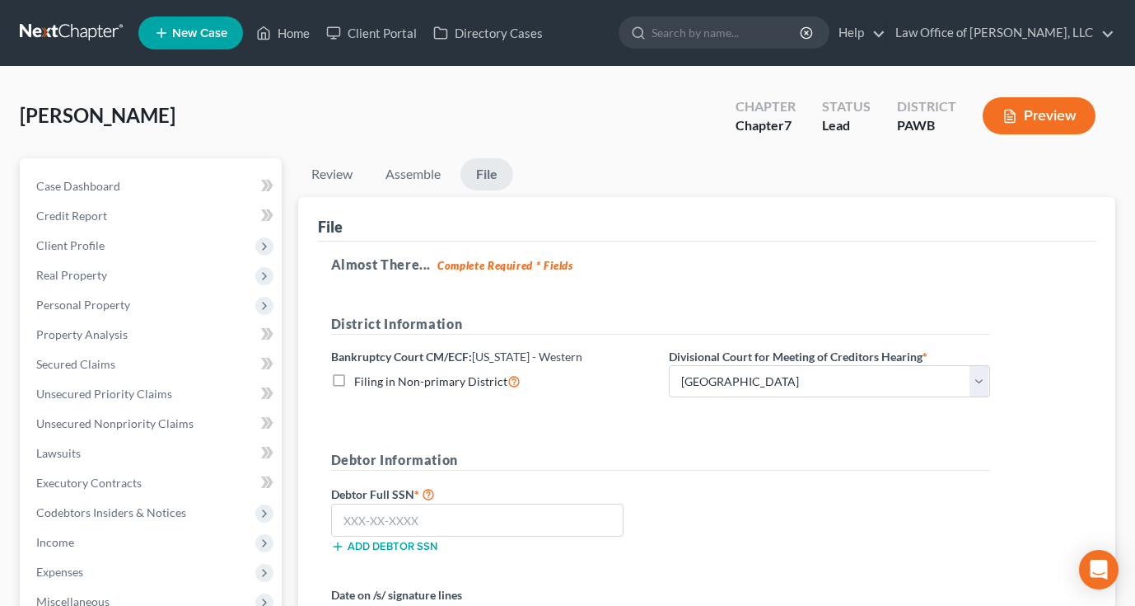
click at [526, 266] on strong "Complete Required * Fields" at bounding box center [505, 265] width 136 height 13
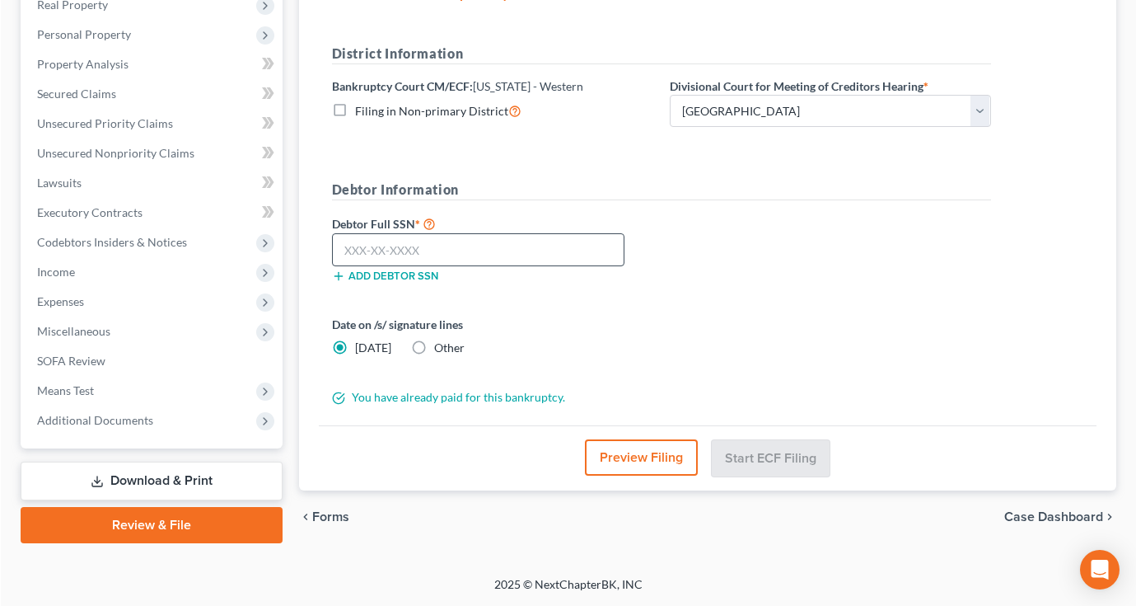
scroll to position [270, 0]
click at [425, 252] on input "text" at bounding box center [477, 249] width 293 height 33
click at [347, 250] on input "text" at bounding box center [477, 249] width 293 height 33
type input "194-62-7070"
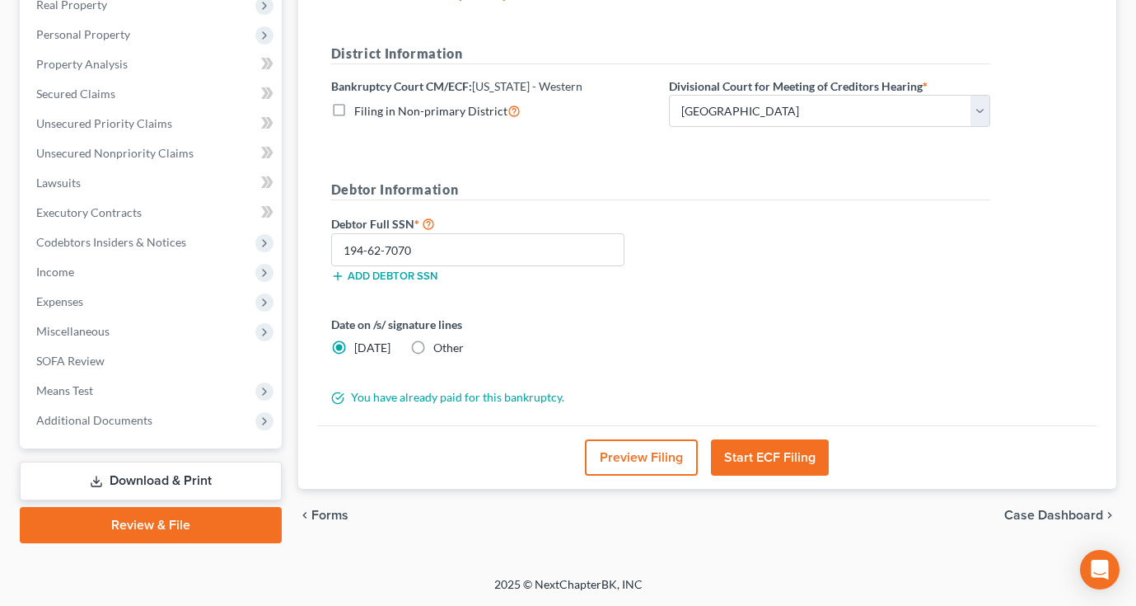
click at [764, 447] on button "Start ECF Filing" at bounding box center [770, 457] width 118 height 36
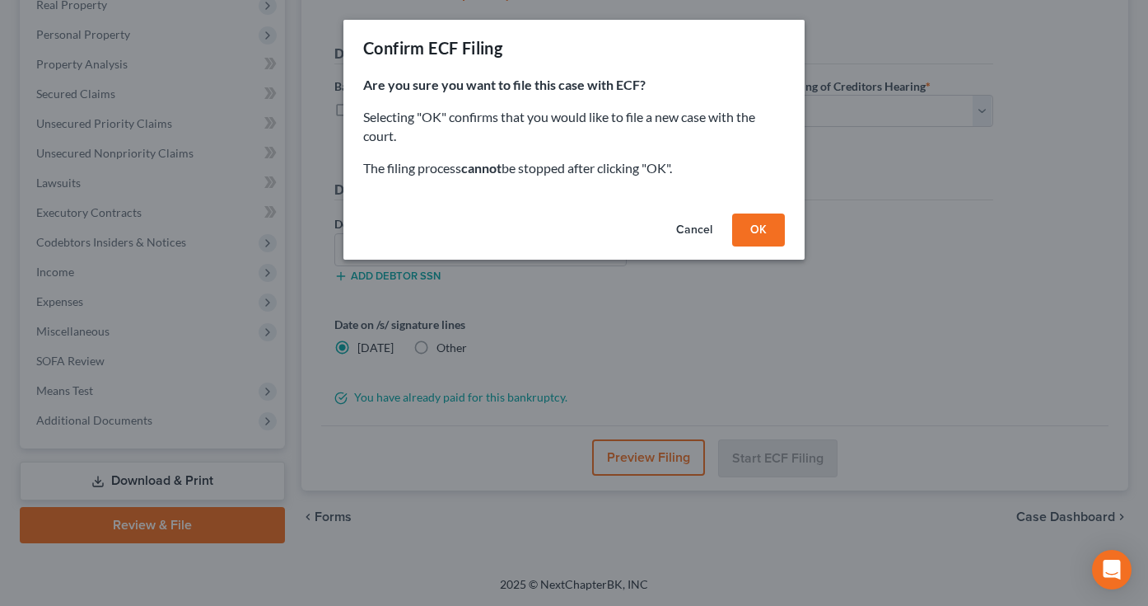
click at [777, 228] on button "OK" at bounding box center [758, 229] width 53 height 33
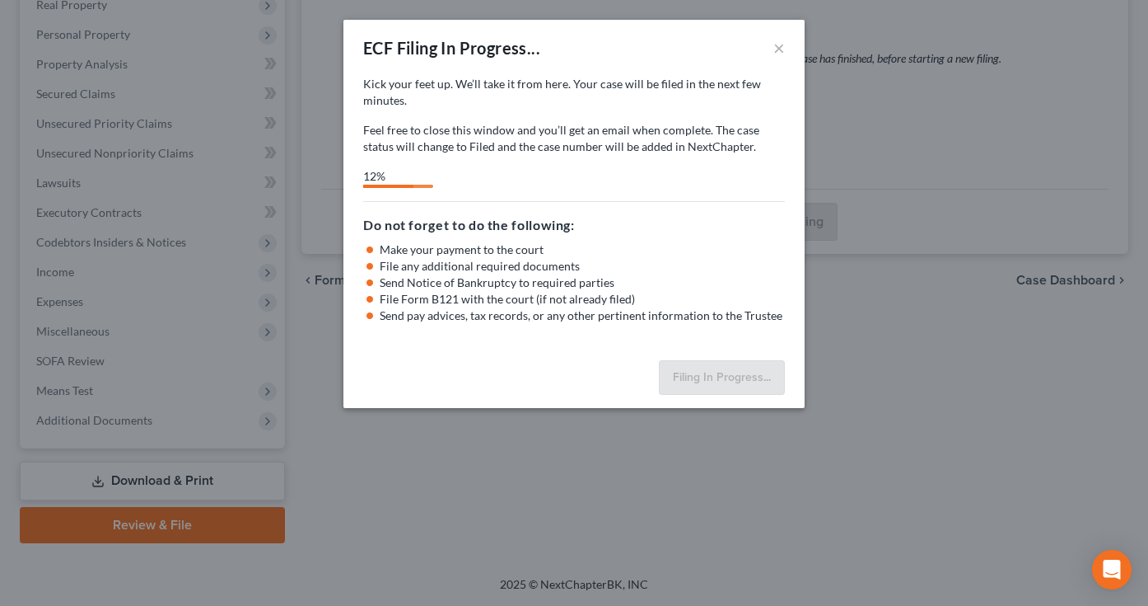
click at [688, 116] on div "Kick your feet up. We’ll take it from here. Your case will be filed in the next…" at bounding box center [574, 115] width 422 height 79
select select "1"
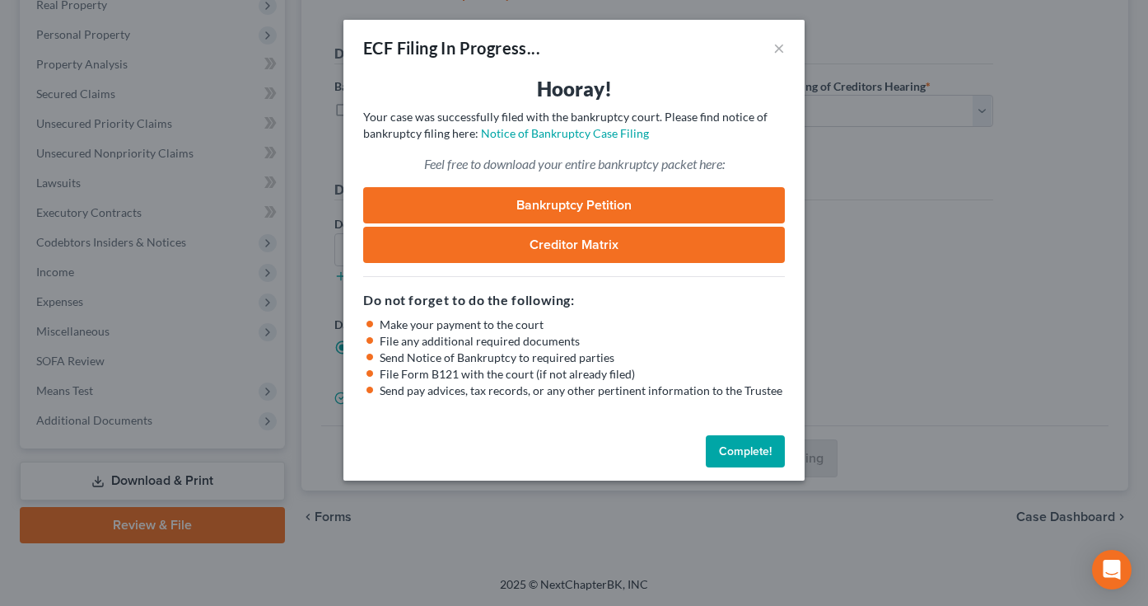
click at [604, 203] on link "Bankruptcy Petition" at bounding box center [574, 205] width 422 height 36
click at [554, 246] on link "Creditor Matrix" at bounding box center [574, 245] width 422 height 36
click at [534, 133] on link "Notice of Bankruptcy Case Filing" at bounding box center [565, 133] width 168 height 14
click at [746, 449] on button "Complete!" at bounding box center [745, 451] width 79 height 33
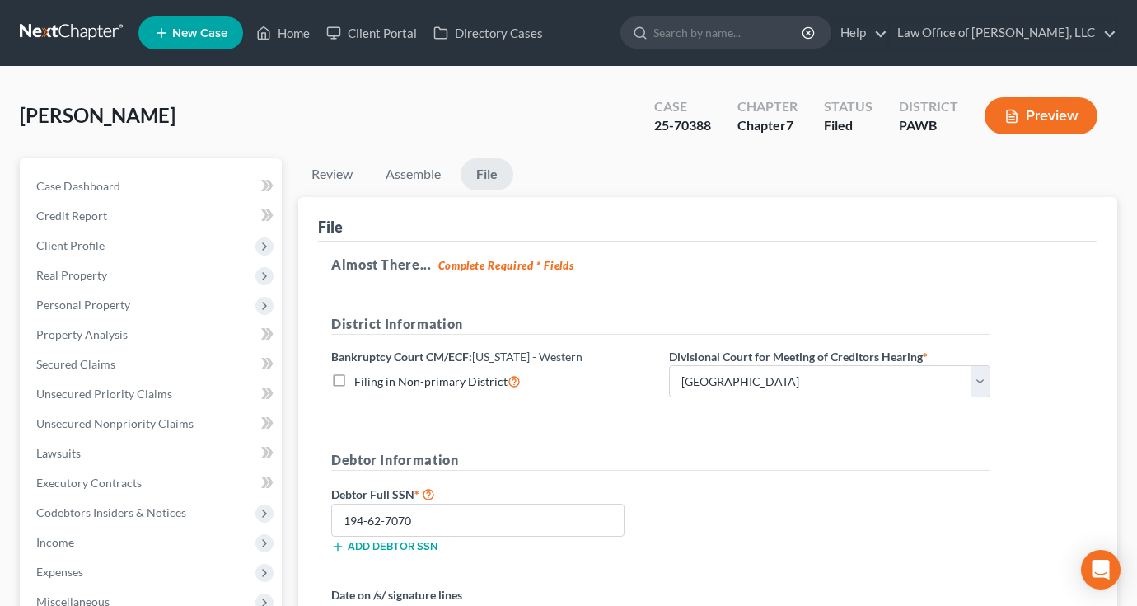
scroll to position [0, 0]
